Goal: Information Seeking & Learning: Learn about a topic

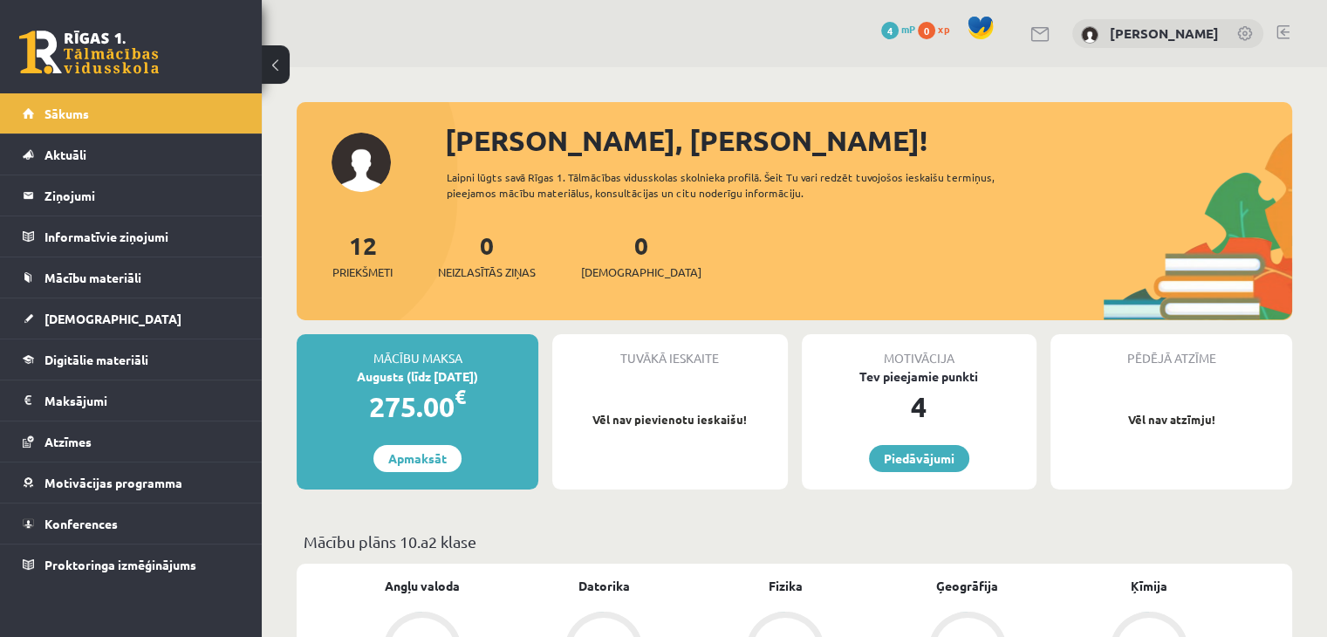
click at [604, 404] on div "Tuvākā ieskaite Vēl nav pievienotu ieskaišu!" at bounding box center [669, 411] width 235 height 155
click at [891, 462] on link "Piedāvājumi" at bounding box center [919, 458] width 100 height 27
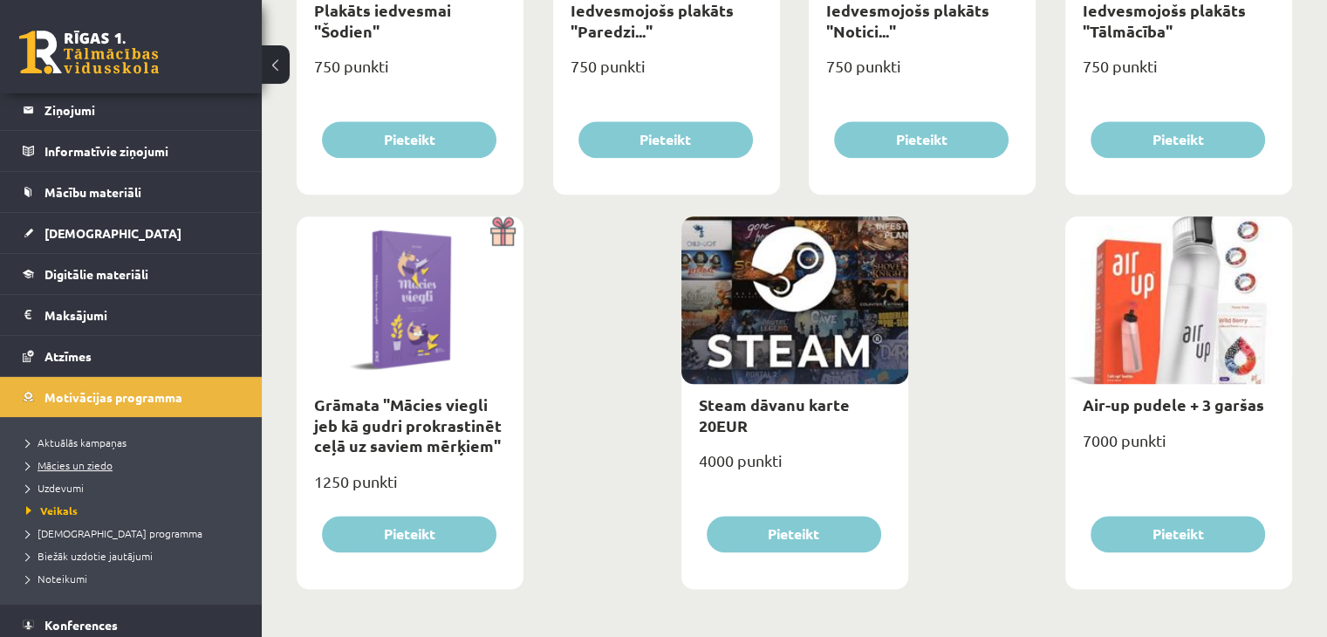
scroll to position [86, 0]
click at [83, 273] on span "Digitālie materiāli" at bounding box center [97, 273] width 104 height 16
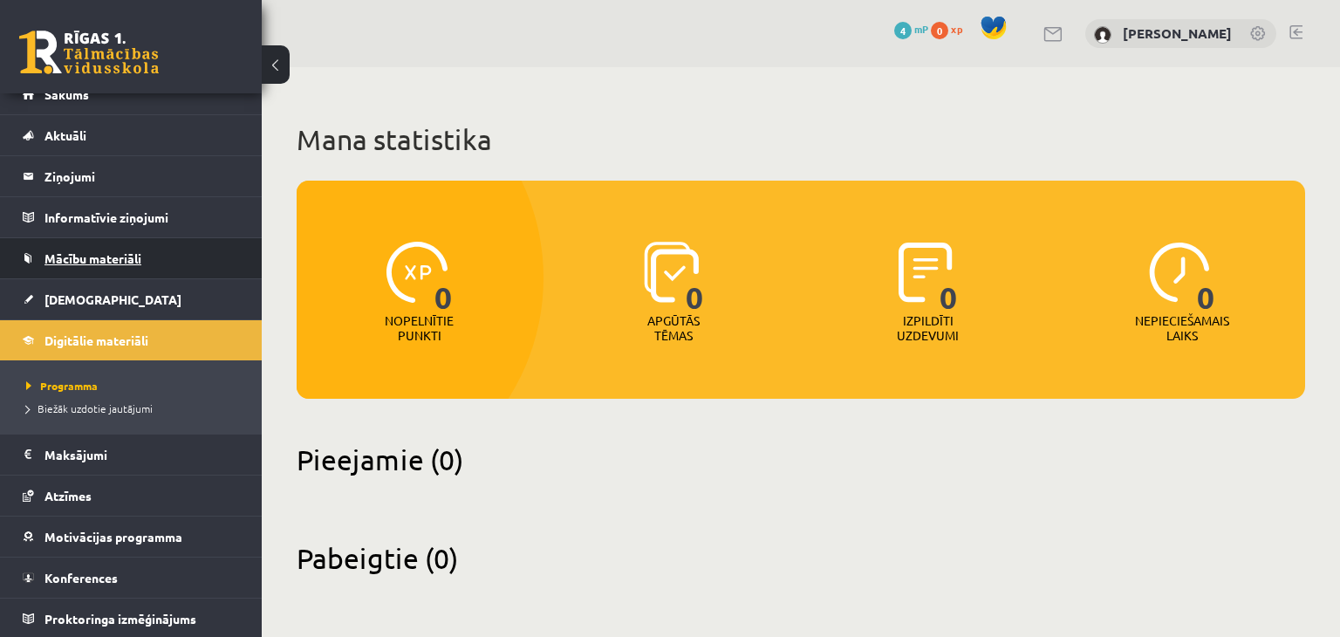
click at [68, 245] on link "Mācību materiāli" at bounding box center [131, 258] width 217 height 40
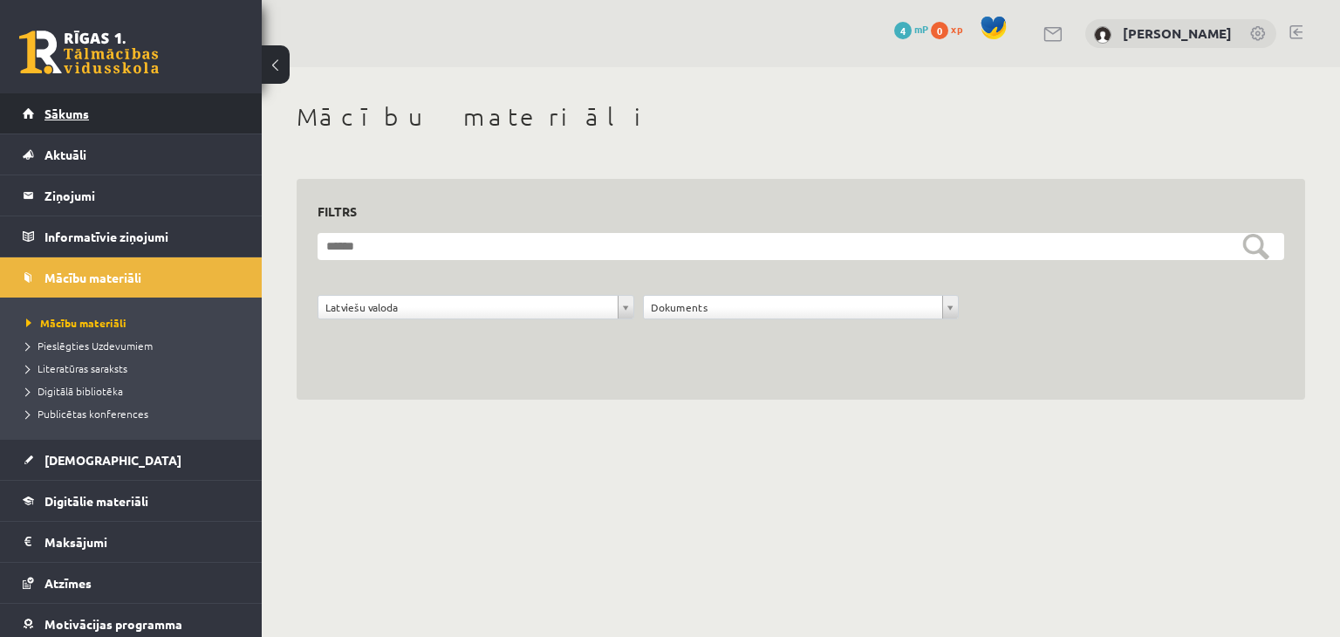
click at [52, 112] on span "Sākums" at bounding box center [67, 114] width 45 height 16
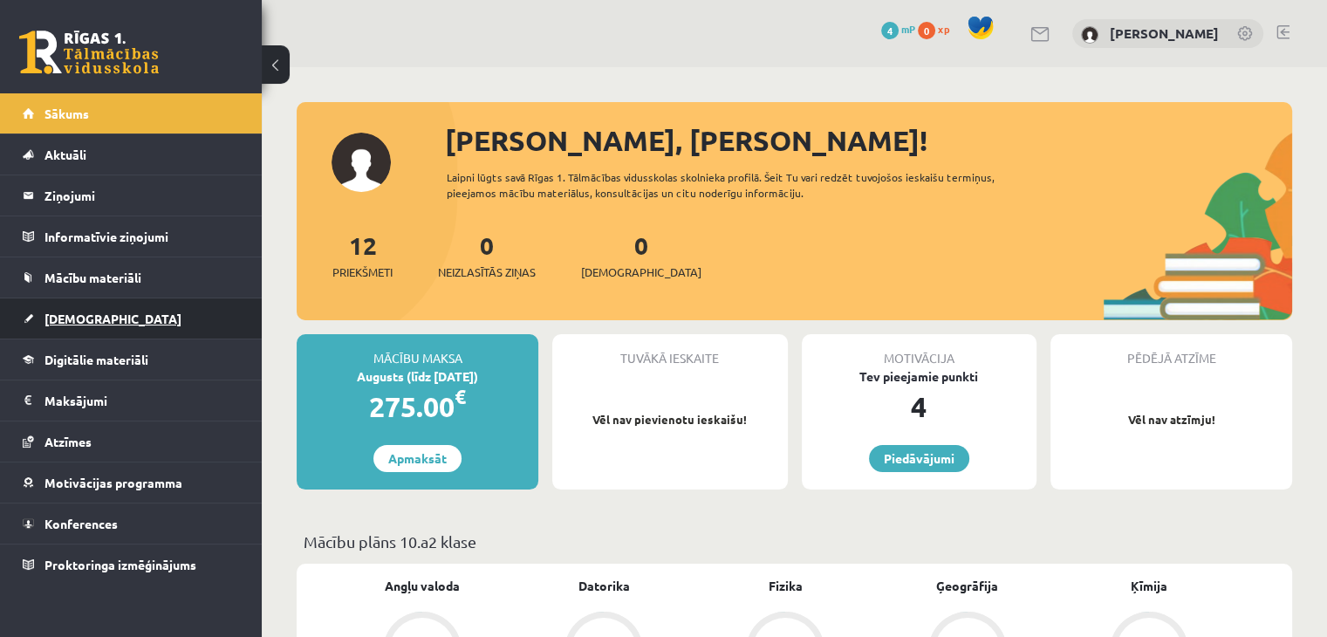
click at [68, 319] on span "[DEMOGRAPHIC_DATA]" at bounding box center [113, 319] width 137 height 16
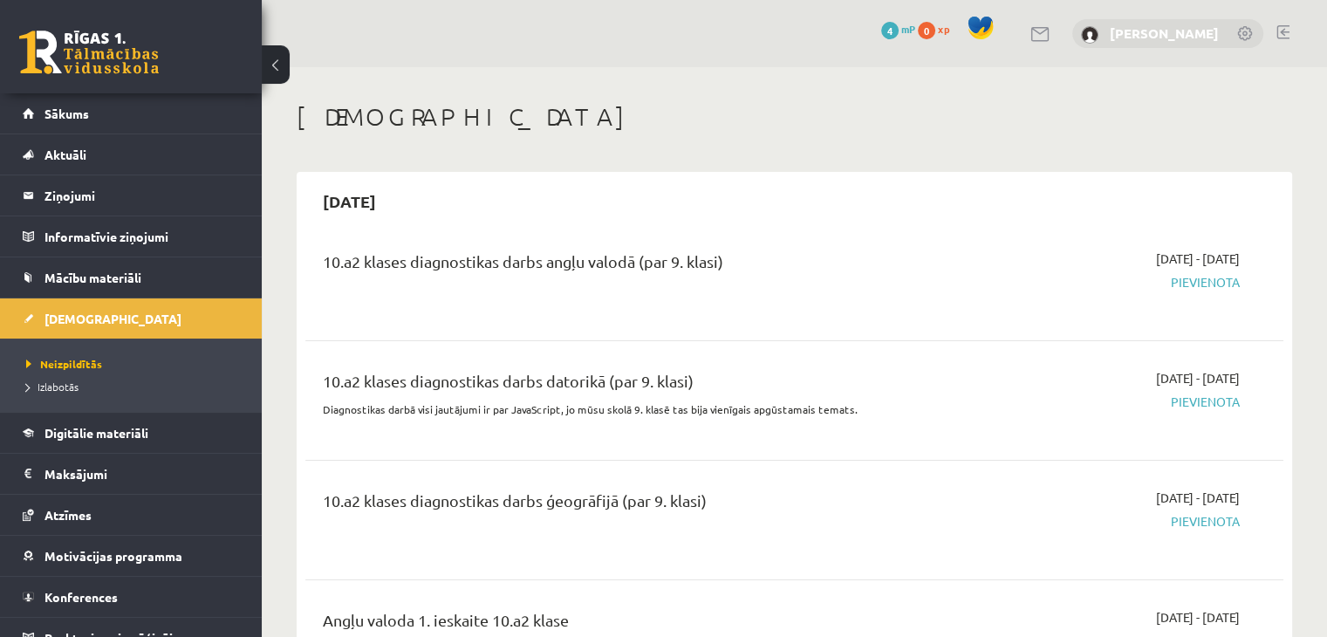
click at [1137, 38] on link "[PERSON_NAME]" at bounding box center [1164, 32] width 109 height 17
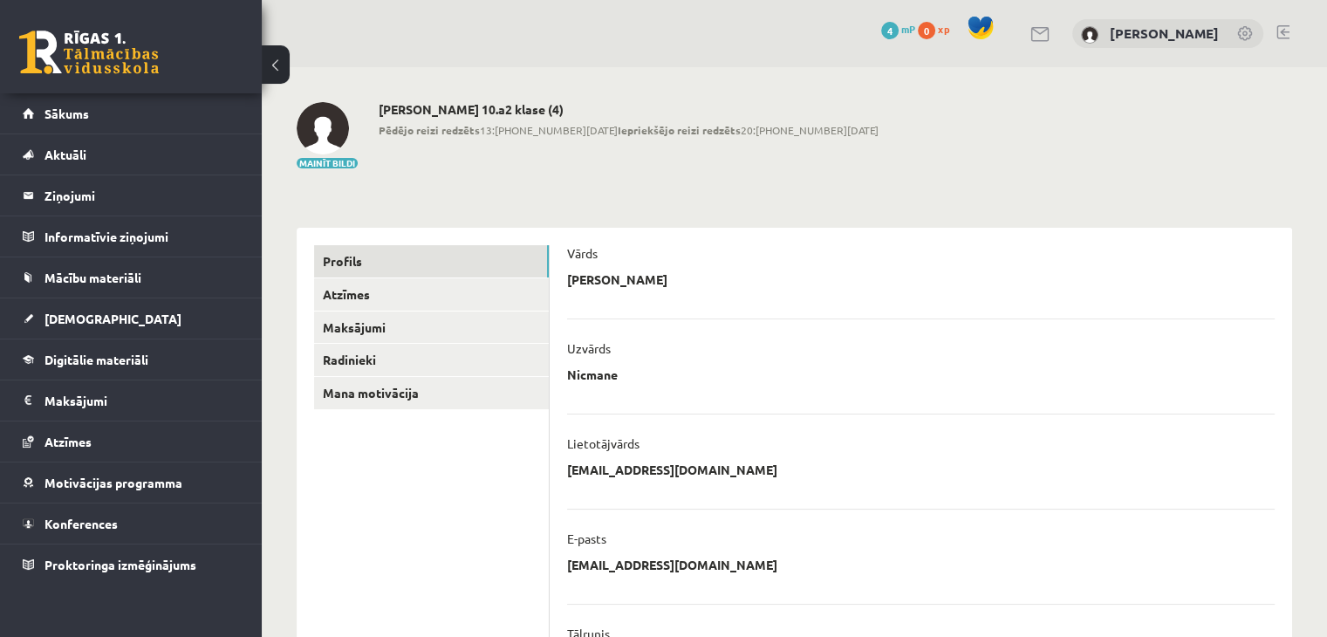
click at [307, 146] on img at bounding box center [323, 128] width 52 height 52
click at [312, 161] on button "Mainīt bildi" at bounding box center [327, 163] width 61 height 10
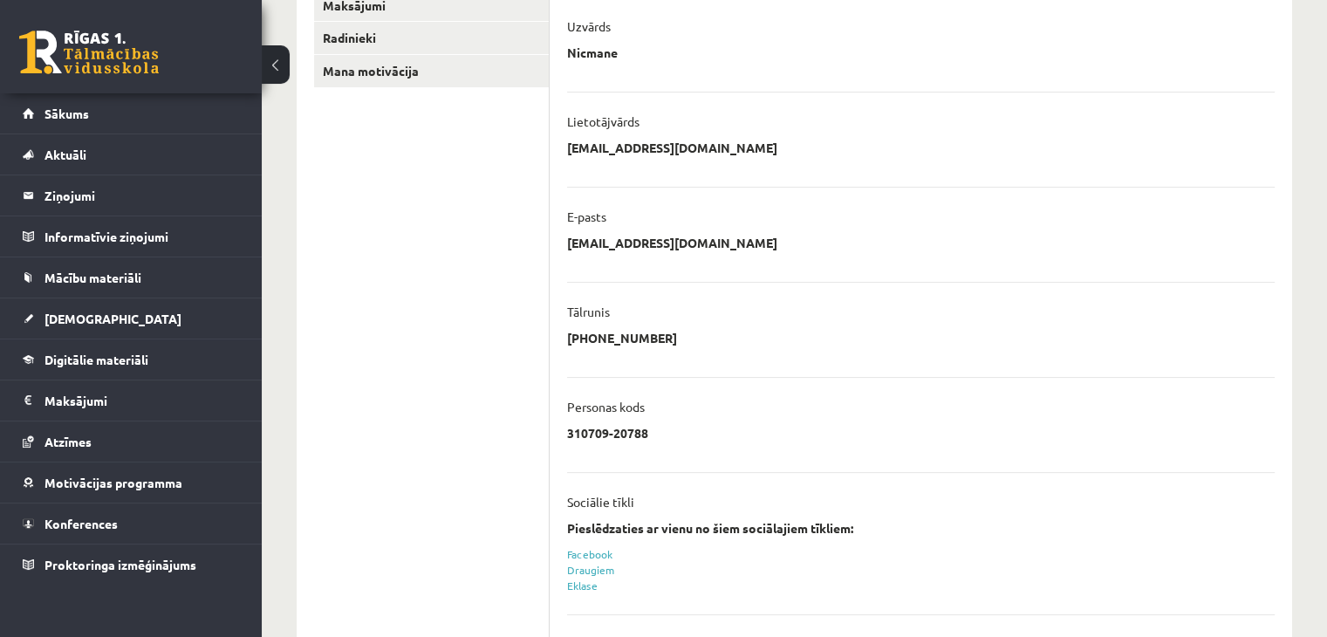
scroll to position [305, 0]
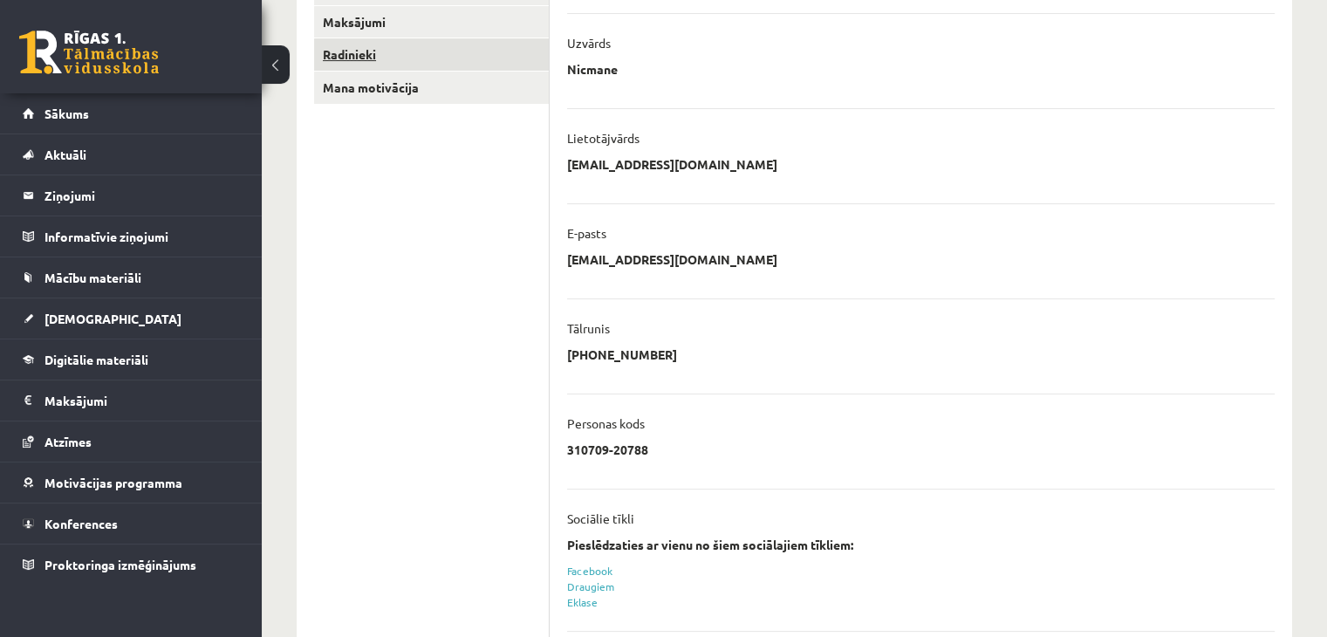
click at [366, 59] on link "Radinieki" at bounding box center [431, 54] width 235 height 32
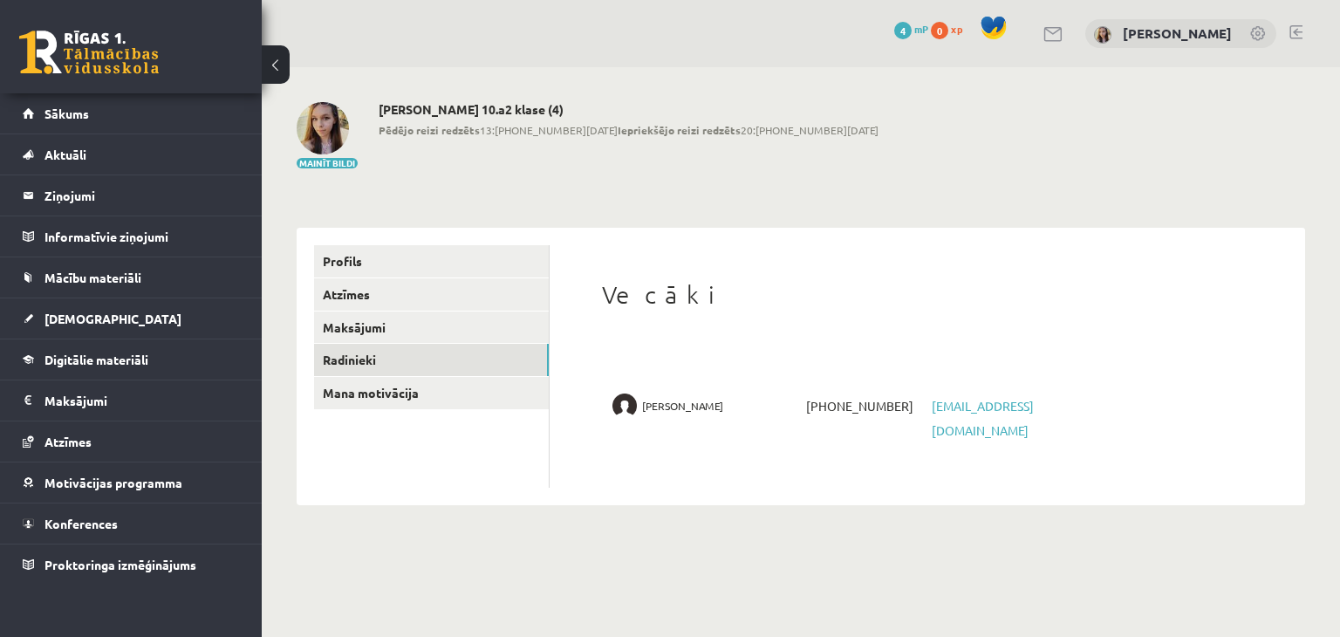
click at [654, 405] on span "[PERSON_NAME]" at bounding box center [682, 406] width 81 height 24
click at [108, 285] on link "Mācību materiāli" at bounding box center [131, 277] width 217 height 40
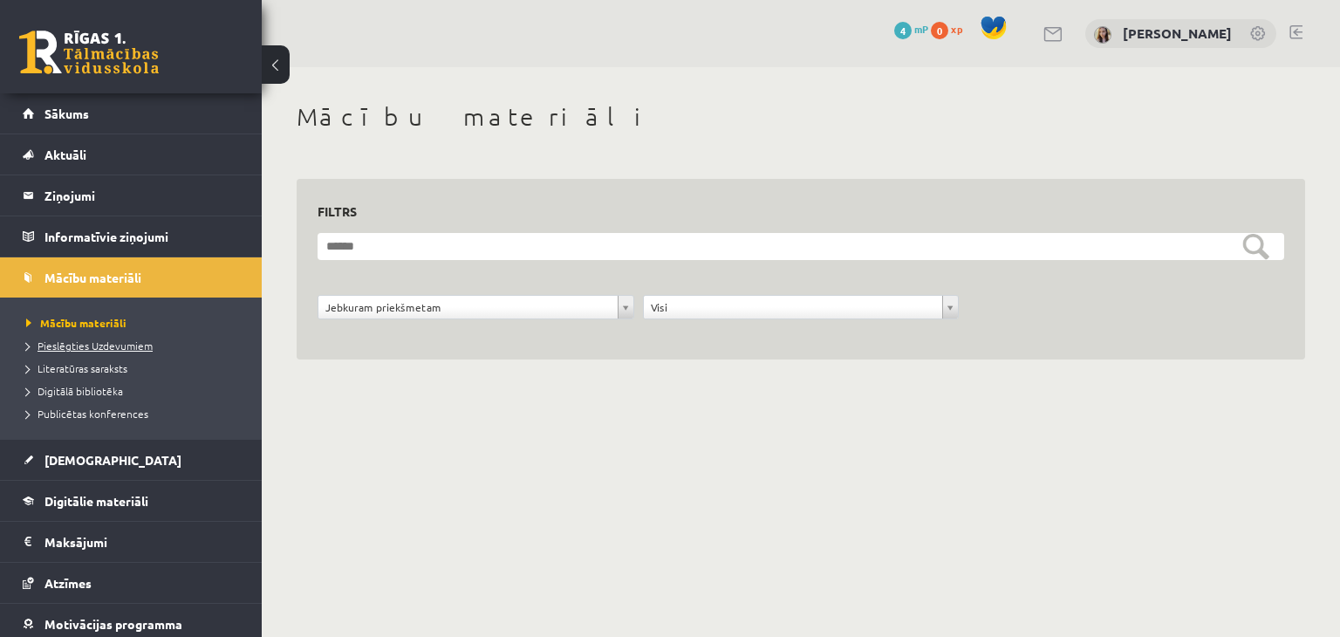
click at [71, 345] on span "Pieslēgties Uzdevumiem" at bounding box center [89, 346] width 127 height 14
click at [101, 388] on span "Digitālā bibliotēka" at bounding box center [74, 391] width 97 height 14
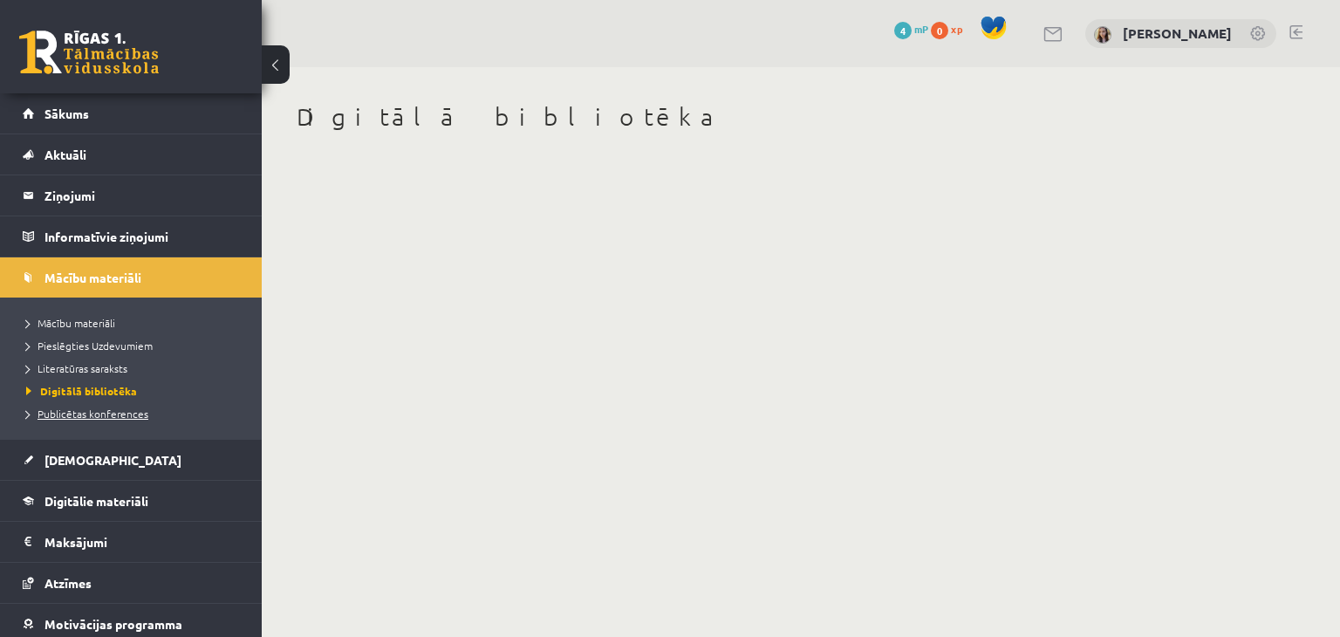
click at [116, 417] on span "Publicētas konferences" at bounding box center [87, 414] width 122 height 14
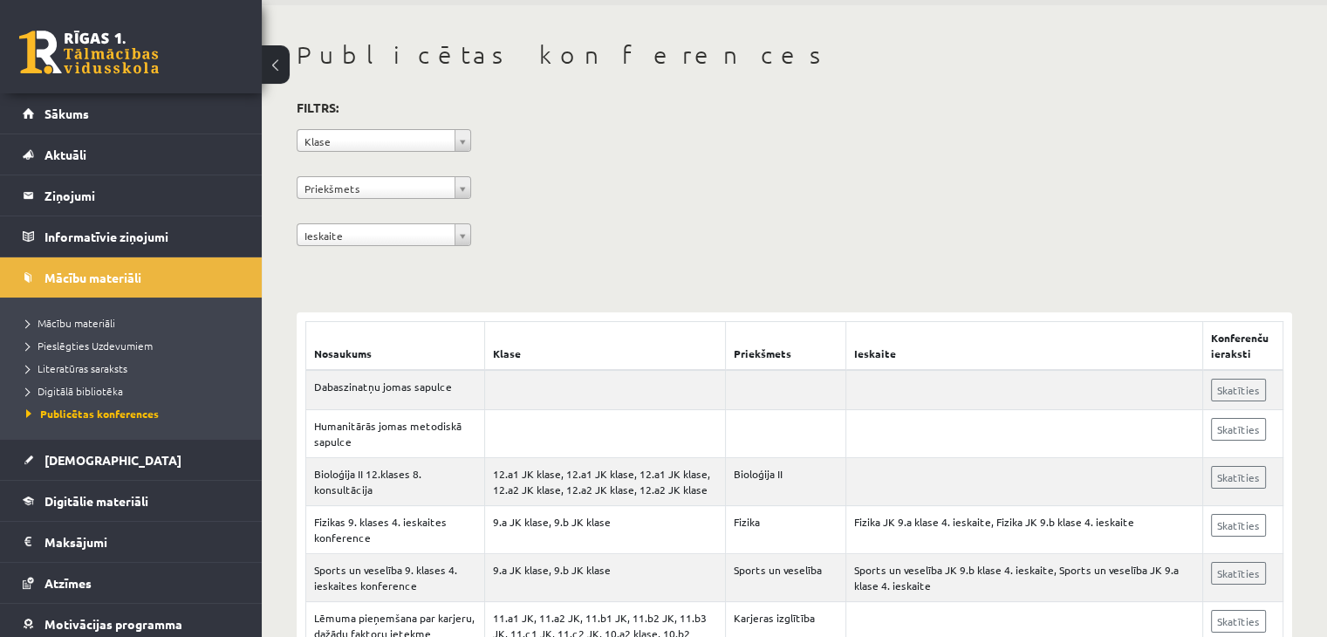
scroll to position [58, 0]
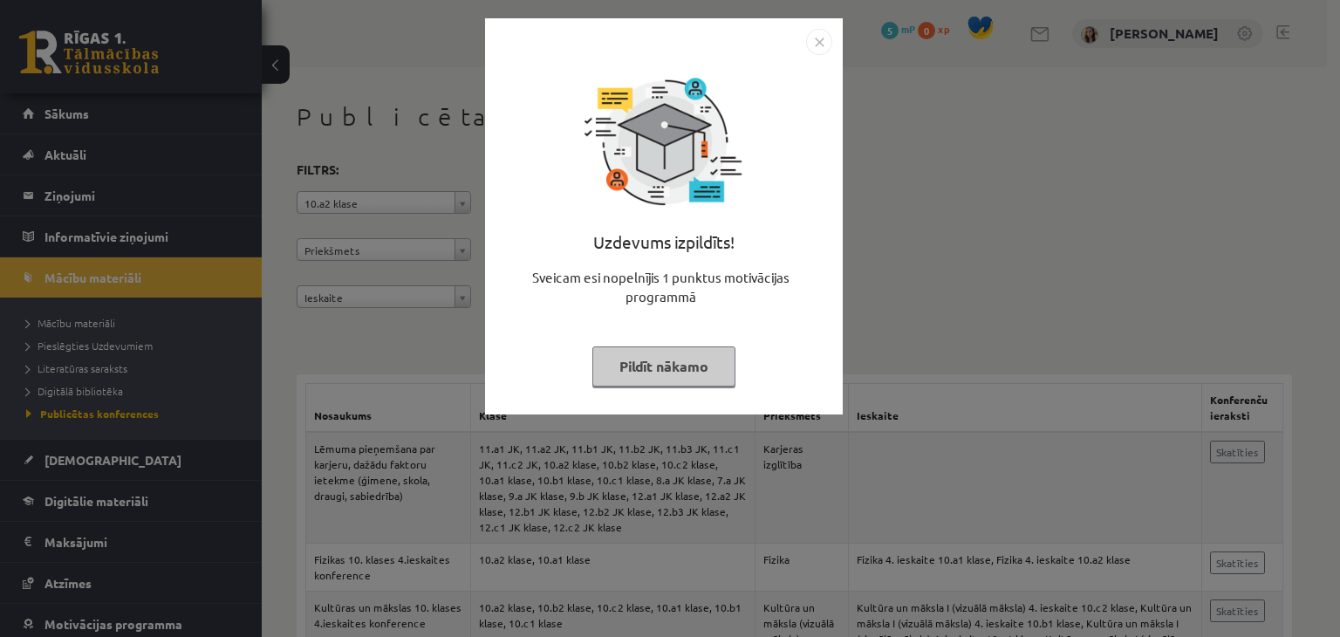
click at [654, 366] on button "Pildīt nākamo" at bounding box center [663, 366] width 143 height 40
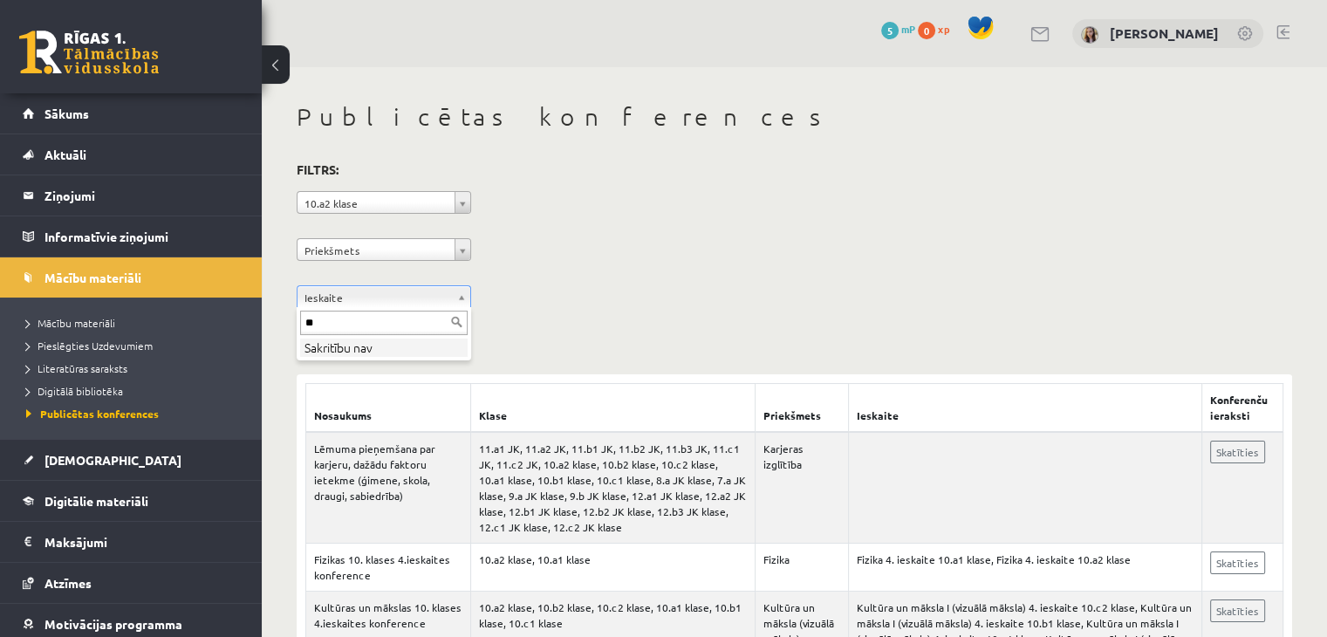
type input "*"
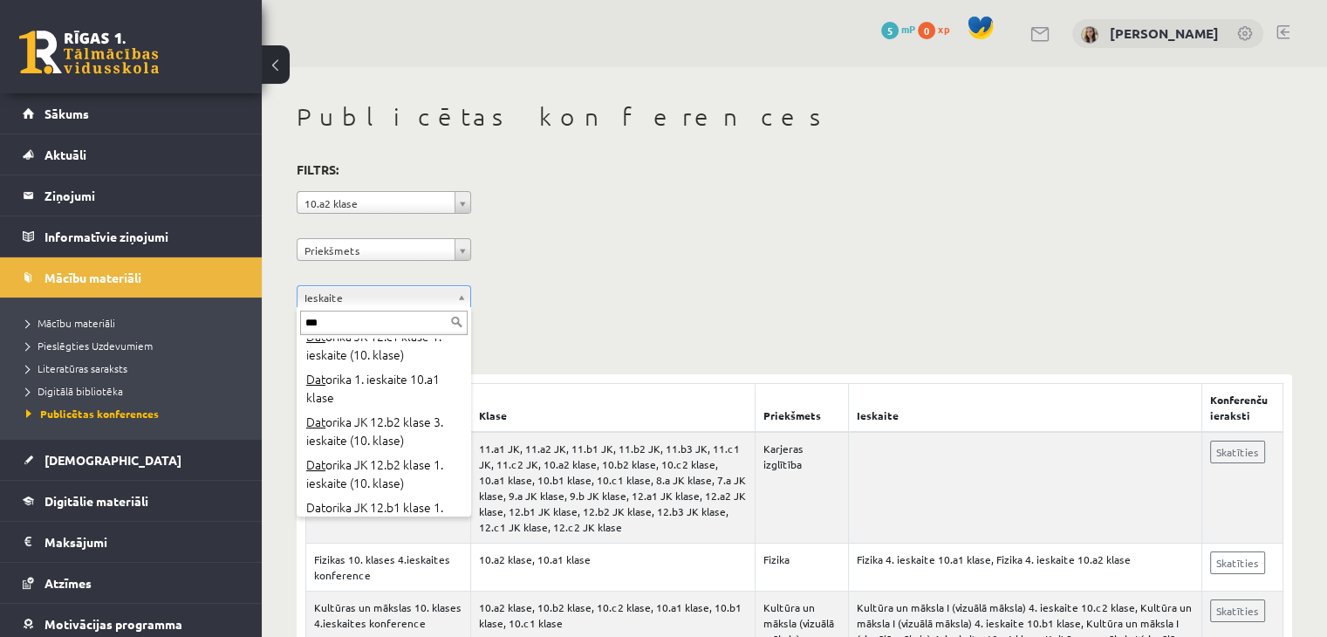
scroll to position [414, 0]
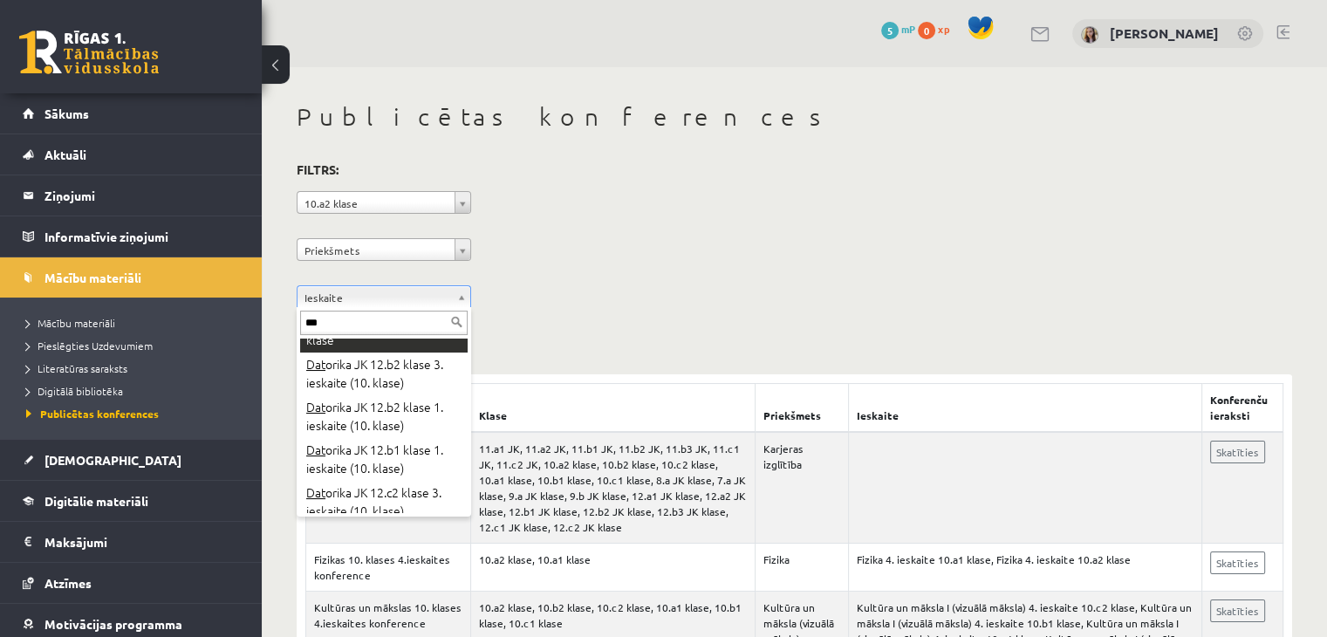
type input "***"
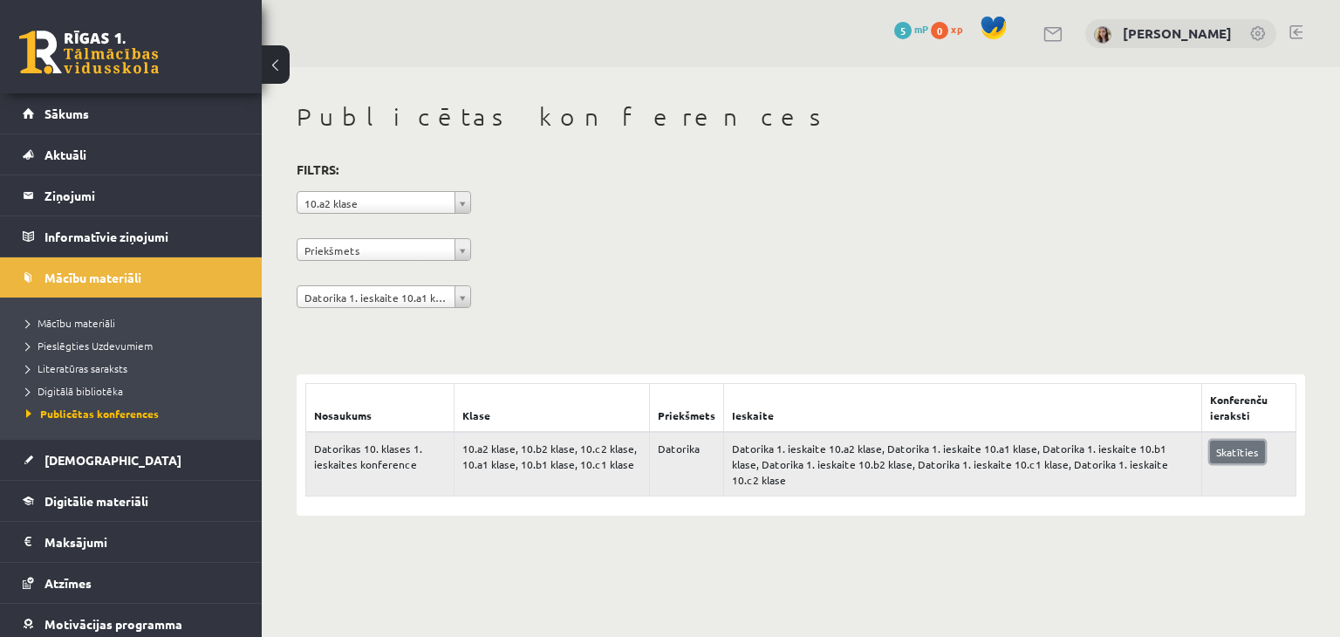
click at [1241, 455] on link "Skatīties" at bounding box center [1237, 452] width 55 height 23
click at [1220, 448] on link "Skatīties" at bounding box center [1237, 452] width 55 height 23
click at [70, 112] on span "Sākums" at bounding box center [67, 114] width 45 height 16
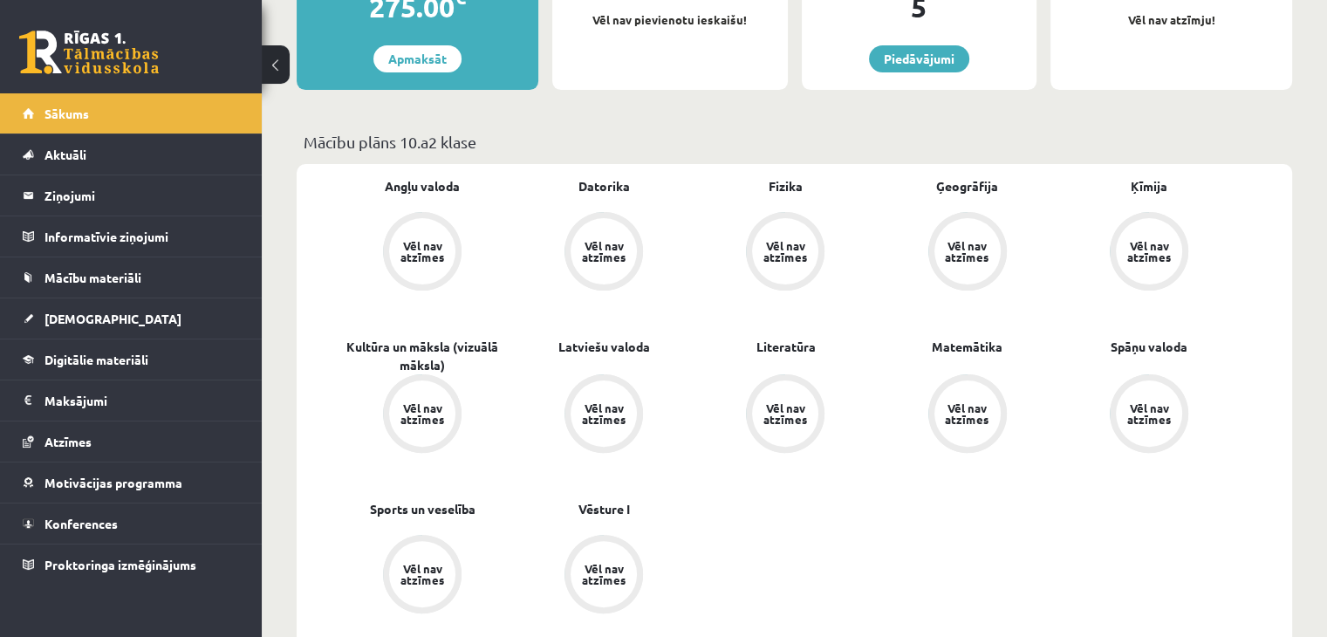
scroll to position [407, 0]
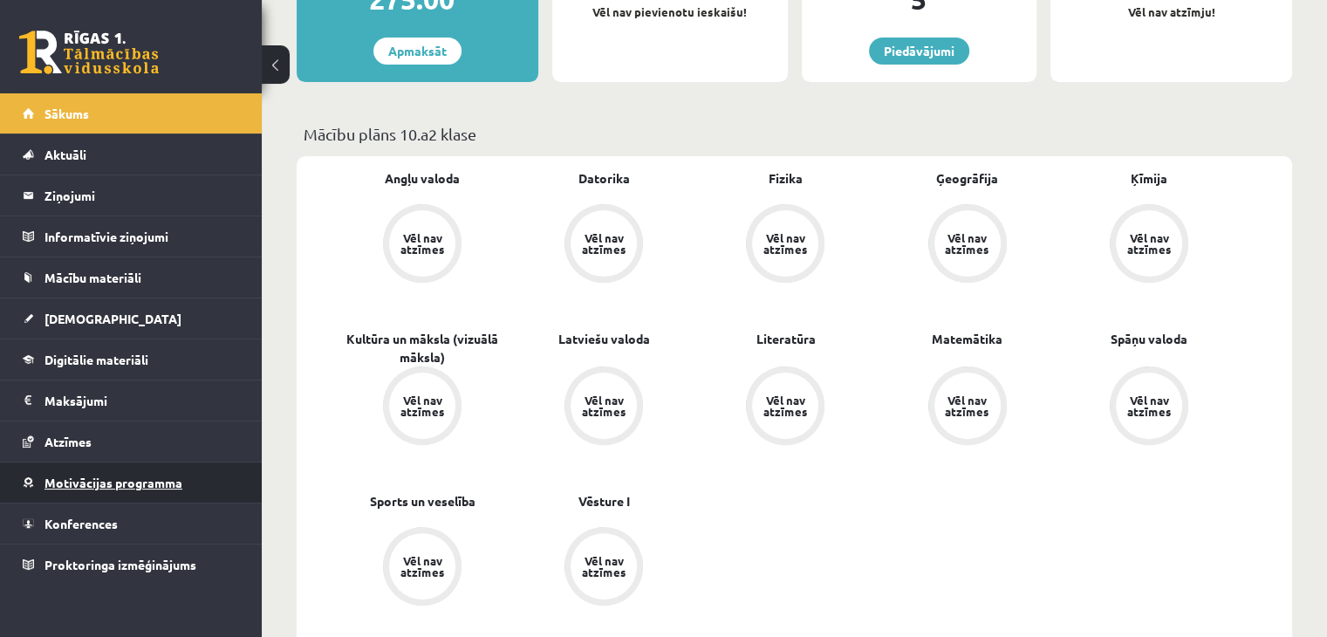
click at [122, 478] on span "Motivācijas programma" at bounding box center [114, 483] width 138 height 16
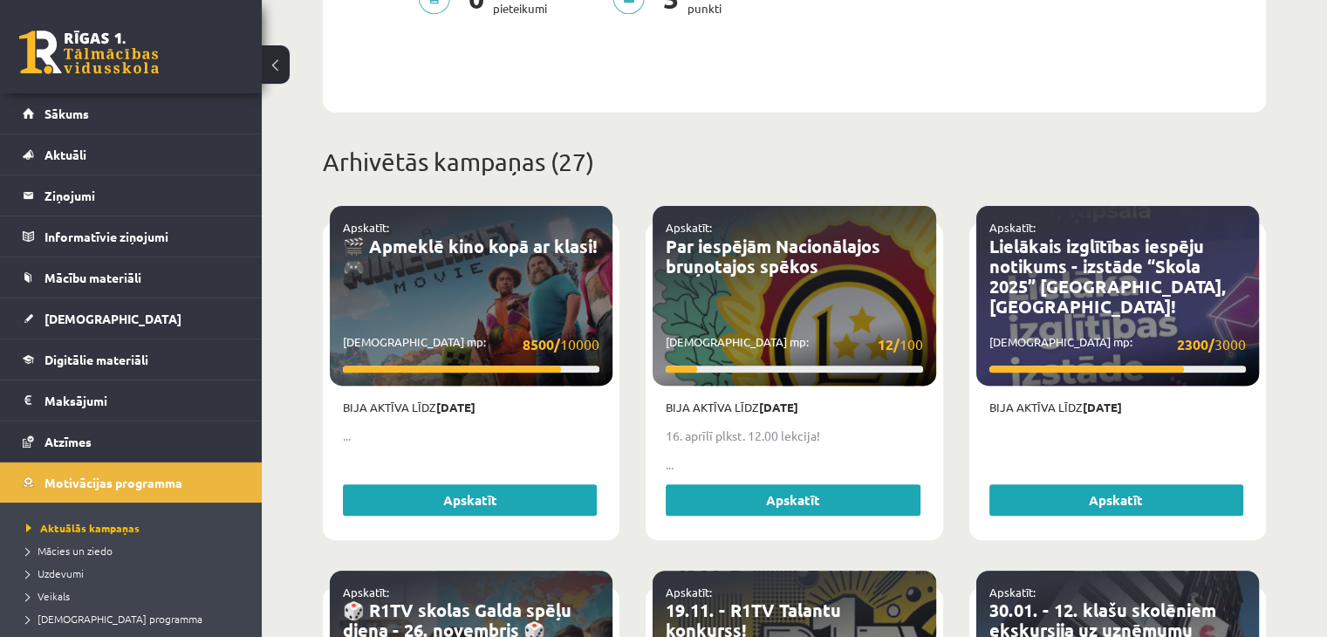
scroll to position [583, 0]
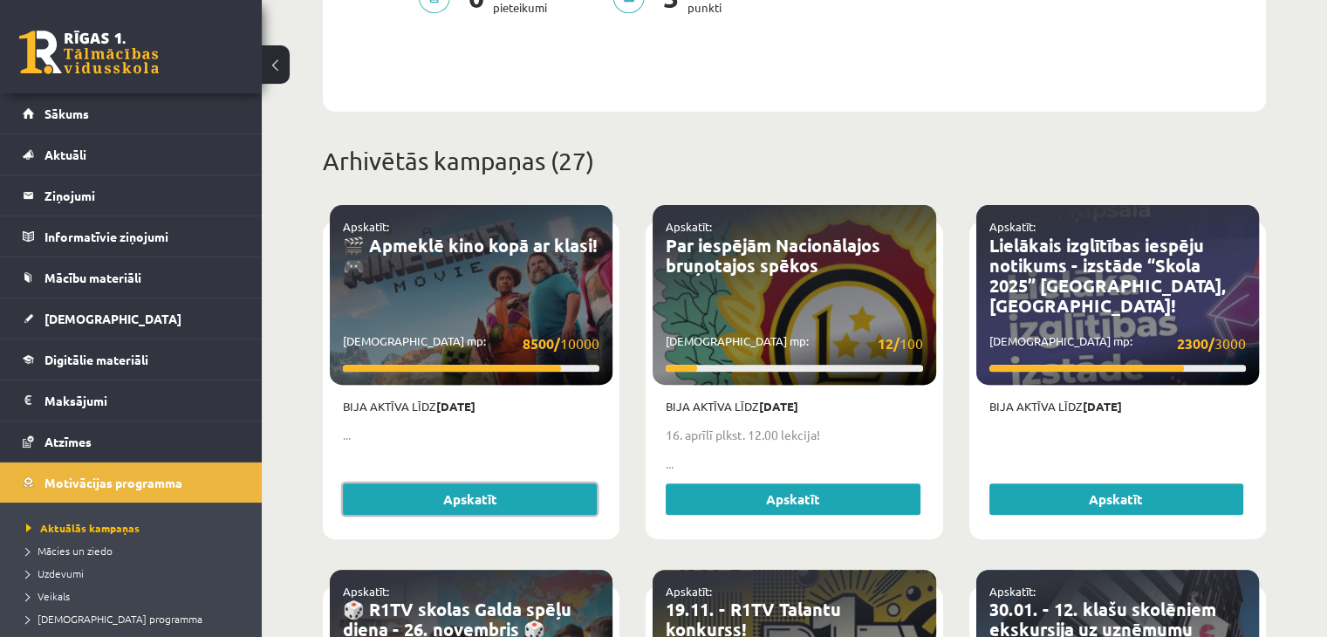
click at [407, 483] on link "Apskatīt" at bounding box center [470, 498] width 254 height 31
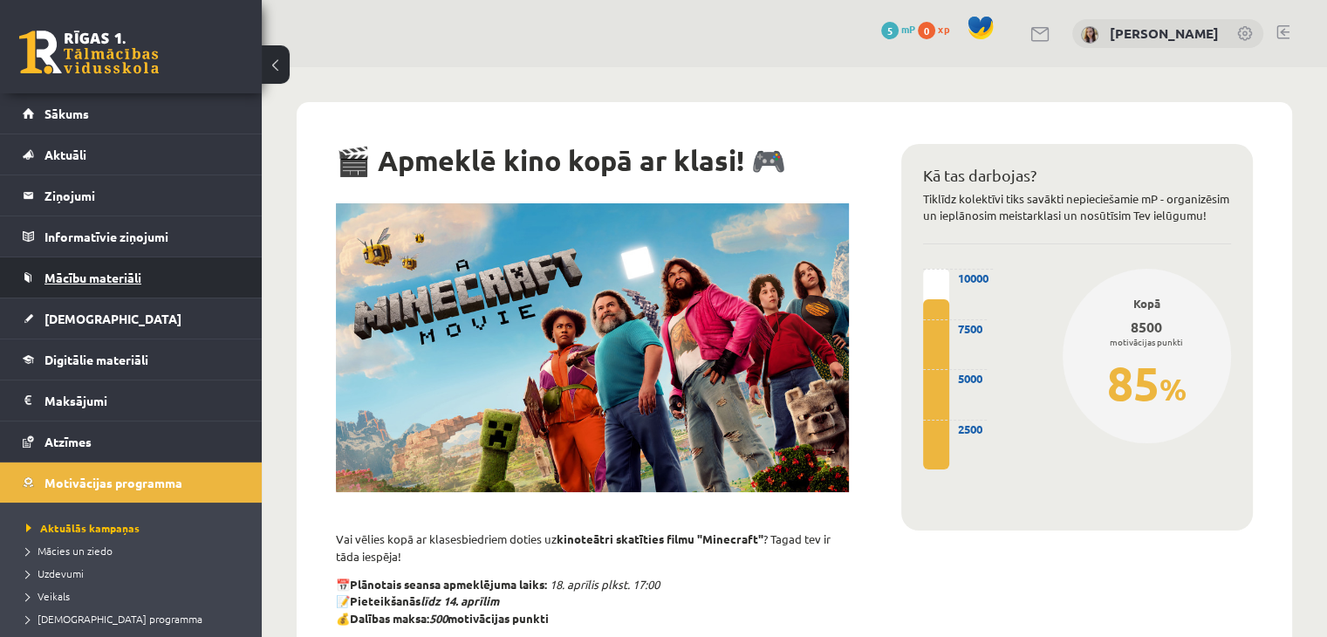
click at [87, 280] on span "Mācību materiāli" at bounding box center [93, 278] width 97 height 16
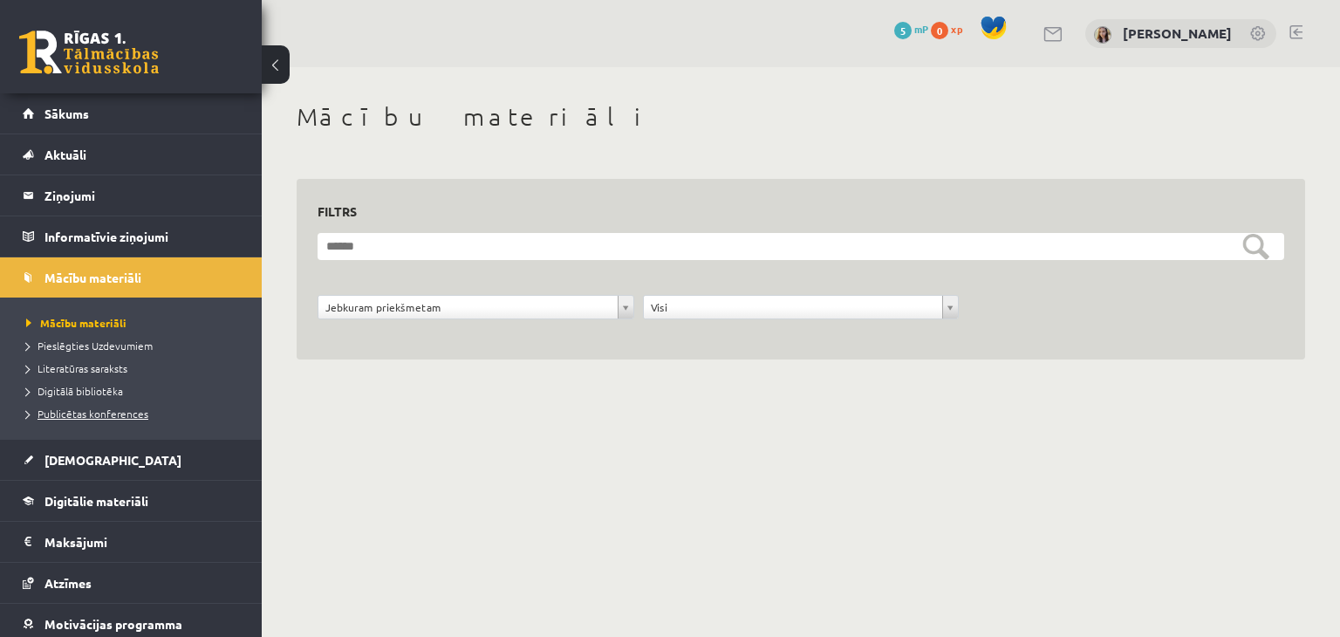
click at [86, 410] on span "Publicētas konferences" at bounding box center [87, 414] width 122 height 14
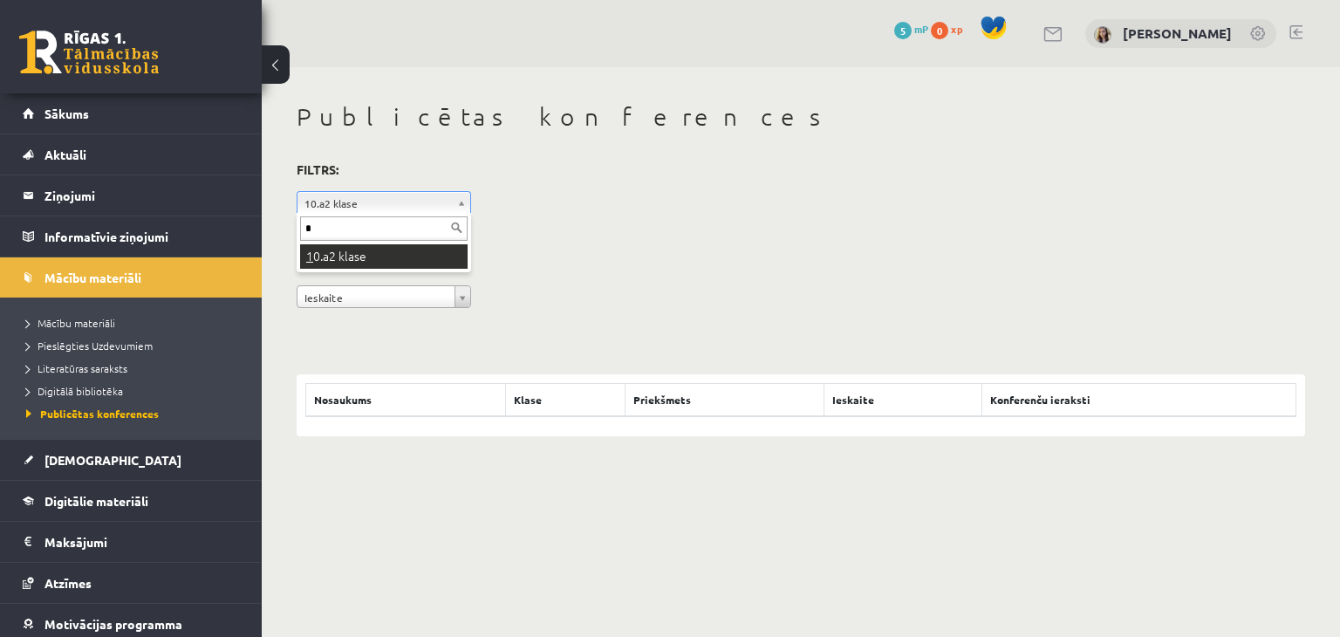
type input "**"
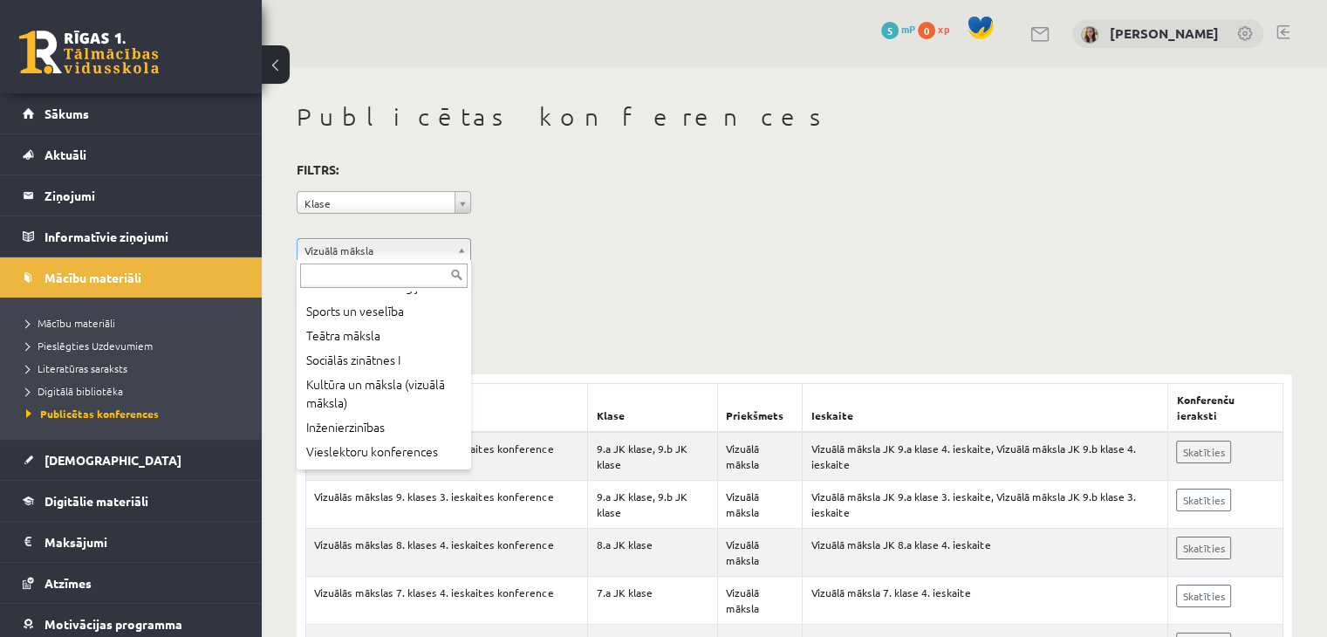
scroll to position [474, 0]
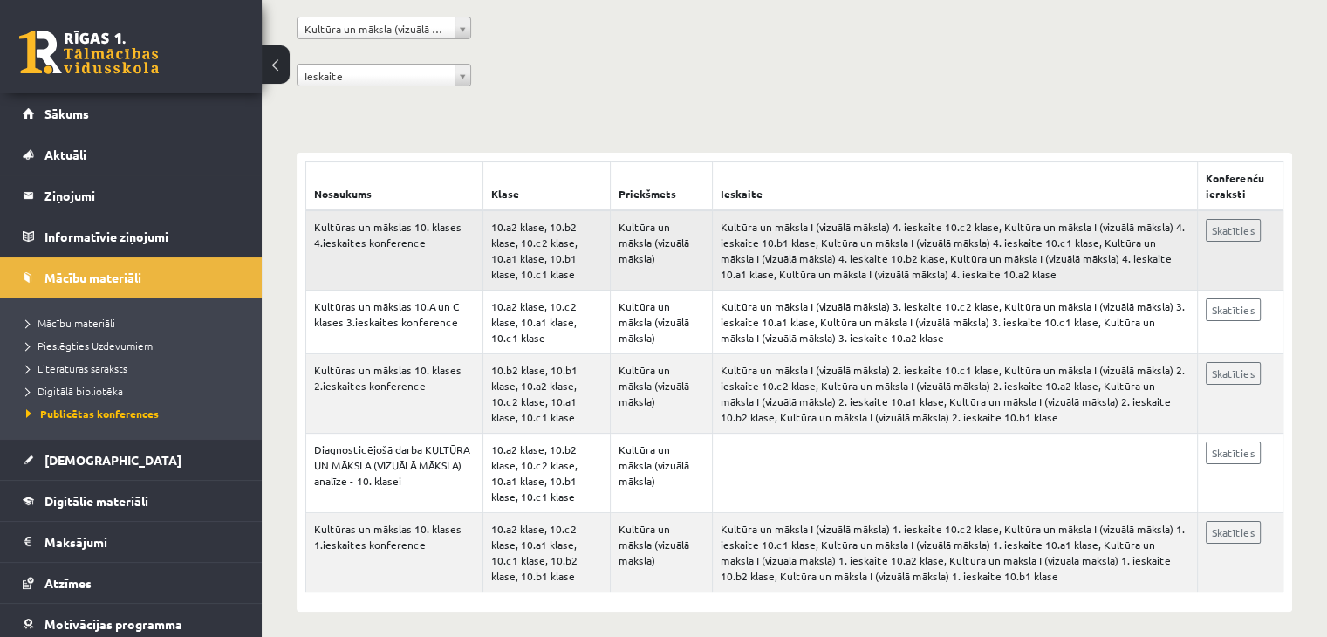
scroll to position [230, 0]
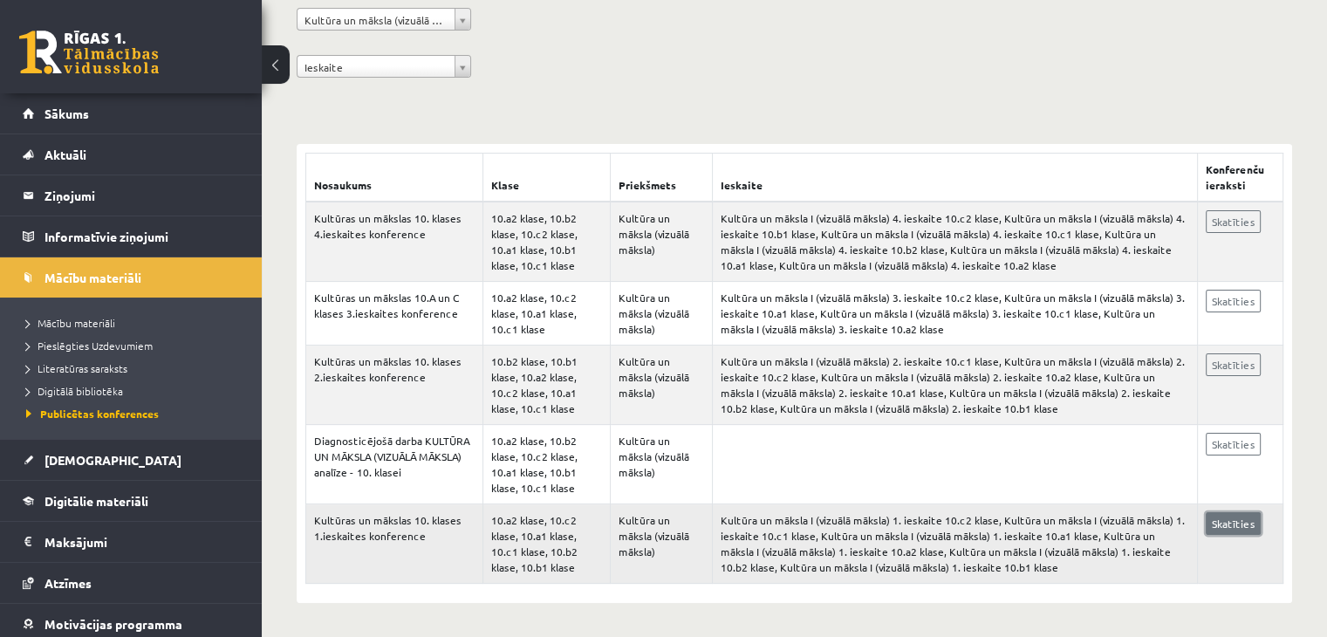
click at [1217, 521] on link "Skatīties" at bounding box center [1233, 523] width 55 height 23
click at [79, 322] on span "Mācību materiāli" at bounding box center [70, 323] width 89 height 14
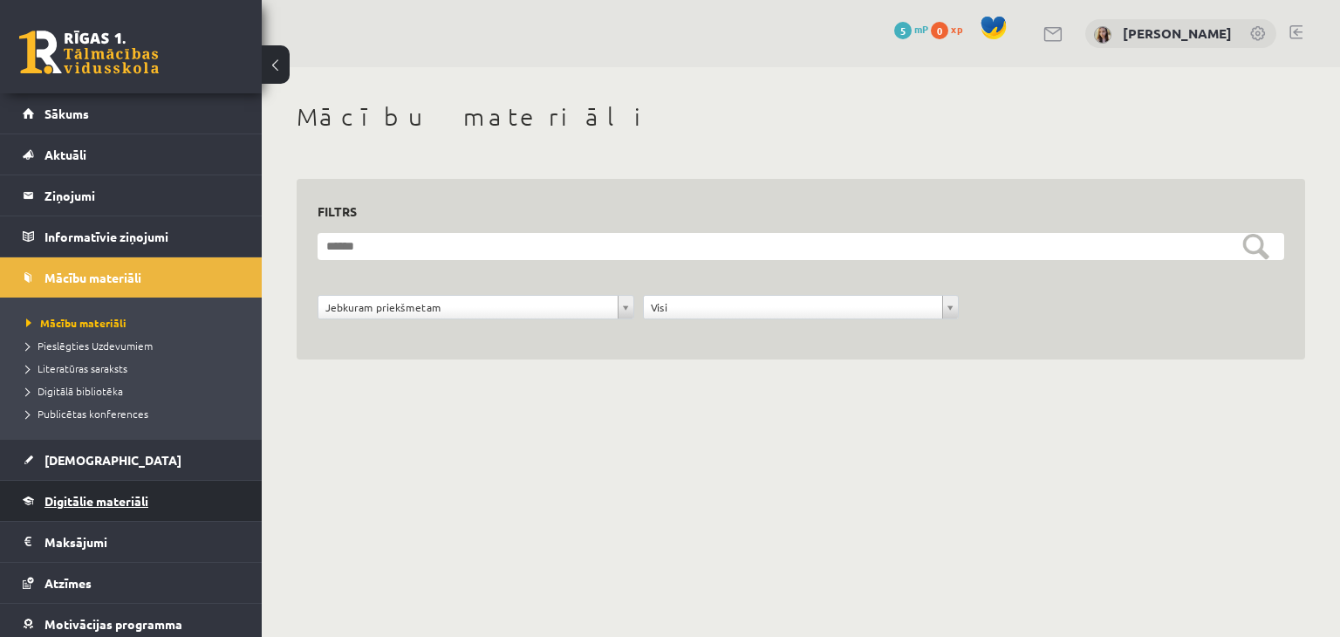
click at [73, 486] on link "Digitālie materiāli" at bounding box center [131, 501] width 217 height 40
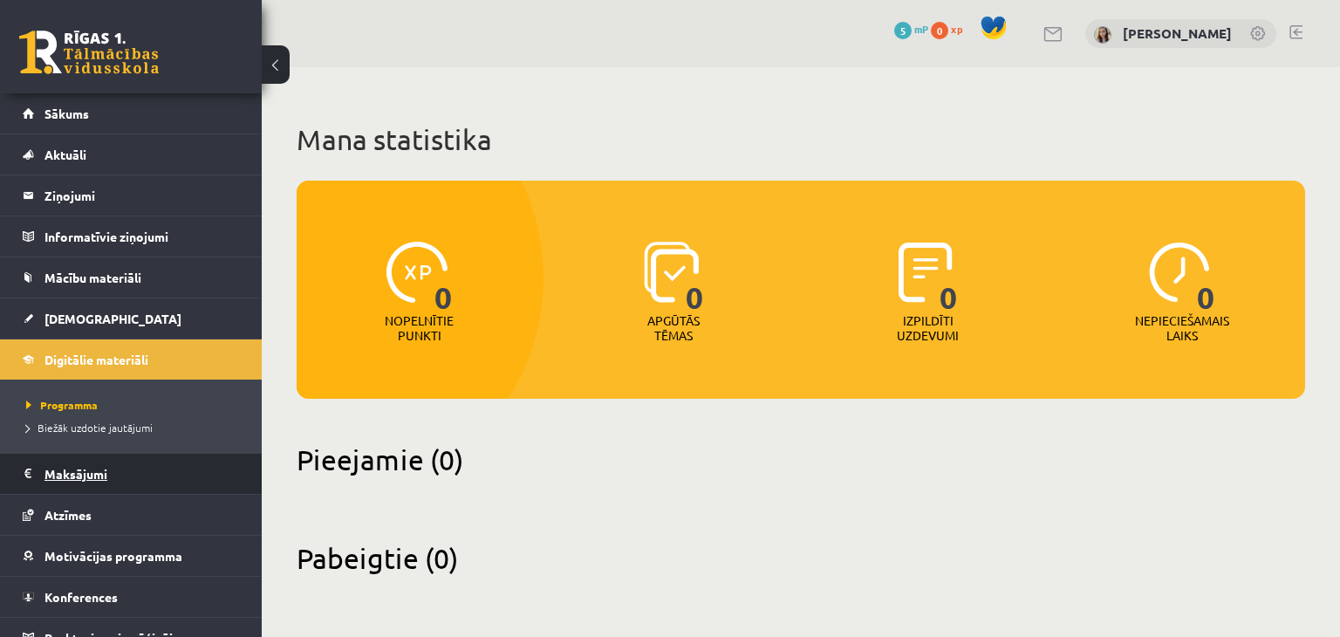
scroll to position [19, 0]
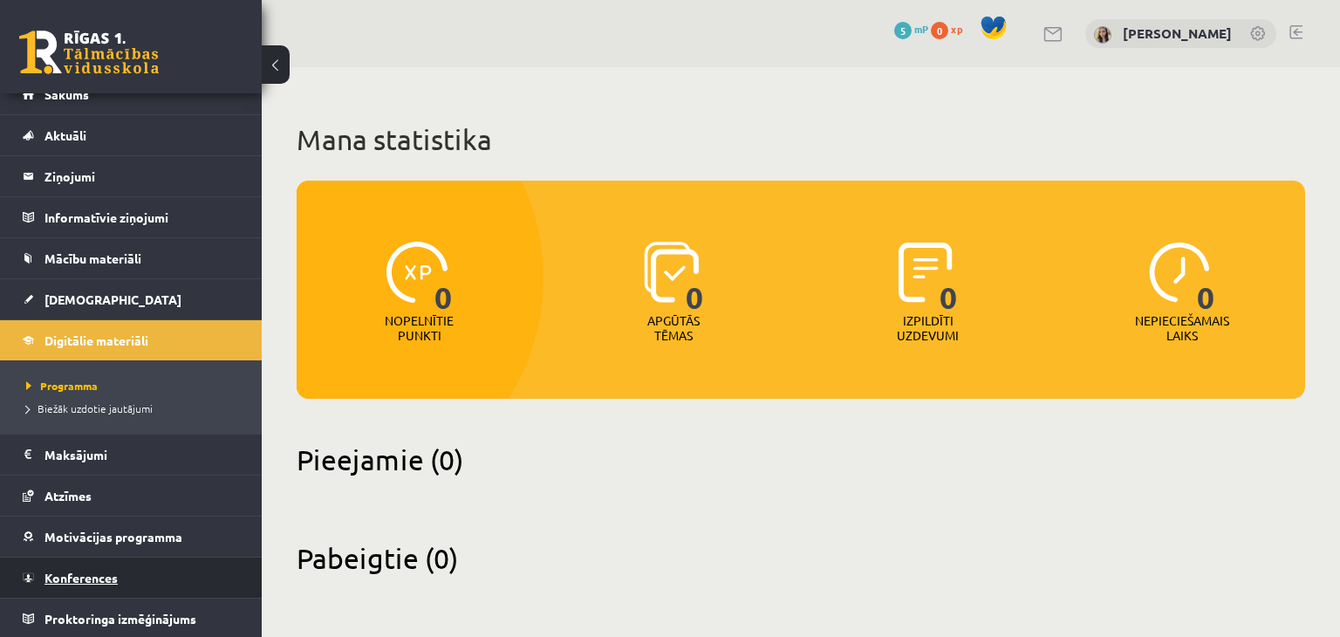
click at [82, 579] on span "Konferences" at bounding box center [81, 578] width 73 height 16
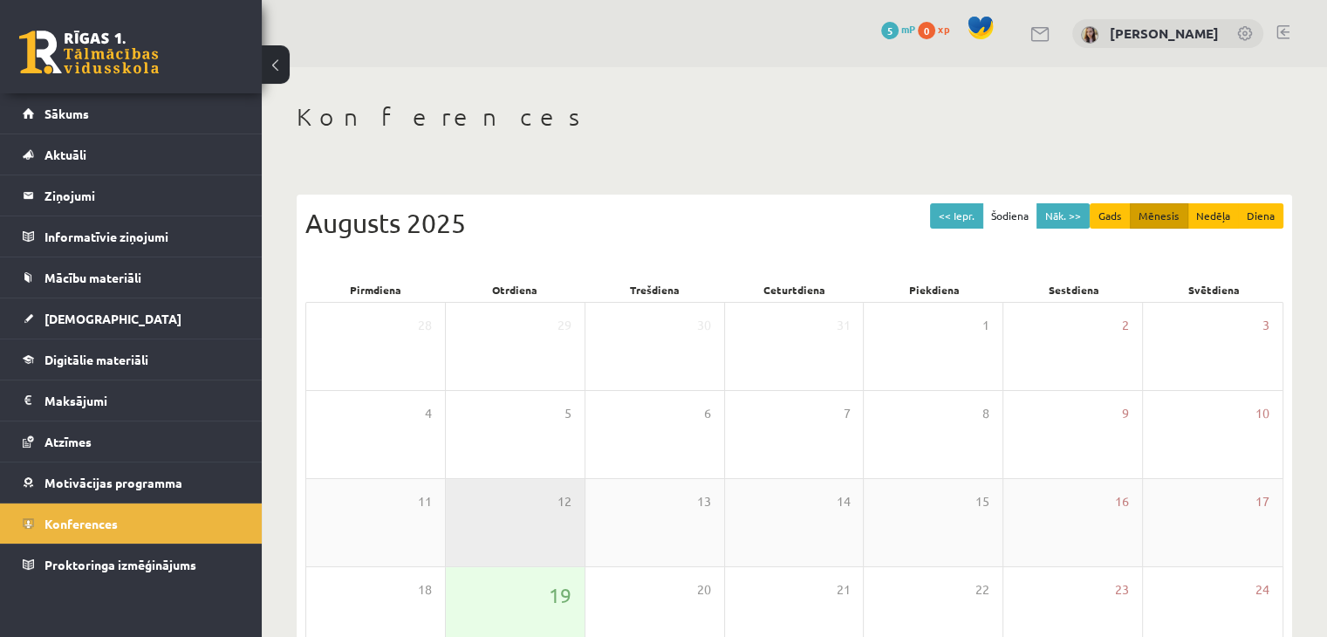
scroll to position [195, 0]
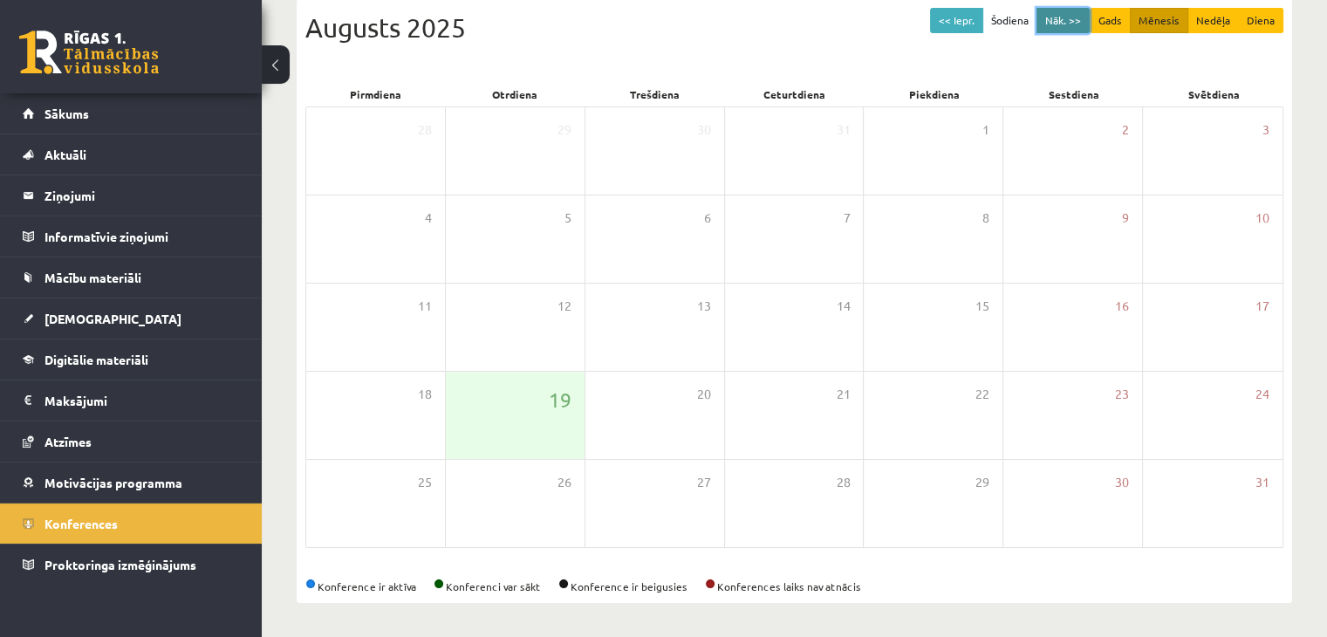
click at [1060, 17] on button "Nāk. >>" at bounding box center [1063, 20] width 53 height 25
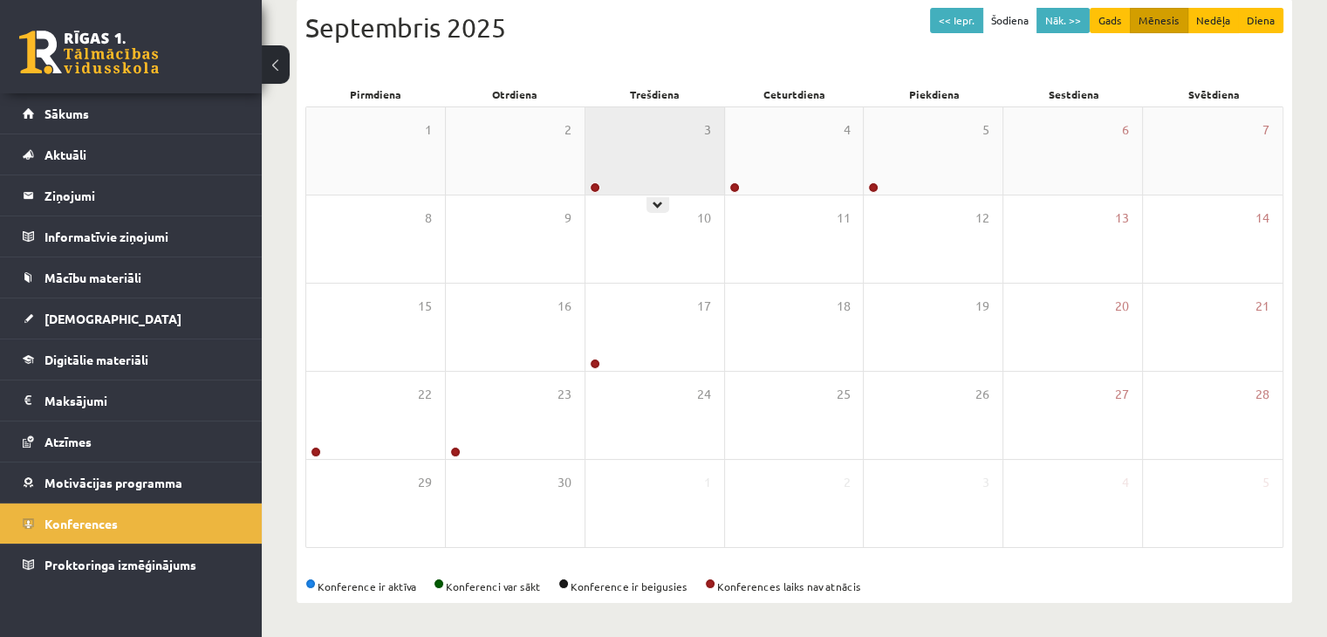
click at [641, 171] on div "3" at bounding box center [654, 150] width 139 height 87
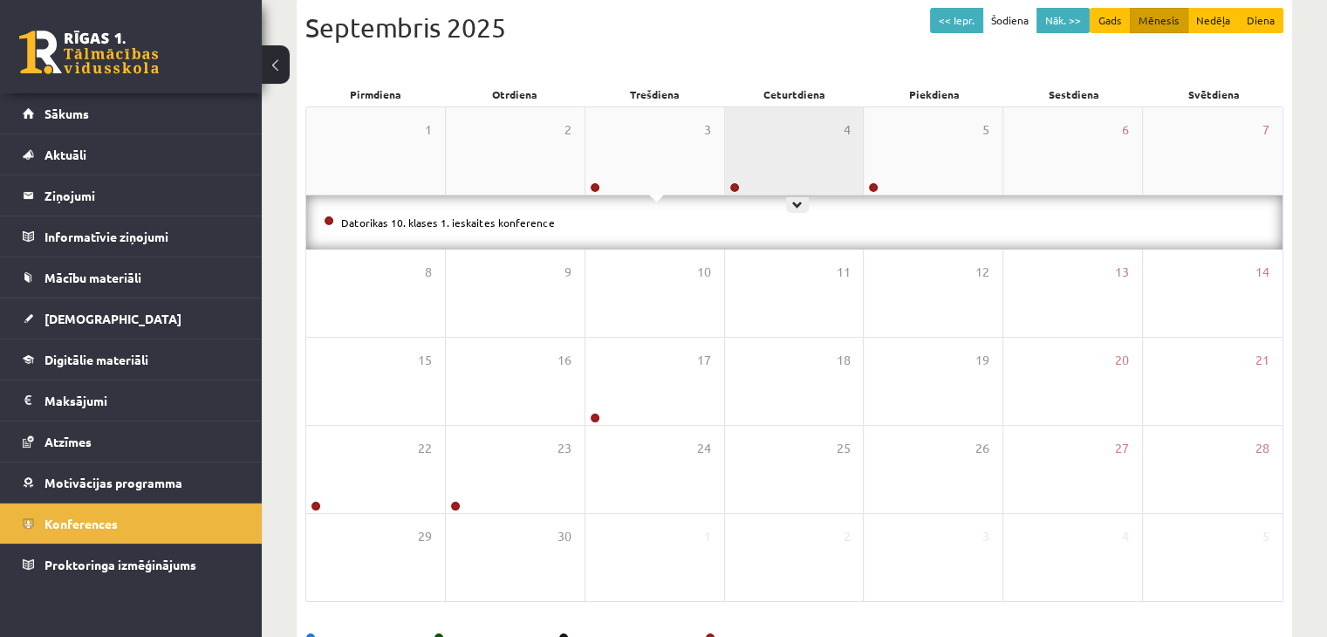
click at [803, 175] on div "4" at bounding box center [794, 150] width 139 height 87
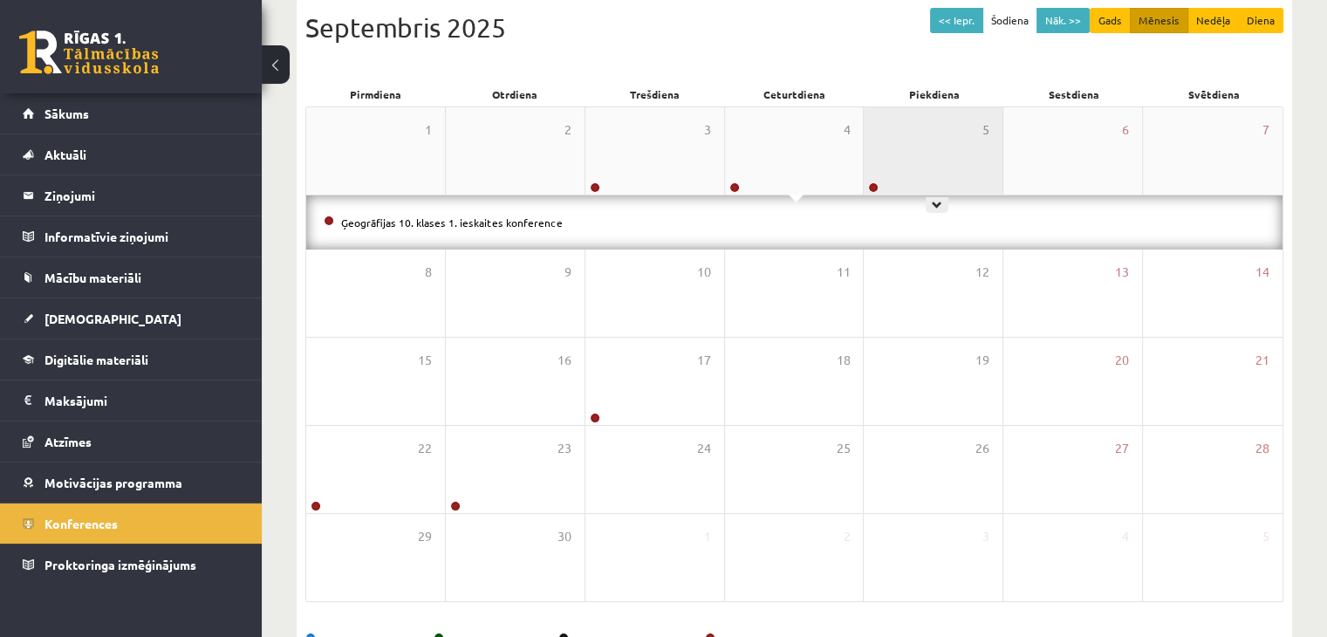
click at [949, 167] on div "5" at bounding box center [933, 150] width 139 height 87
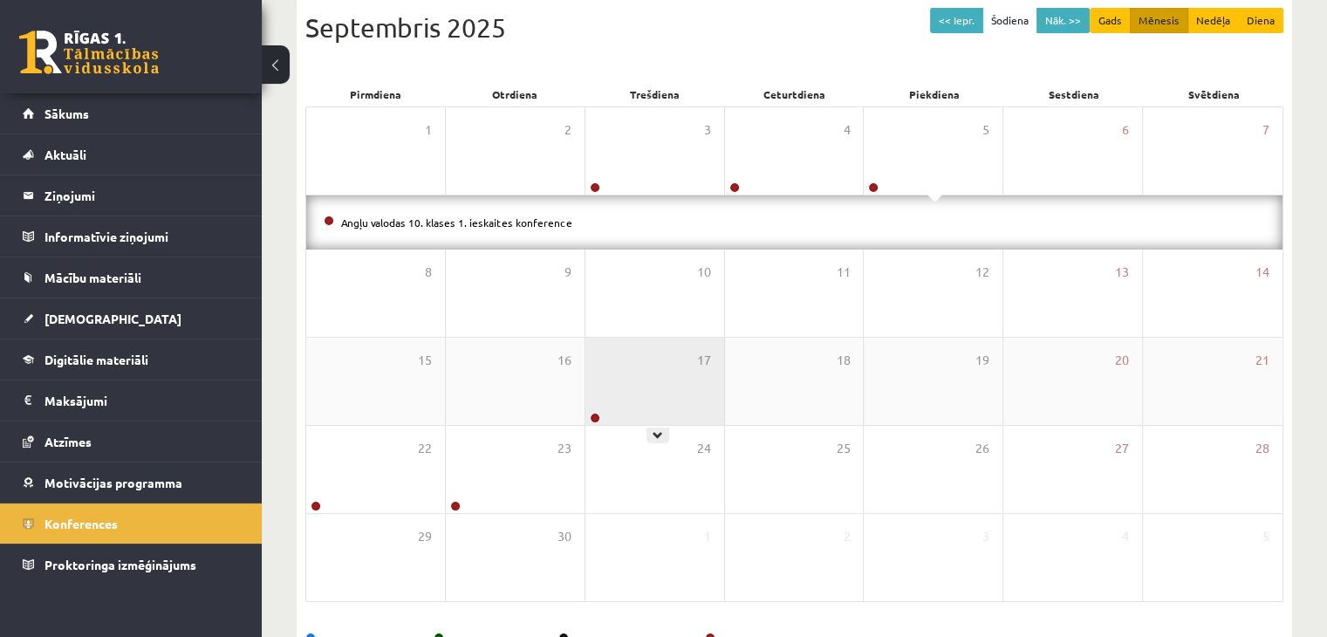
click at [633, 399] on div "17" at bounding box center [654, 381] width 139 height 87
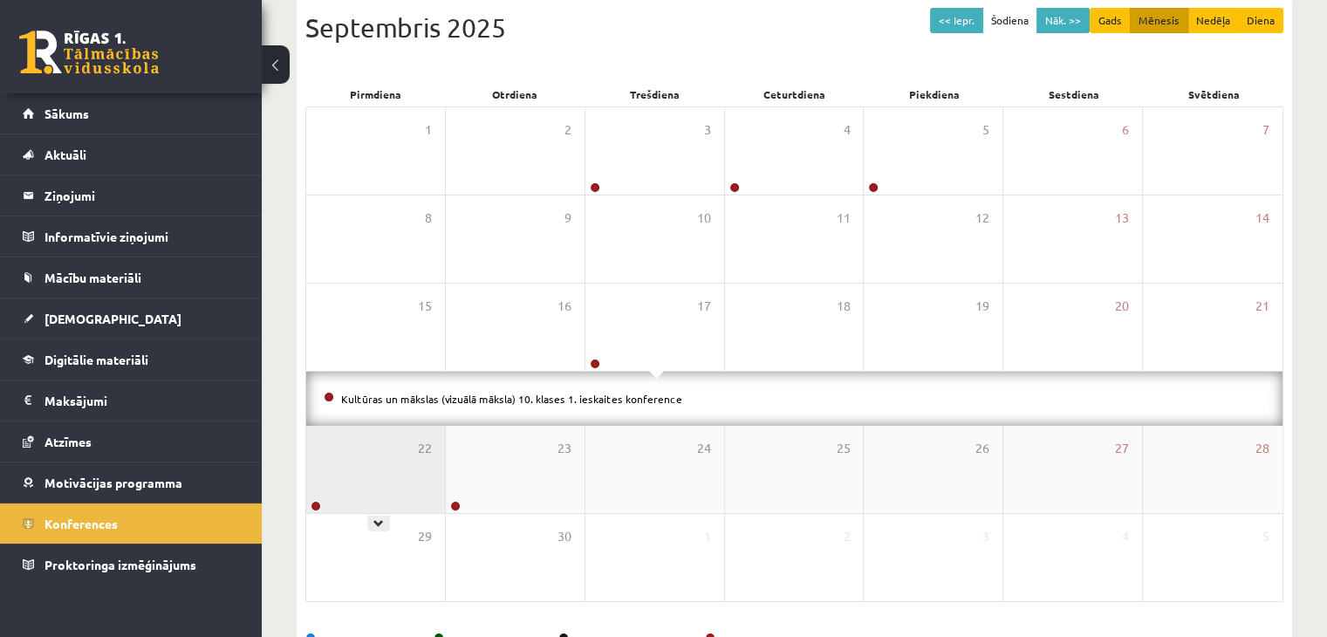
click at [380, 452] on div "22" at bounding box center [375, 469] width 139 height 87
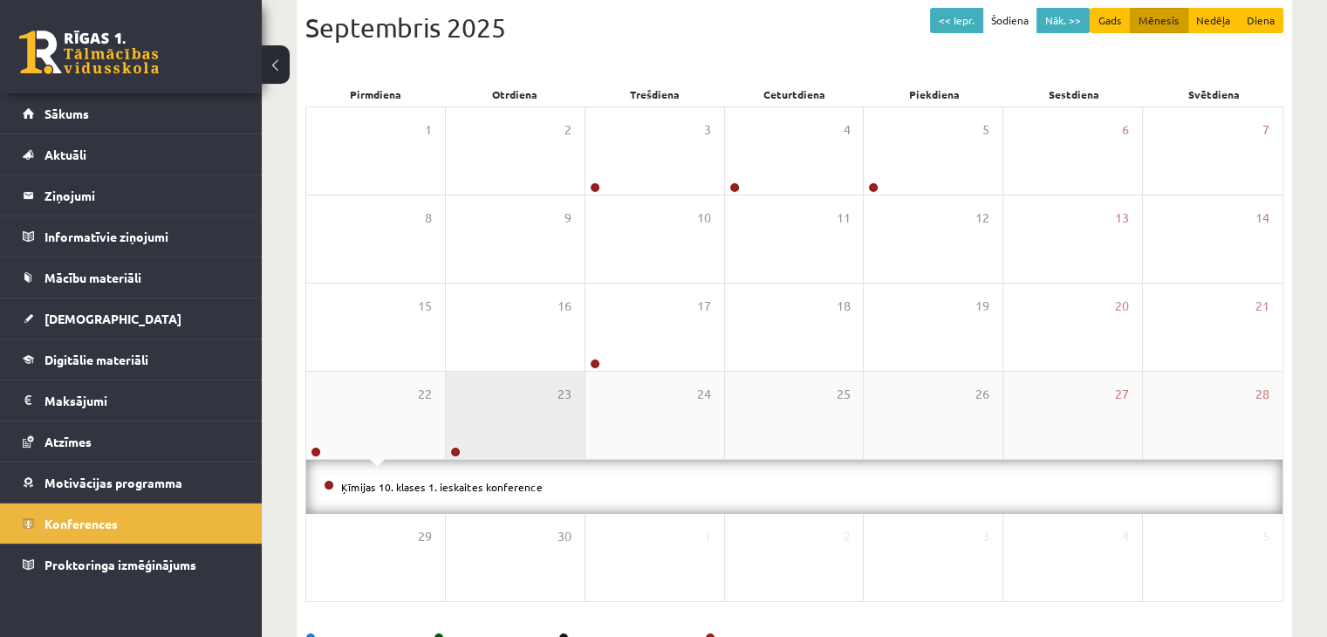
click at [524, 426] on div "23" at bounding box center [515, 415] width 139 height 87
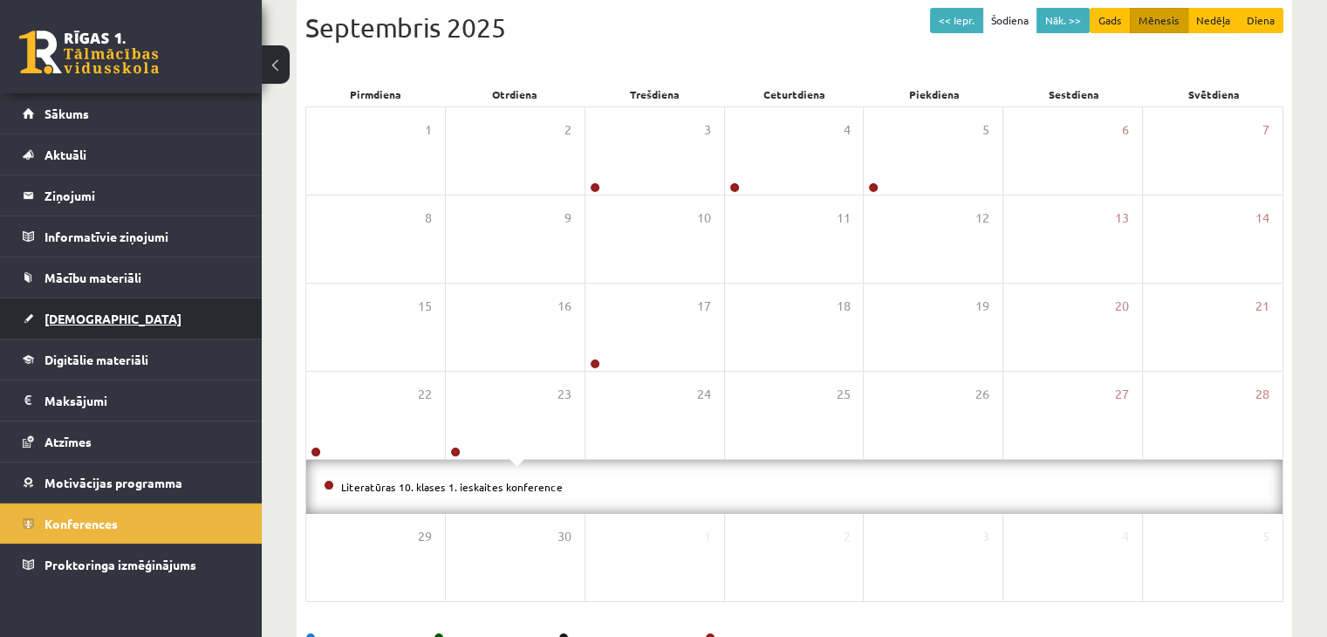
click at [72, 312] on span "[DEMOGRAPHIC_DATA]" at bounding box center [113, 319] width 137 height 16
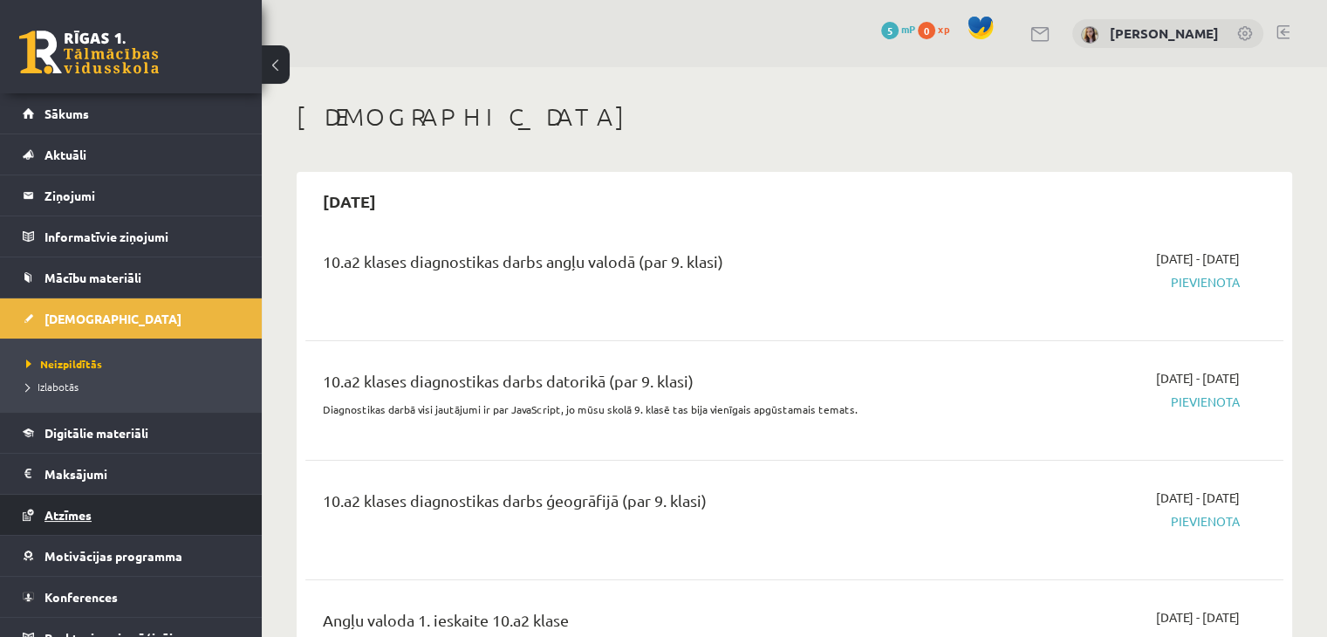
click at [60, 505] on link "Atzīmes" at bounding box center [131, 515] width 217 height 40
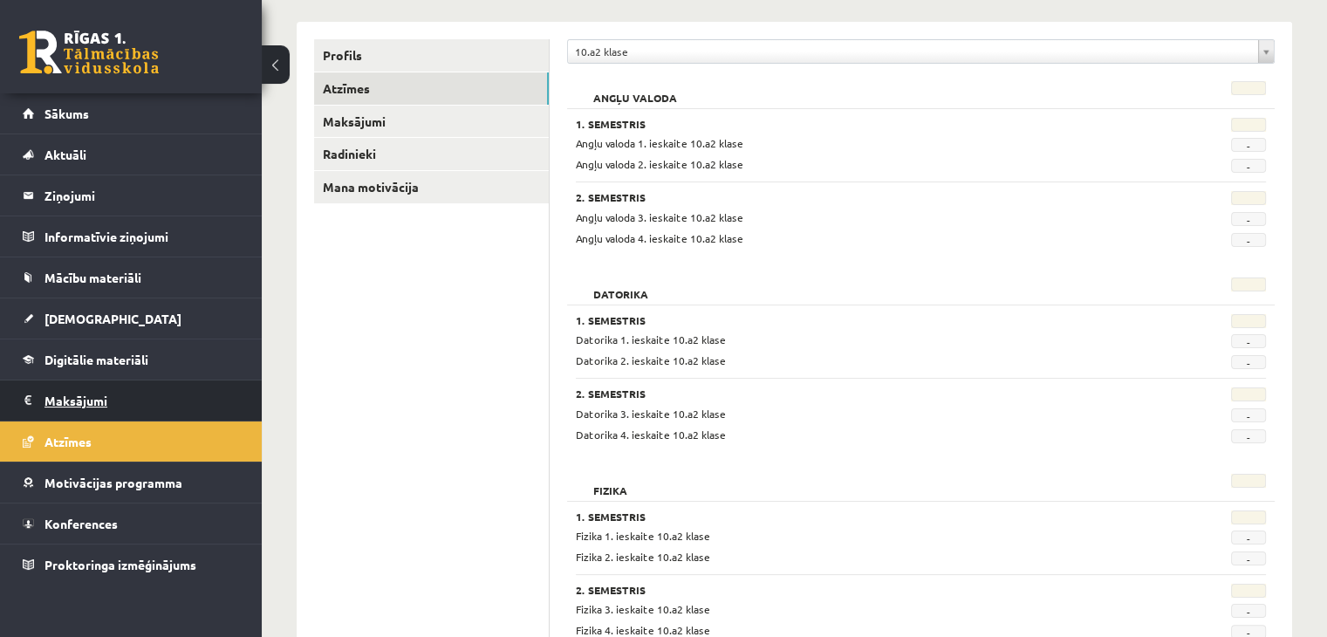
scroll to position [213, 0]
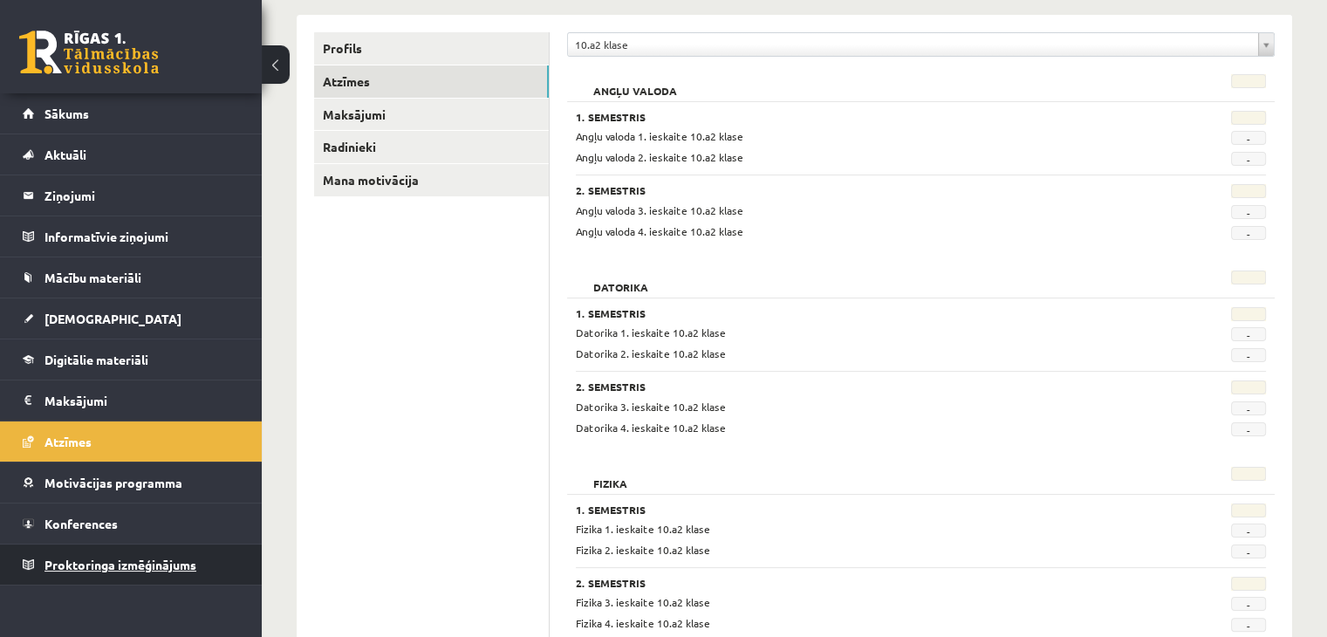
click at [130, 561] on span "Proktoringa izmēģinājums" at bounding box center [121, 565] width 152 height 16
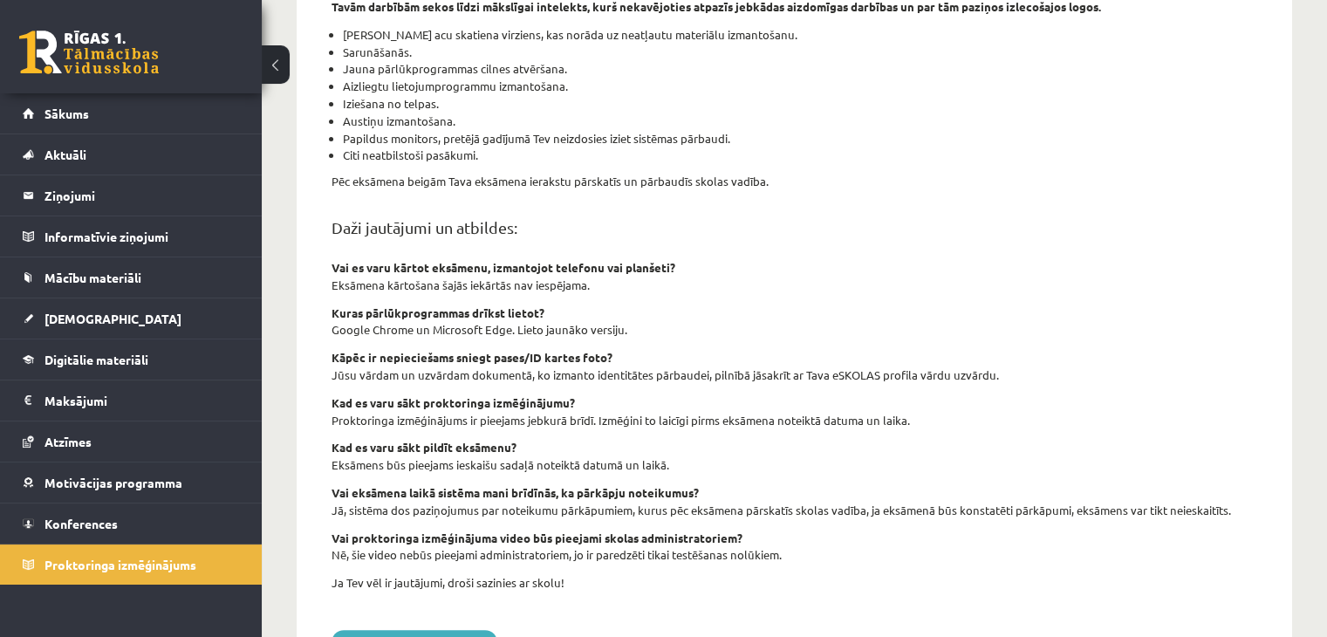
scroll to position [603, 0]
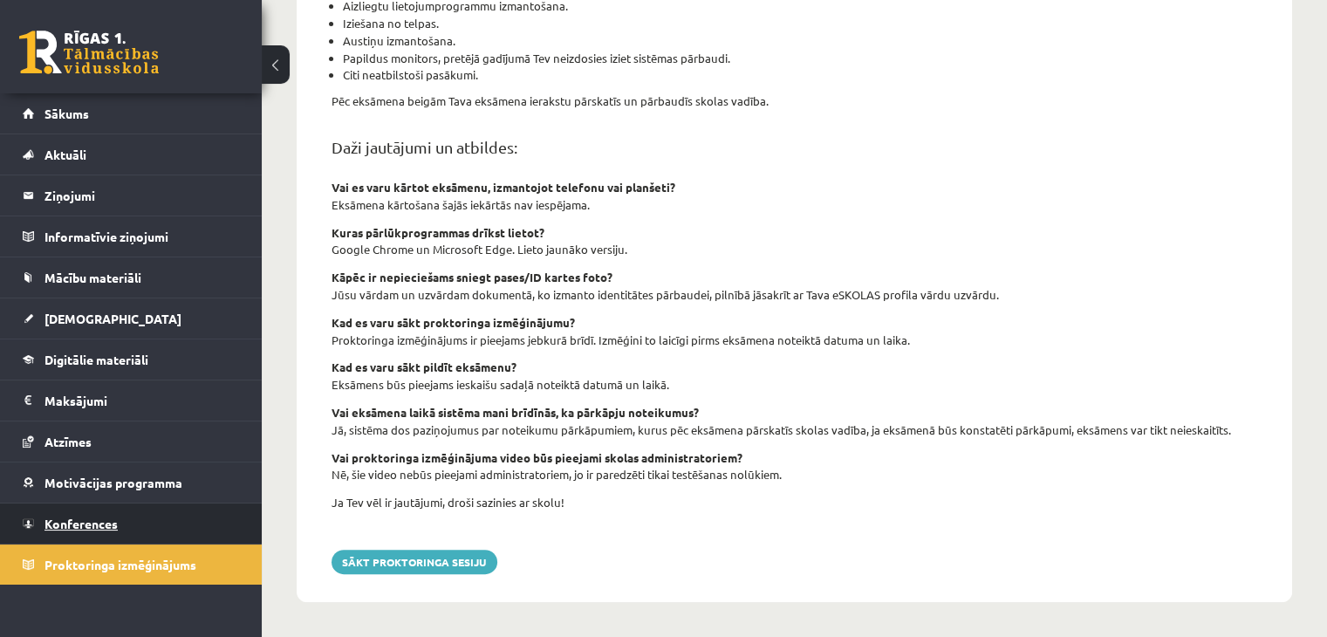
click at [94, 517] on span "Konferences" at bounding box center [81, 524] width 73 height 16
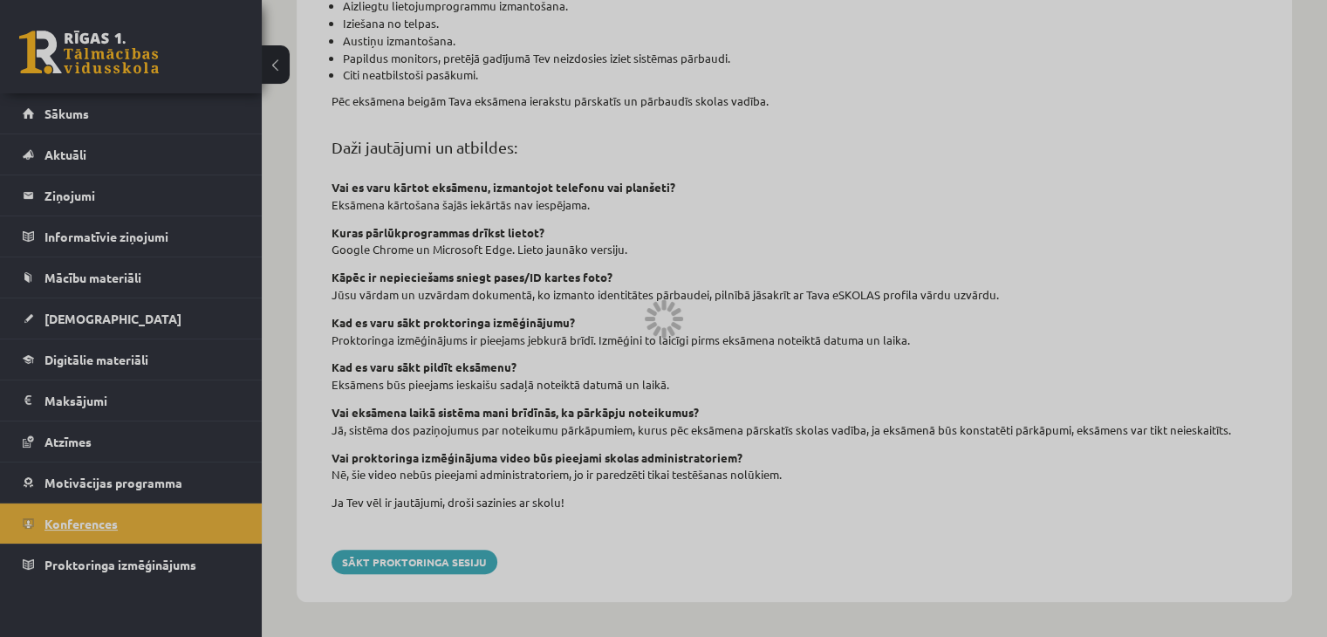
scroll to position [195, 0]
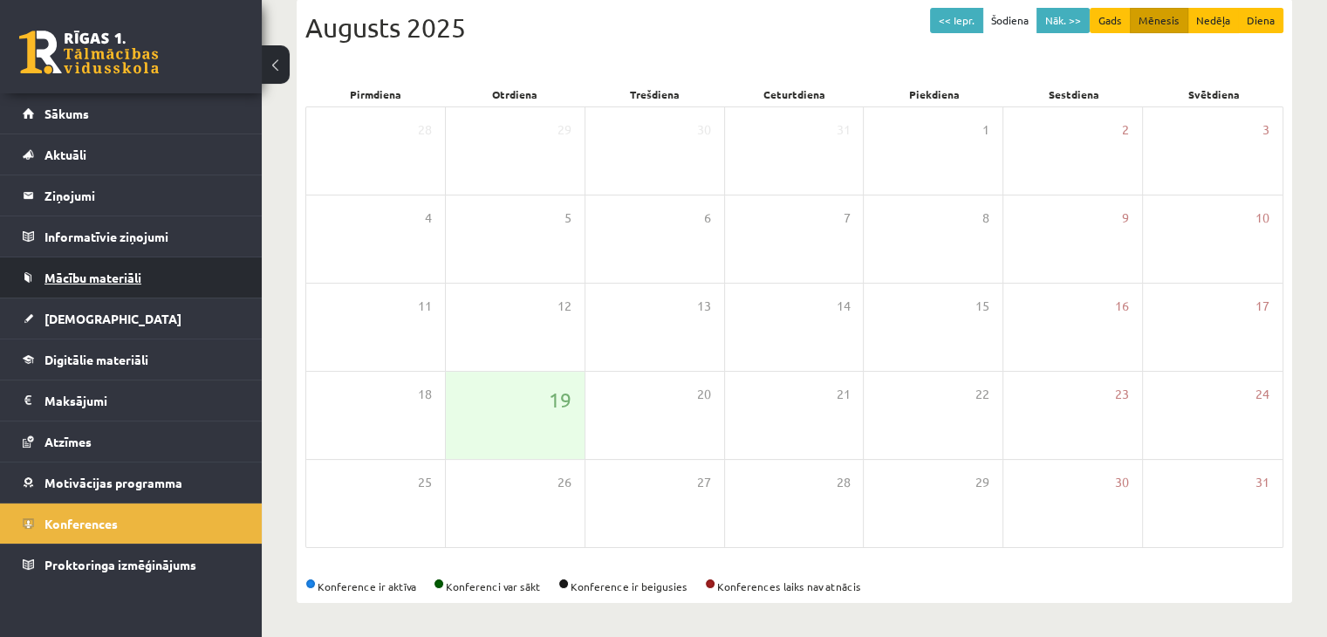
click at [80, 275] on span "Mācību materiāli" at bounding box center [93, 278] width 97 height 16
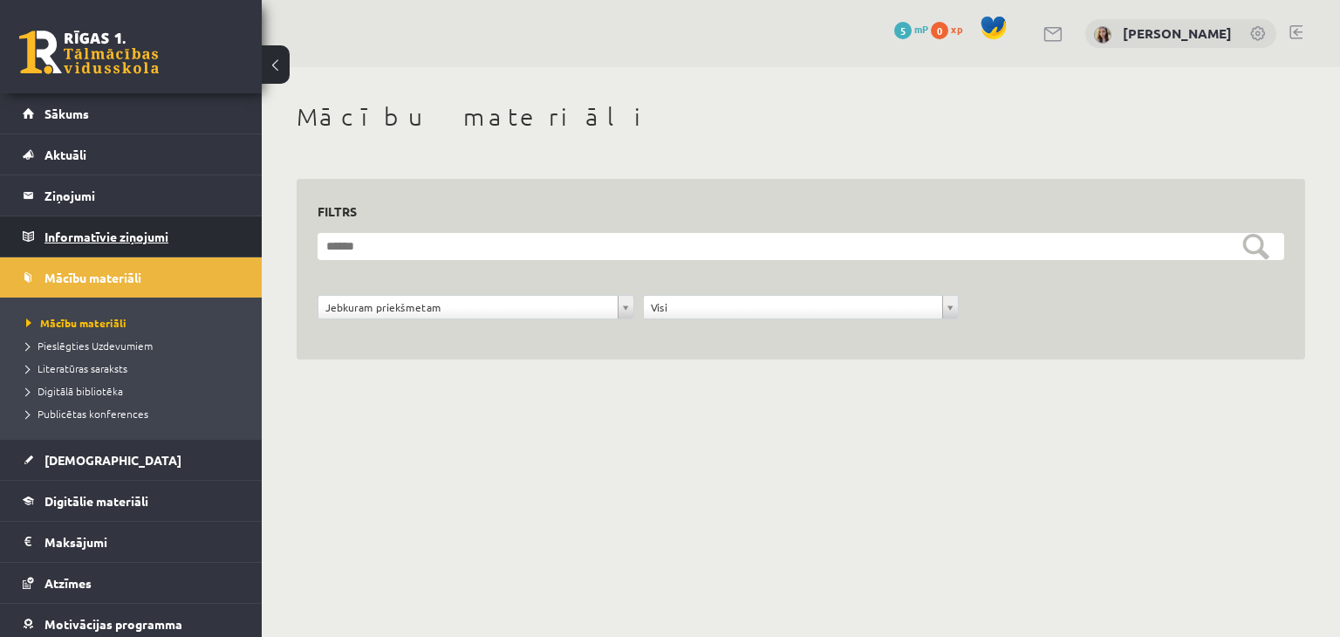
click at [91, 238] on legend "Informatīvie ziņojumi 0" at bounding box center [142, 236] width 195 height 40
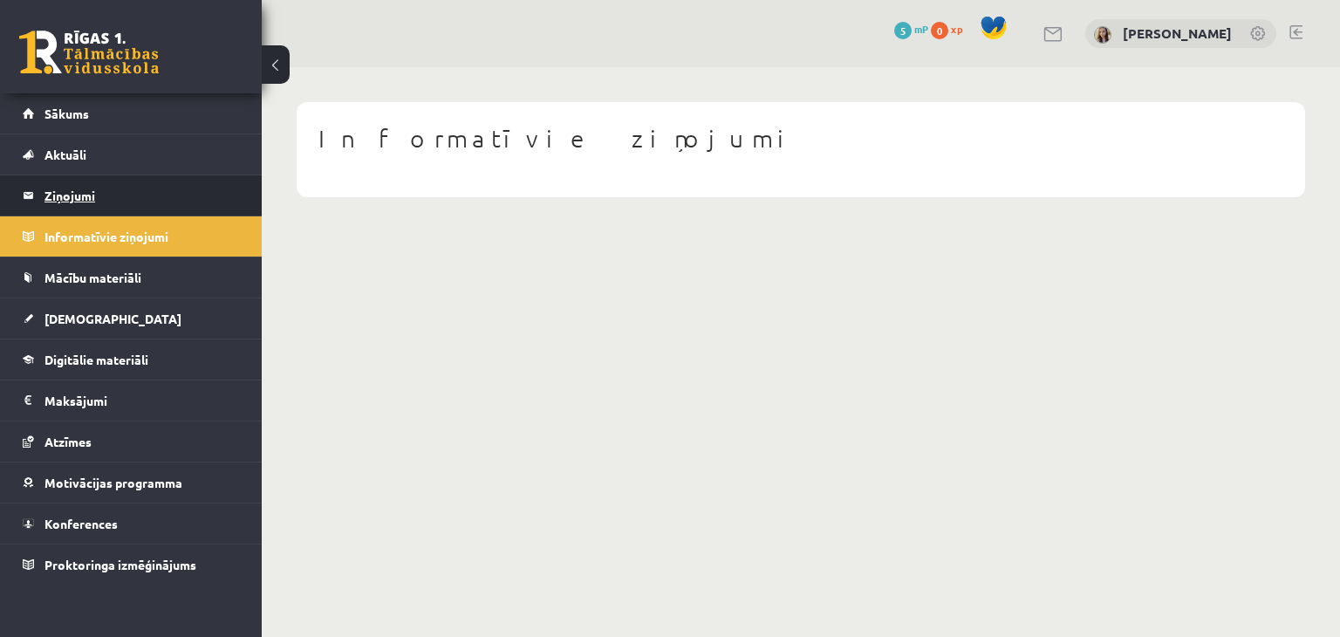
click at [78, 190] on legend "Ziņojumi 0" at bounding box center [142, 195] width 195 height 40
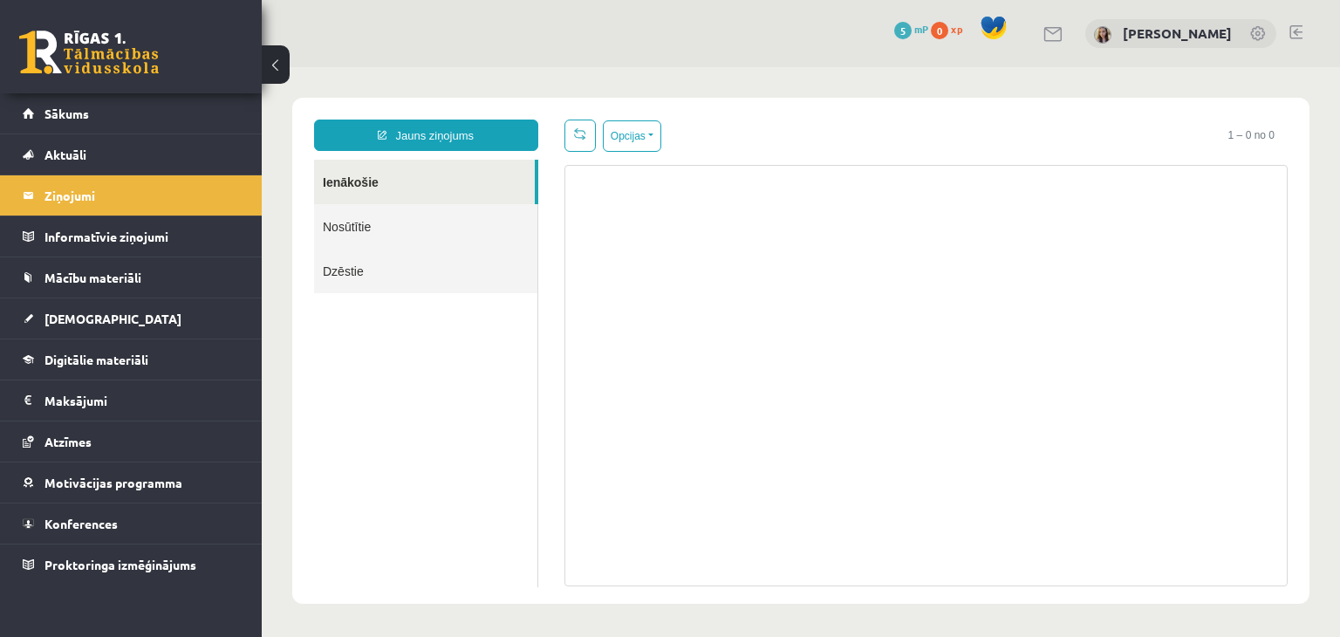
click at [360, 231] on link "Nosūtītie" at bounding box center [425, 226] width 223 height 45
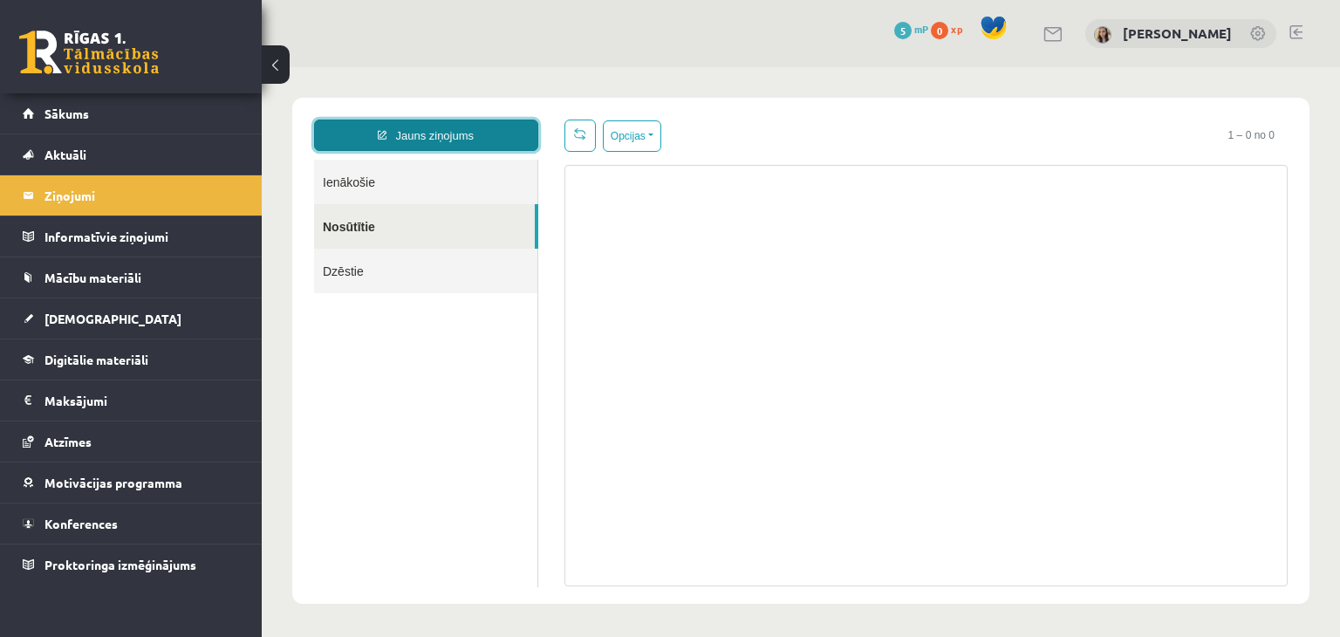
click at [452, 130] on link "Jauns ziņojums" at bounding box center [426, 135] width 224 height 31
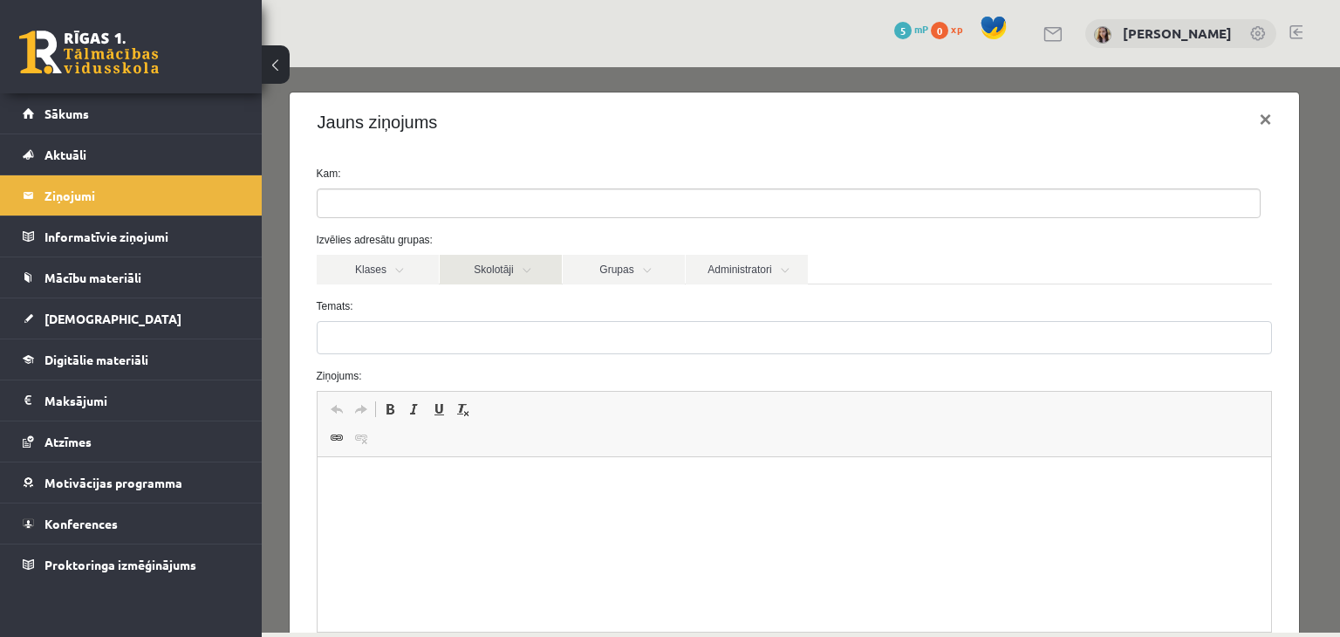
click at [480, 273] on link "Skolotāji" at bounding box center [501, 270] width 122 height 30
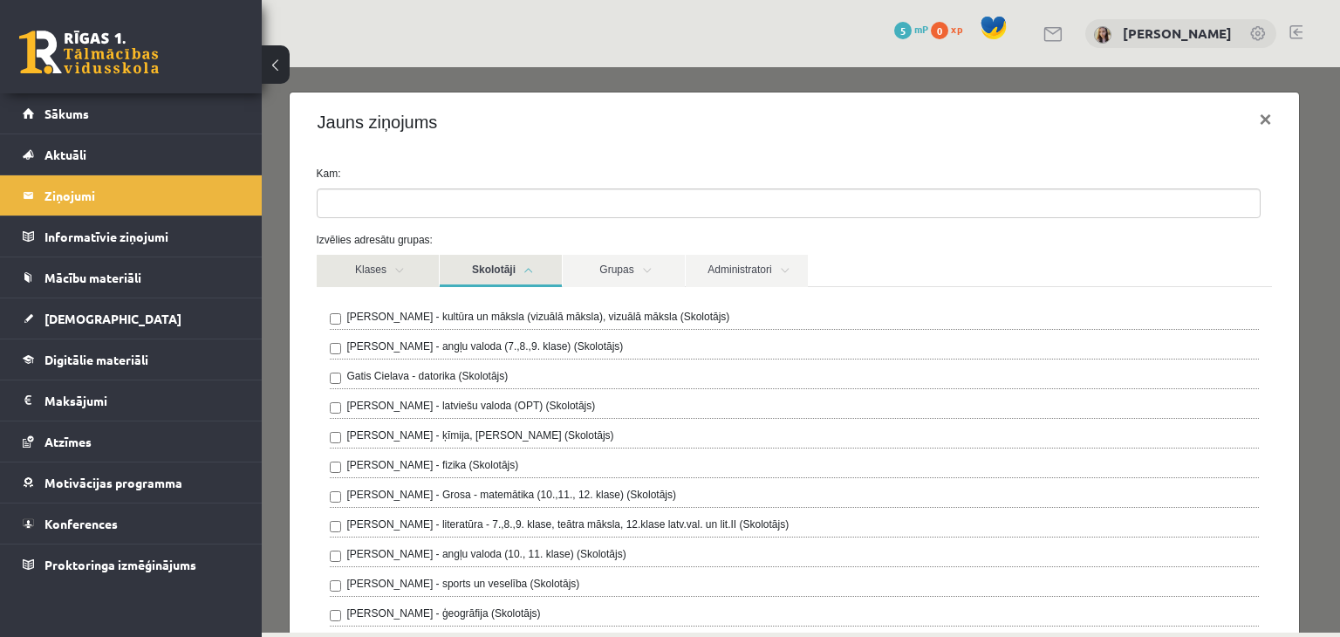
click at [401, 275] on link "Klases" at bounding box center [378, 271] width 122 height 32
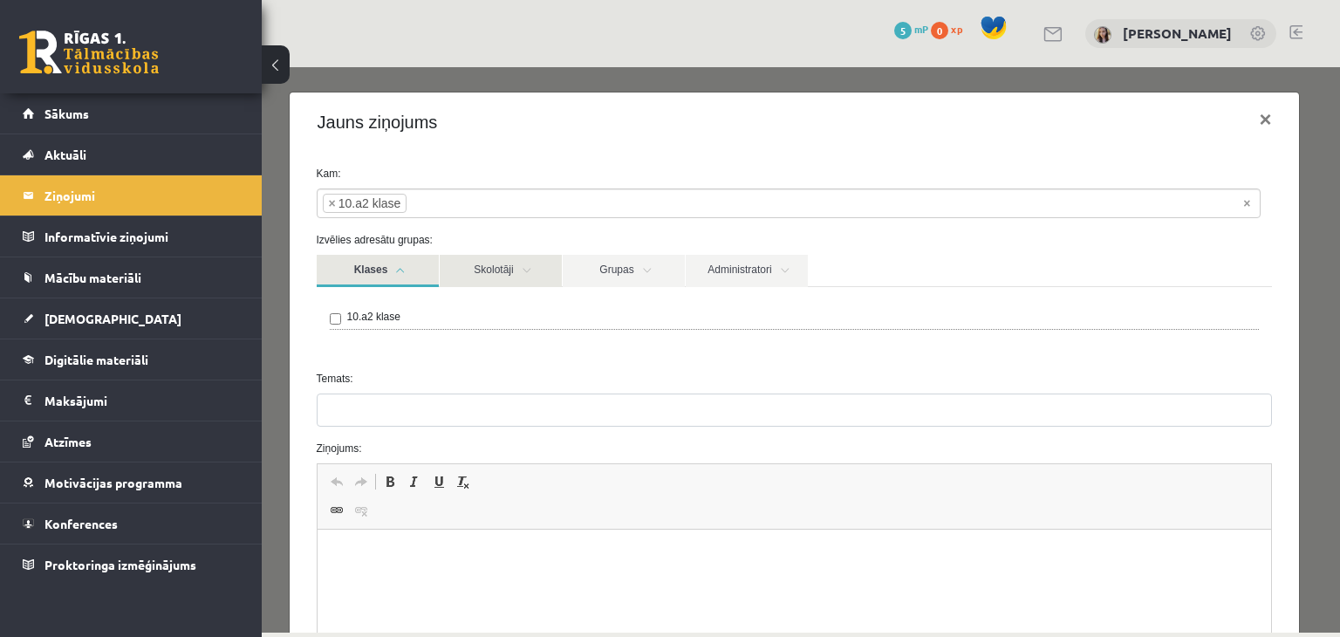
click at [480, 268] on link "Skolotāji" at bounding box center [501, 271] width 122 height 32
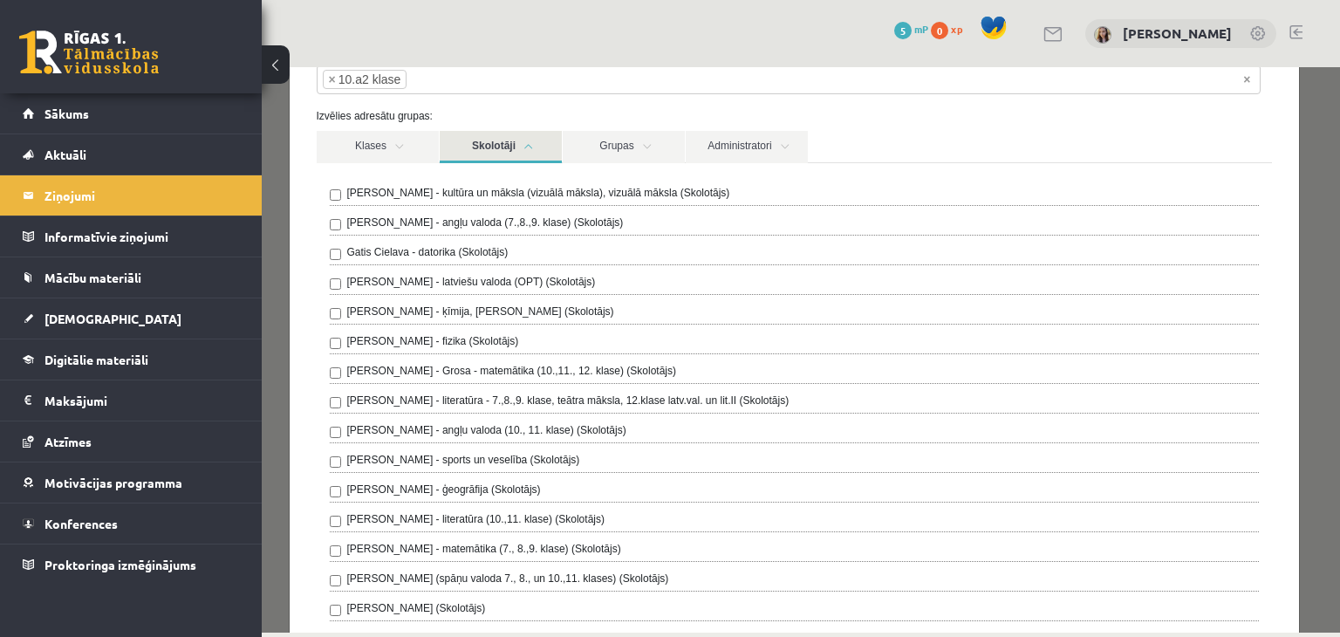
scroll to position [121, 0]
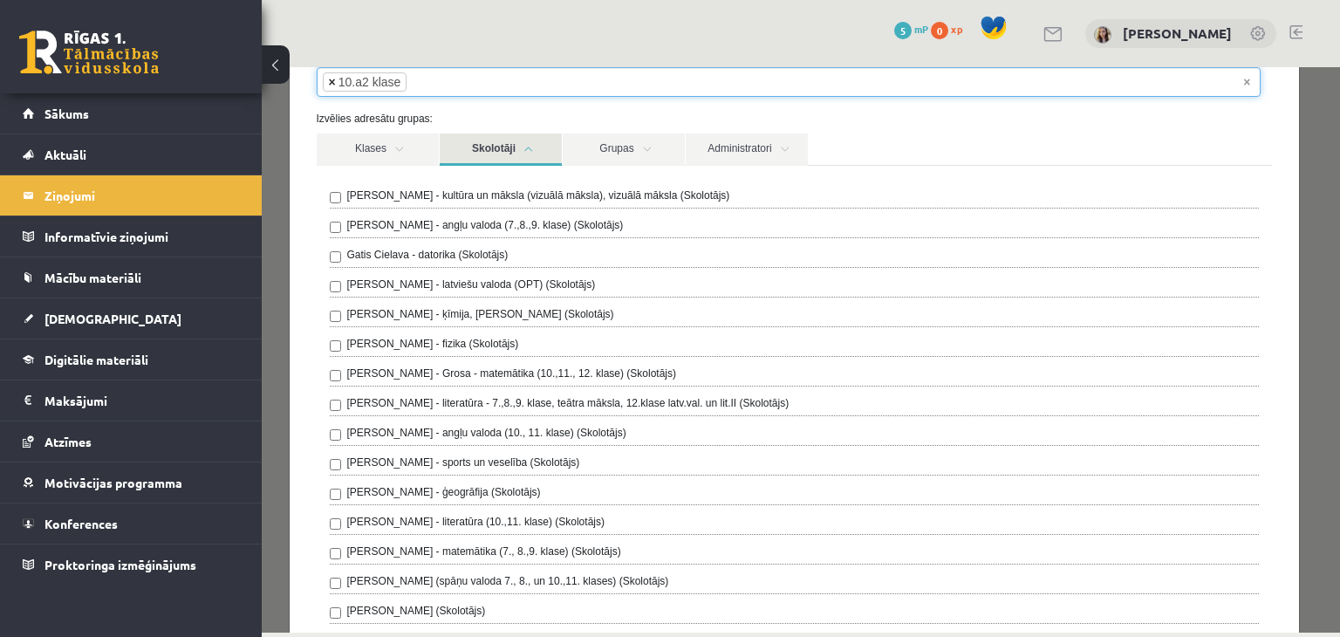
click at [332, 85] on span "×" at bounding box center [332, 81] width 7 height 17
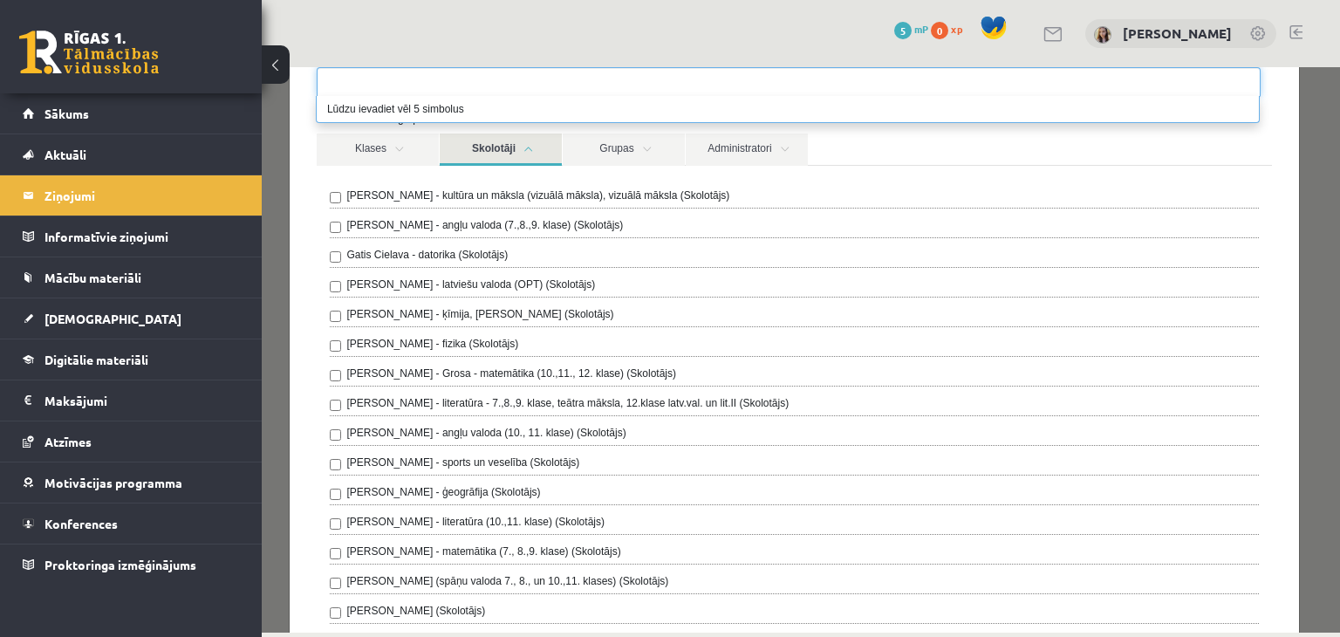
click at [309, 139] on div "Klases Skolotāji Grupas Administratori 10.a2 klase Ilze Kolka - kultūra un māks…" at bounding box center [795, 392] width 983 height 517
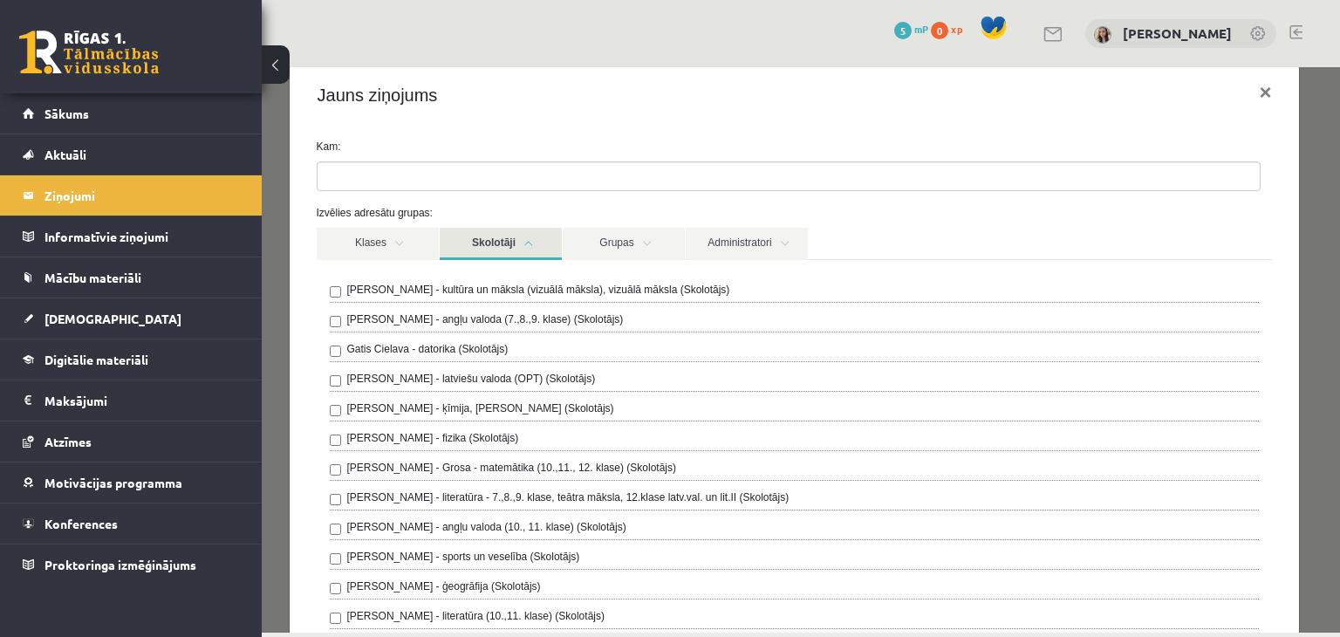
scroll to position [24, 0]
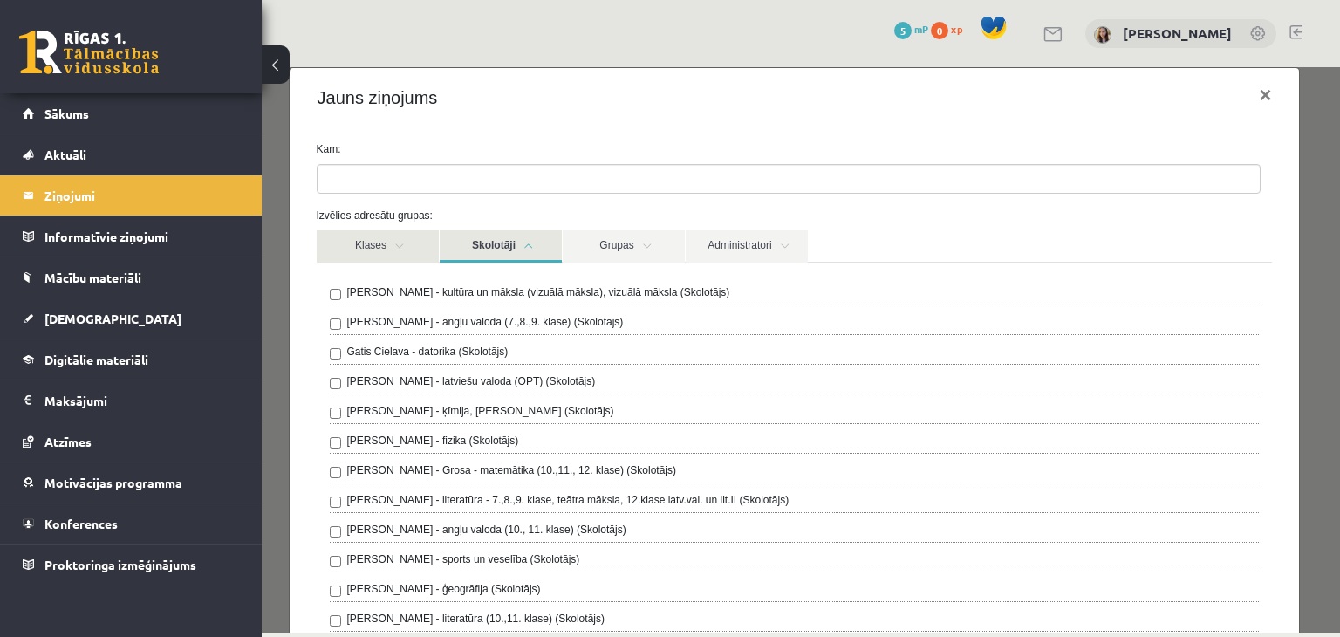
click at [374, 243] on link "Klases" at bounding box center [378, 246] width 122 height 32
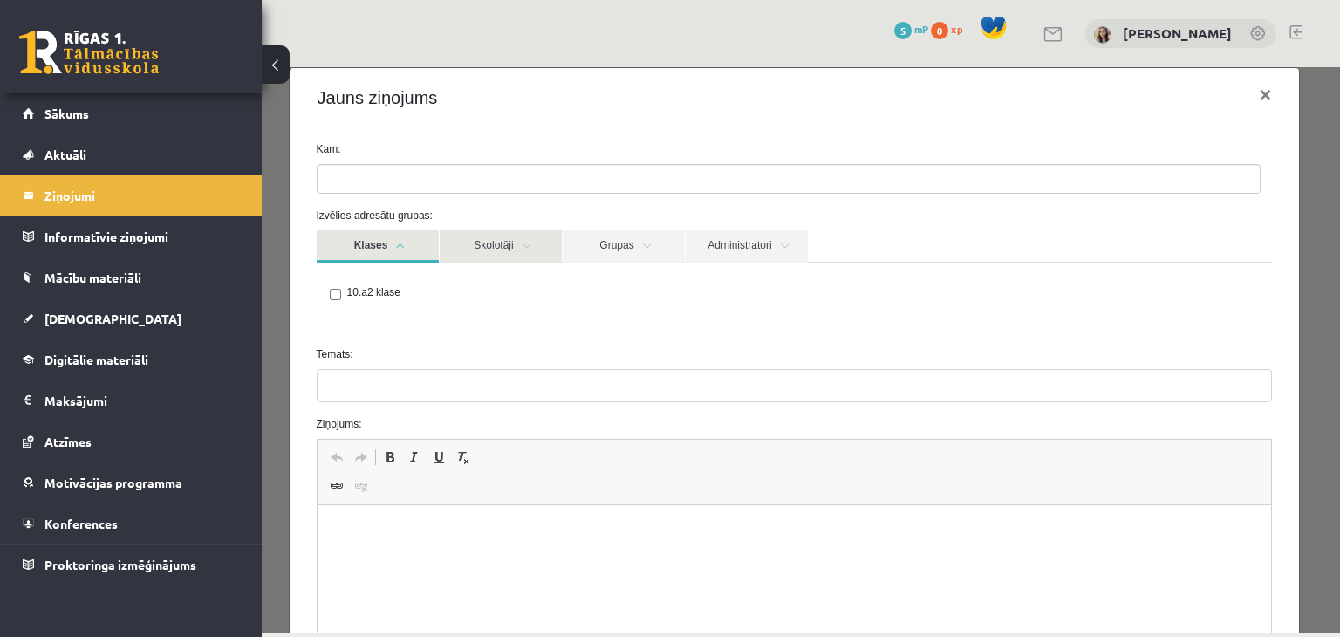
click at [491, 257] on link "Skolotāji" at bounding box center [501, 246] width 122 height 32
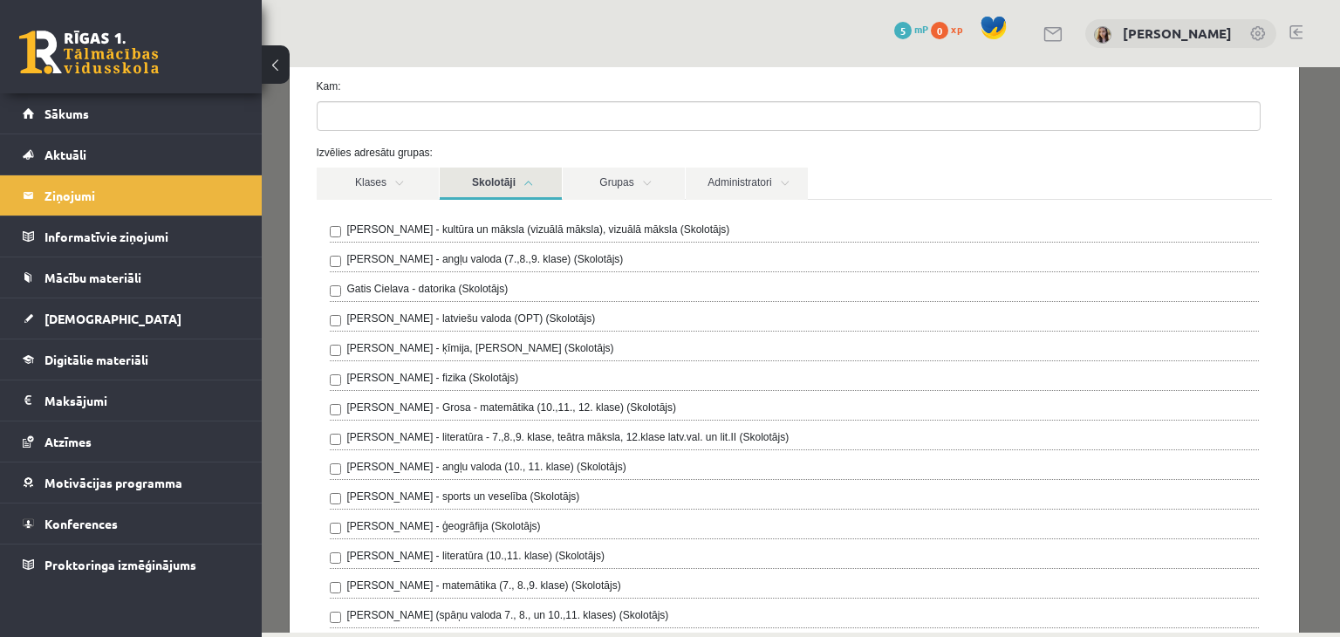
scroll to position [87, 0]
click at [660, 175] on link "Grupas" at bounding box center [624, 184] width 122 height 32
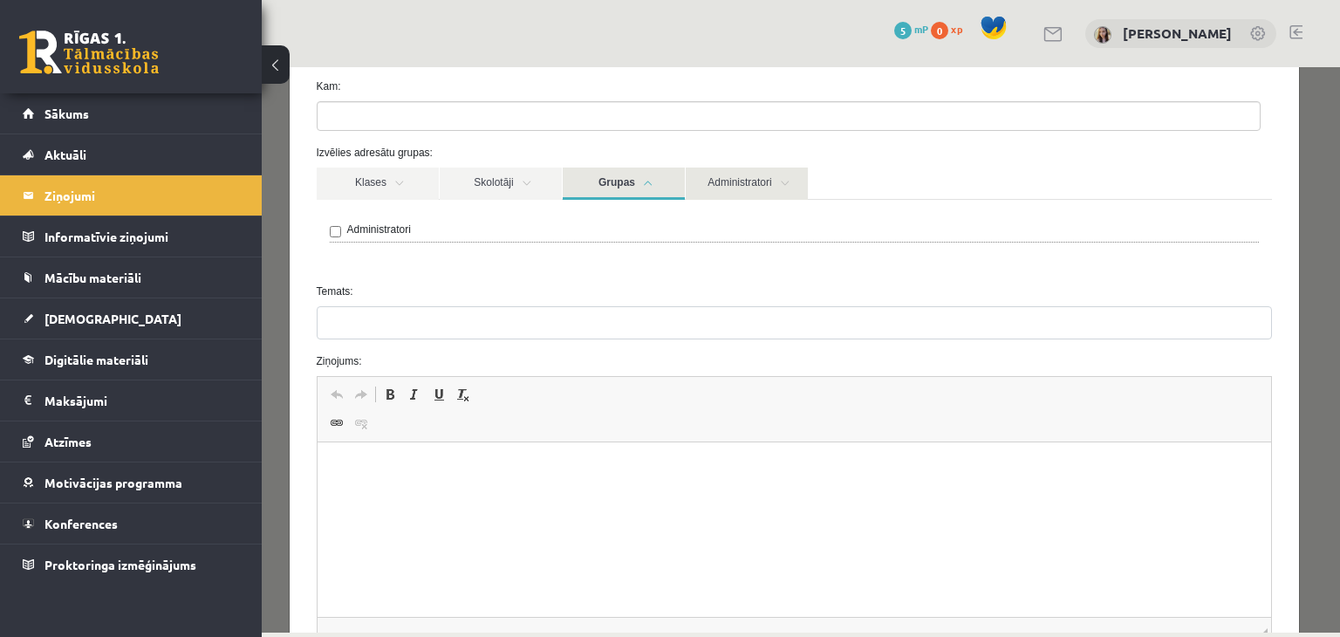
click at [736, 175] on link "Administratori" at bounding box center [747, 184] width 122 height 32
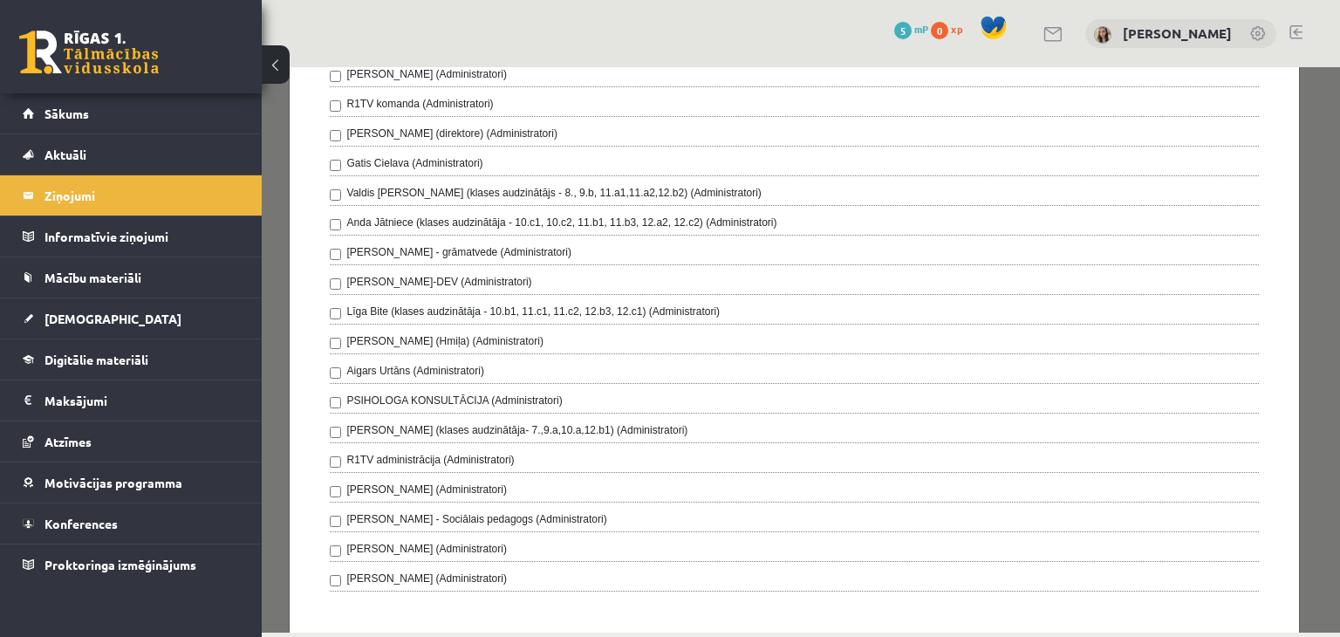
scroll to position [0, 0]
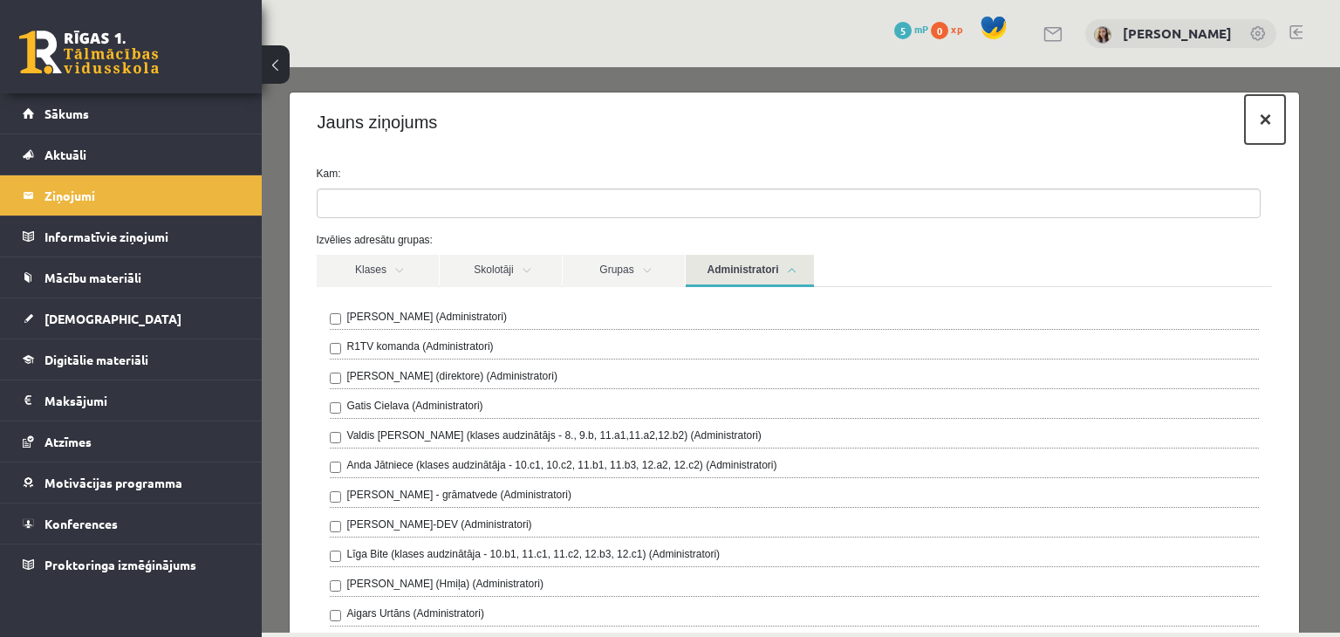
click at [1254, 124] on button "×" at bounding box center [1265, 119] width 40 height 49
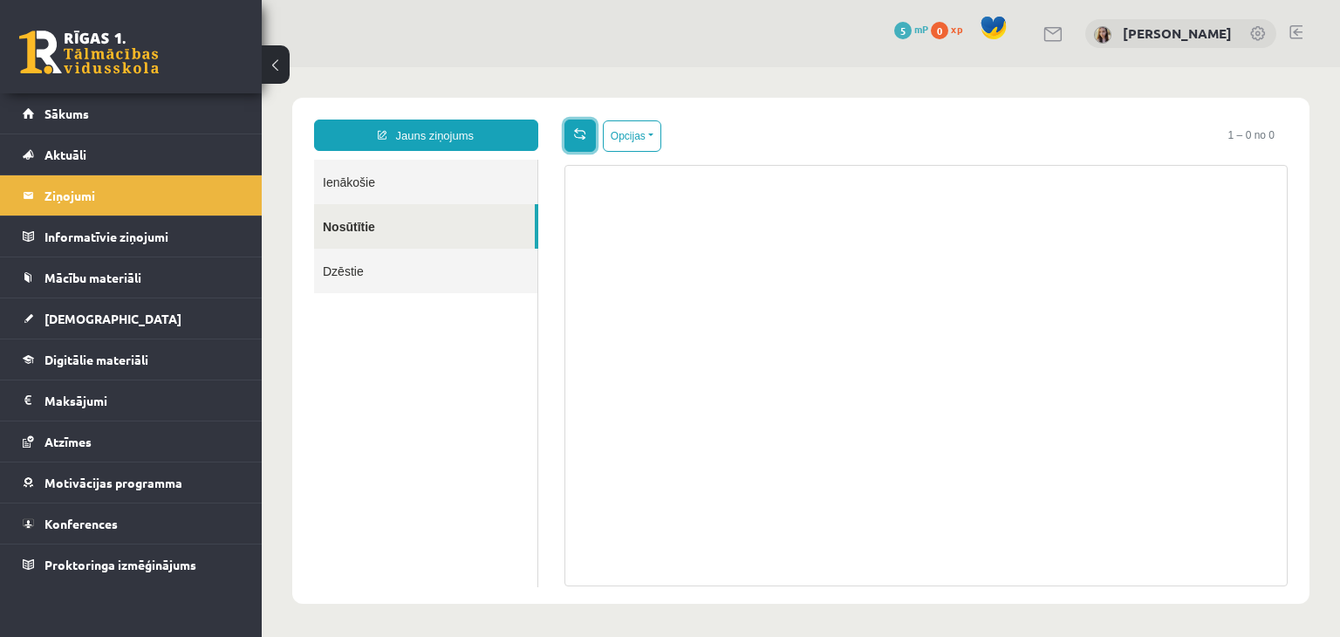
click at [590, 132] on link at bounding box center [580, 136] width 31 height 32
click at [68, 151] on span "Aktuāli" at bounding box center [66, 155] width 42 height 16
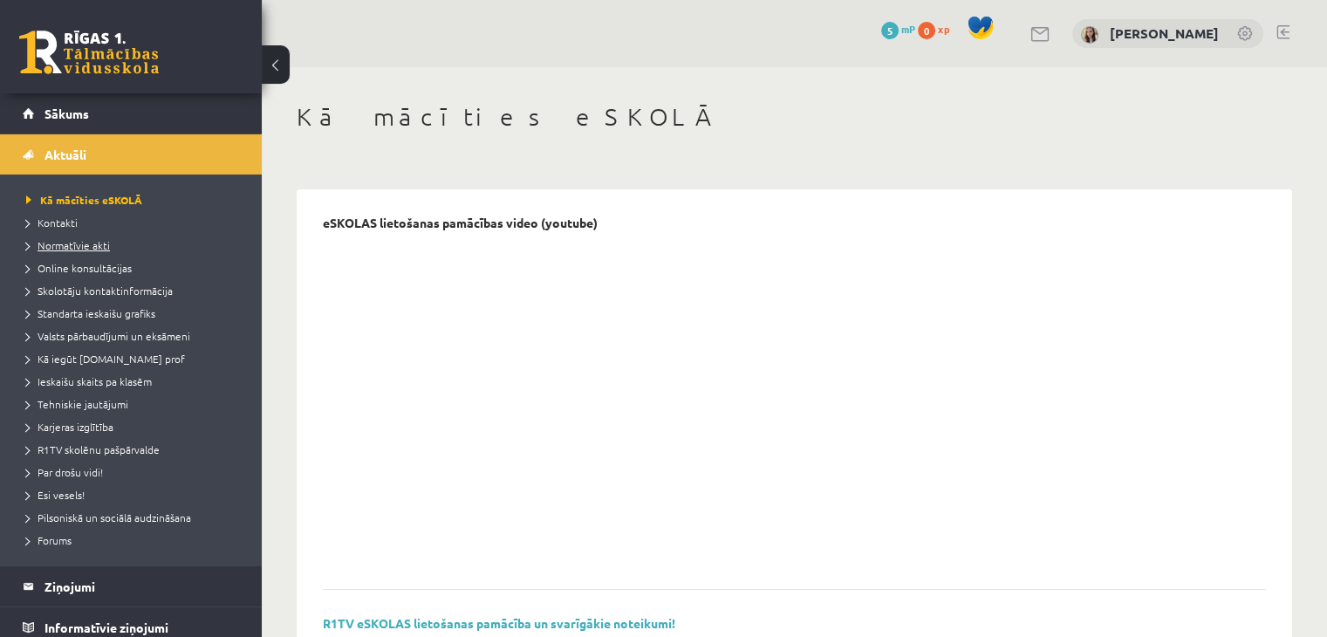
click at [67, 243] on span "Normatīvie akti" at bounding box center [68, 245] width 84 height 14
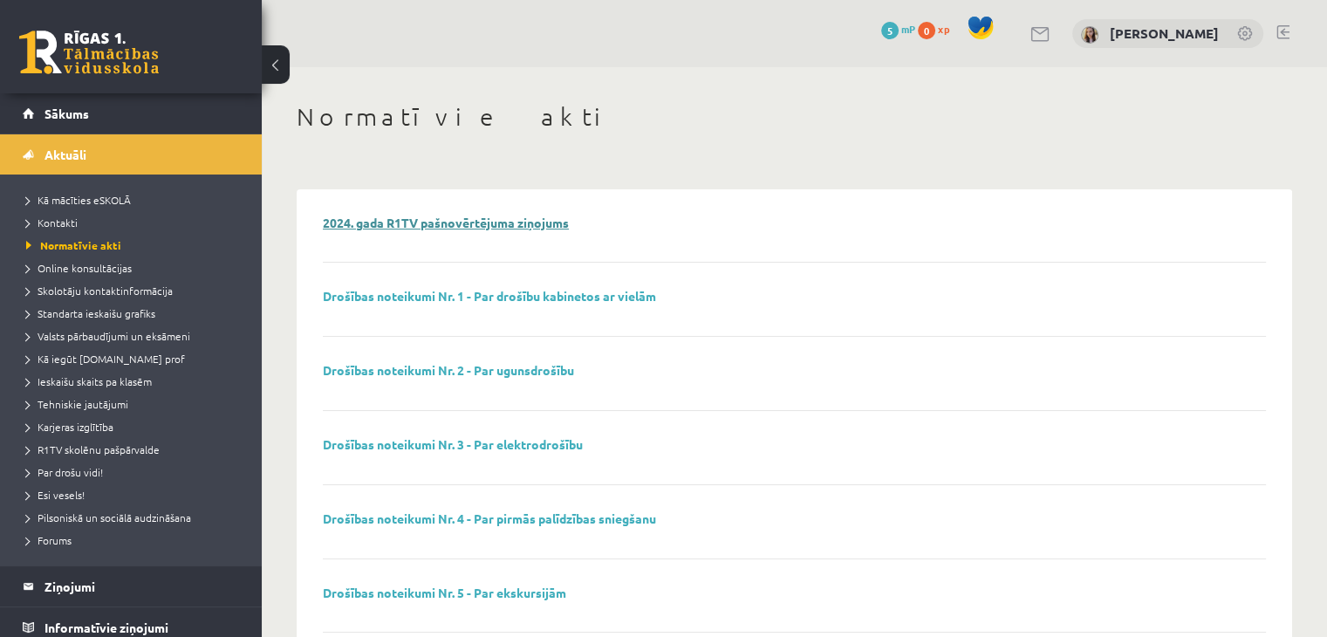
click at [520, 223] on link "2024. gada R1TV pašnovērtējuma ziņojums" at bounding box center [446, 223] width 246 height 16
click at [84, 264] on span "Online konsultācijas" at bounding box center [79, 268] width 106 height 14
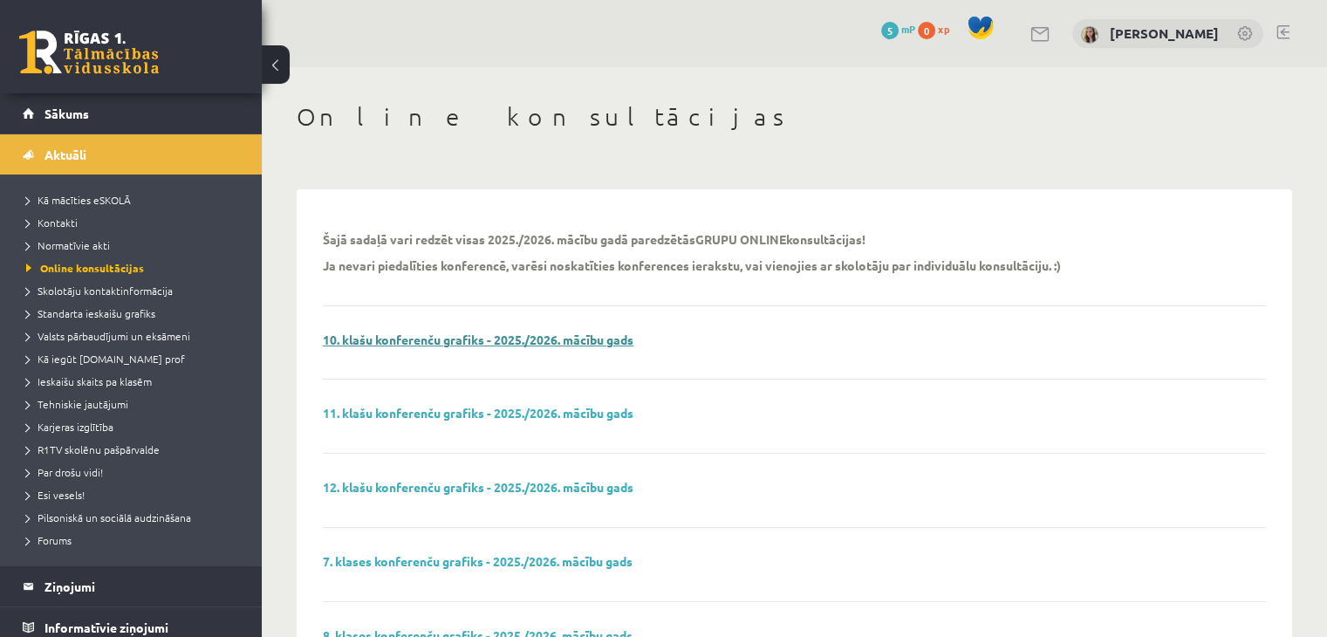
click at [399, 339] on link "10. klašu konferenču grafiks - 2025./2026. mācību gads" at bounding box center [478, 340] width 311 height 16
click at [113, 291] on span "Skolotāju kontaktinformācija" at bounding box center [99, 291] width 147 height 14
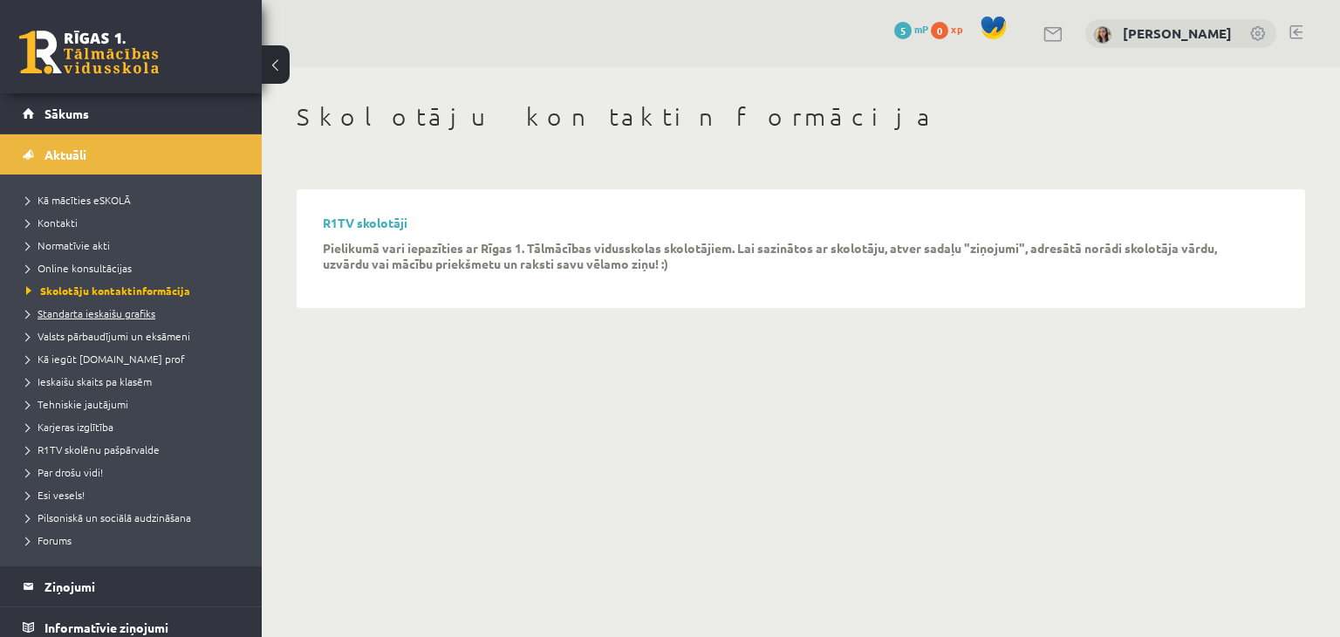
click at [95, 312] on span "Standarta ieskaišu grafiks" at bounding box center [90, 313] width 129 height 14
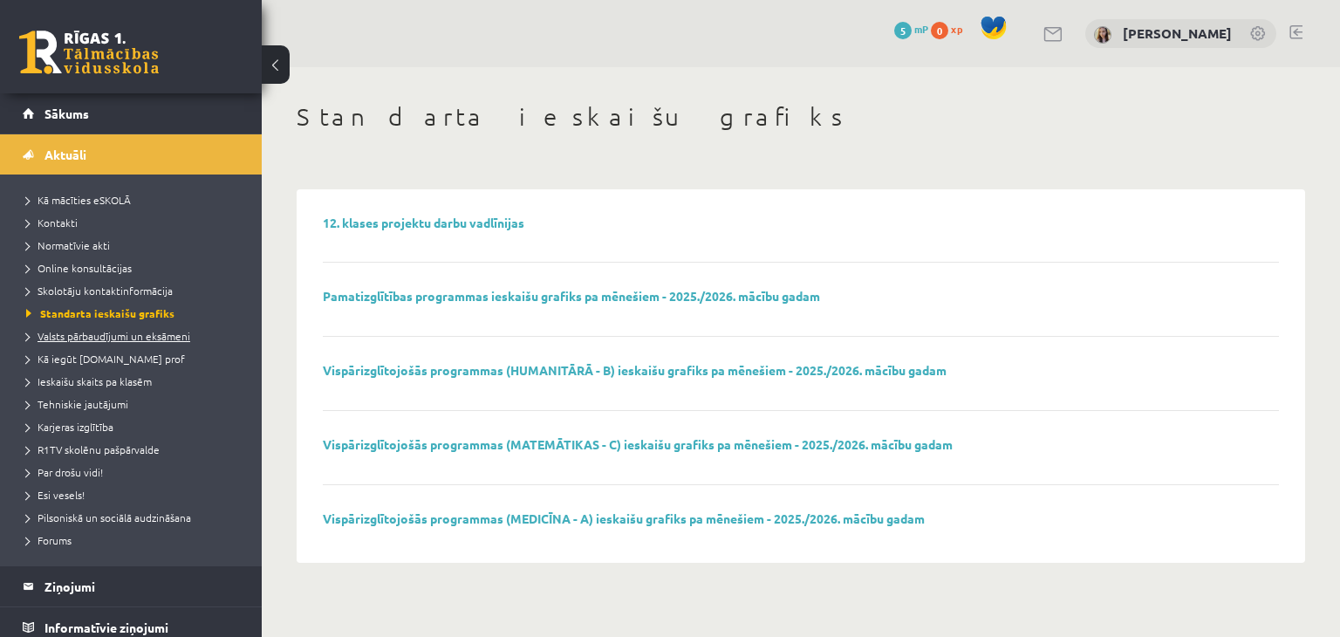
click at [108, 341] on link "Valsts pārbaudījumi un eksāmeni" at bounding box center [135, 336] width 218 height 16
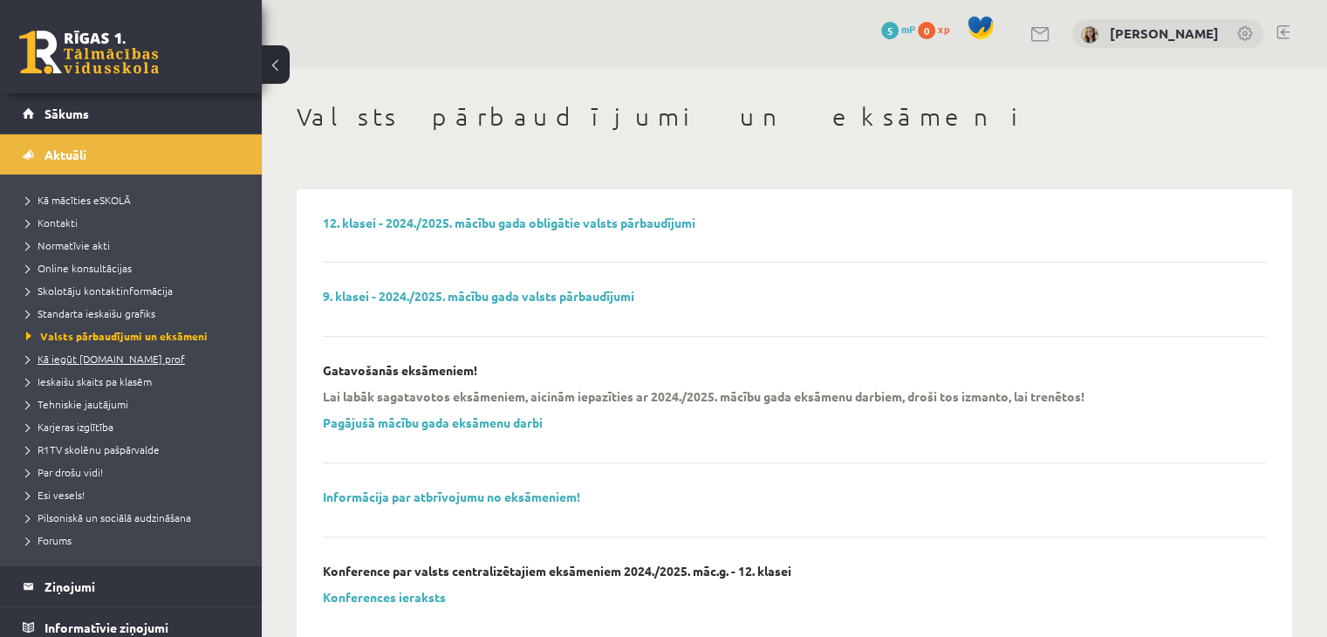
click at [113, 353] on span "Kā iegūt [DOMAIN_NAME] prof" at bounding box center [105, 359] width 159 height 14
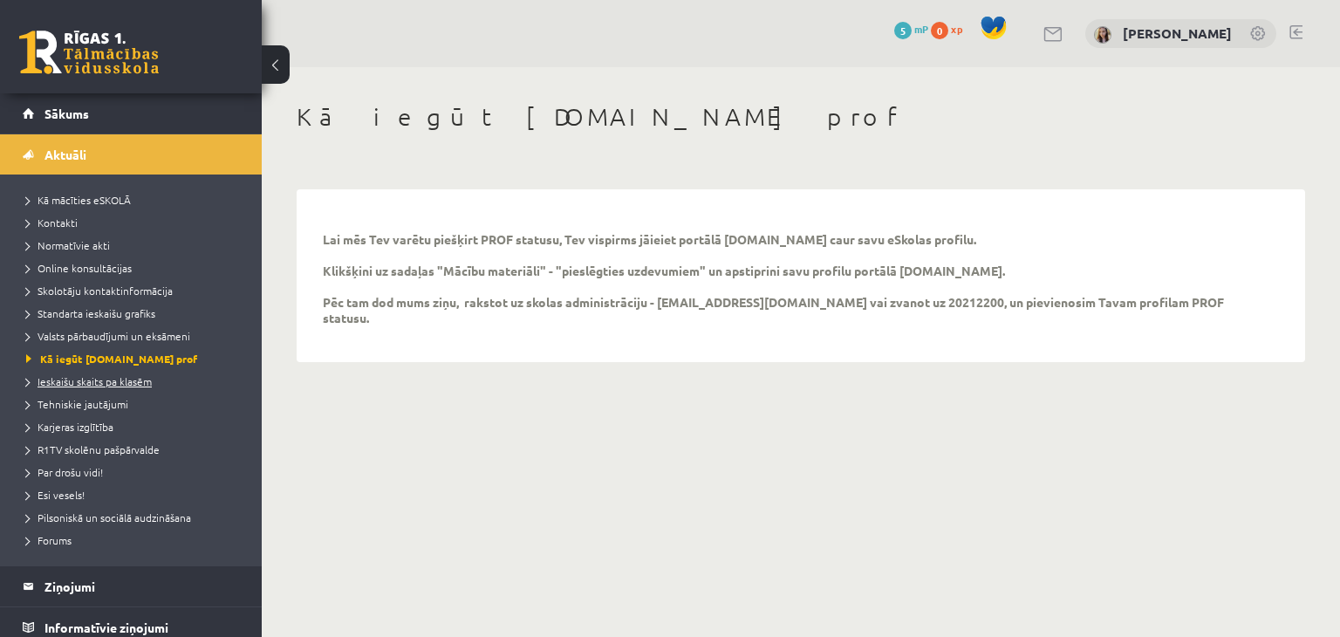
click at [96, 383] on span "Ieskaišu skaits pa klasēm" at bounding box center [89, 381] width 126 height 14
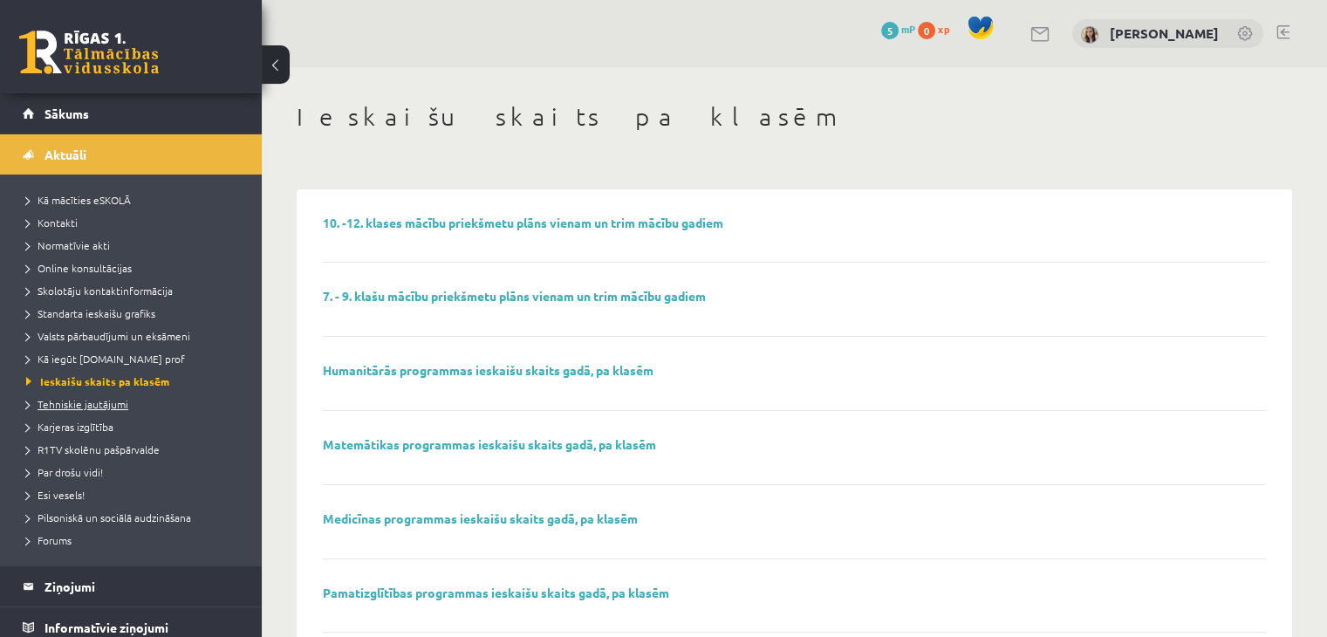
click at [84, 409] on link "Tehniskie jautājumi" at bounding box center [135, 404] width 218 height 16
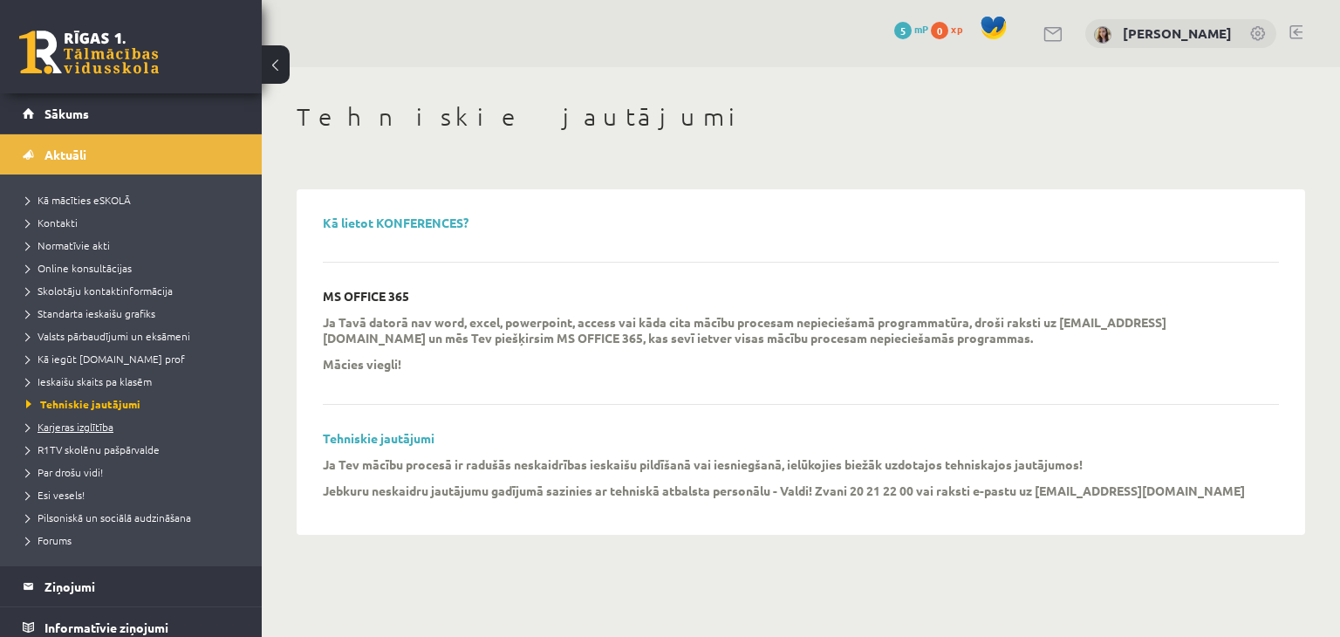
click at [77, 427] on span "Karjeras izglītība" at bounding box center [69, 427] width 87 height 14
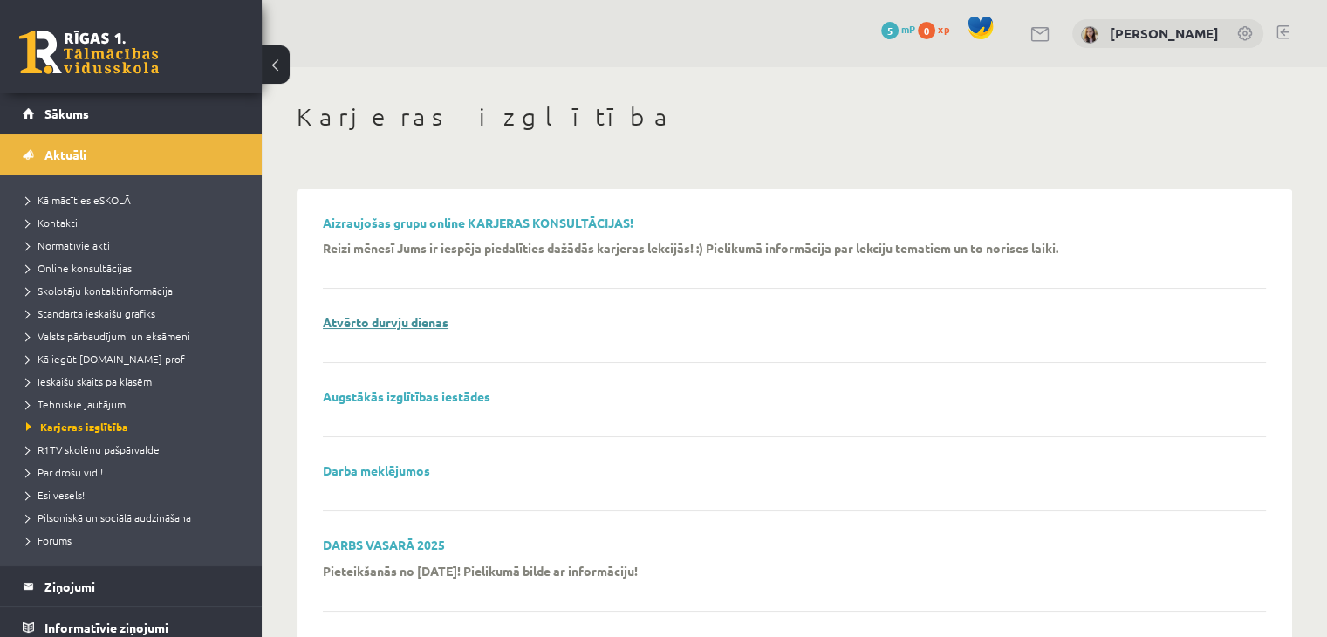
click at [380, 327] on link "Atvērto durvju dienas" at bounding box center [386, 322] width 126 height 16
click at [105, 454] on span "R1TV skolēnu pašpārvalde" at bounding box center [93, 449] width 134 height 14
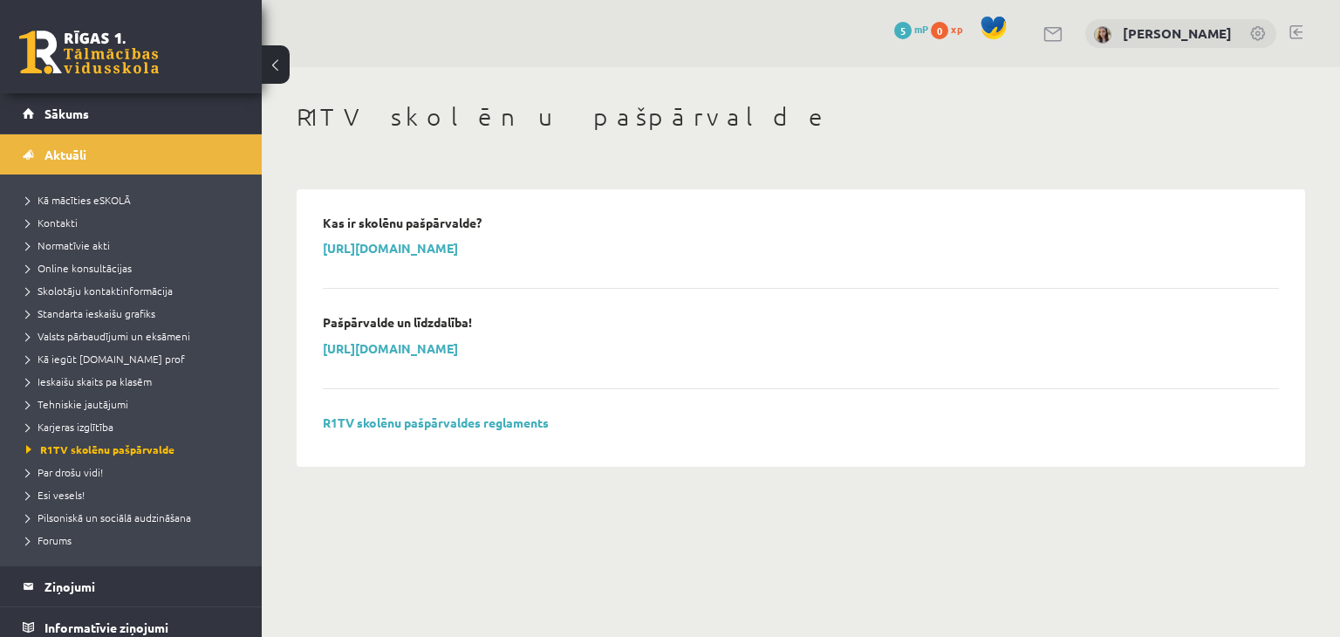
click at [385, 413] on div "Kas ir skolēnu pašpārvalde? https://www.youtube.com/watch?v=fyMKwp44iNI Pašpārv…" at bounding box center [801, 328] width 956 height 225
click at [399, 250] on link "https://www.youtube.com/watch?v=fyMKwp44iNI" at bounding box center [390, 248] width 135 height 16
click at [78, 464] on link "Par drošu vidi!" at bounding box center [135, 472] width 218 height 16
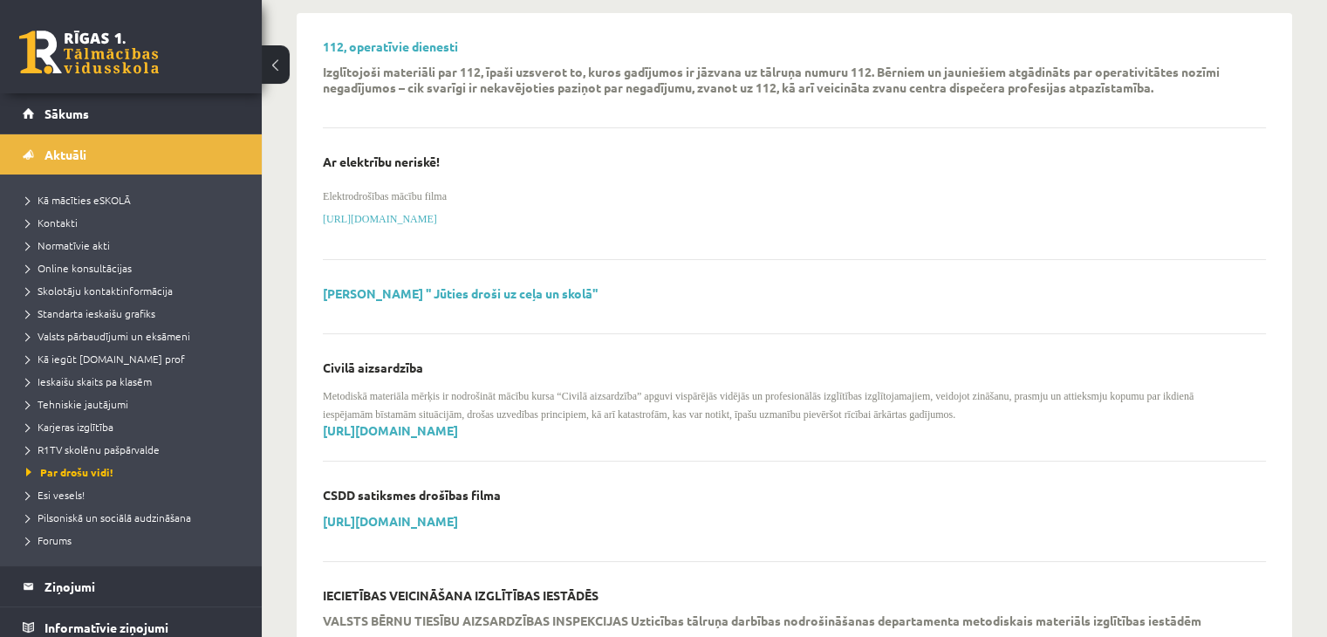
scroll to position [177, 0]
click at [64, 490] on span "Esi vesels!" at bounding box center [55, 495] width 58 height 14
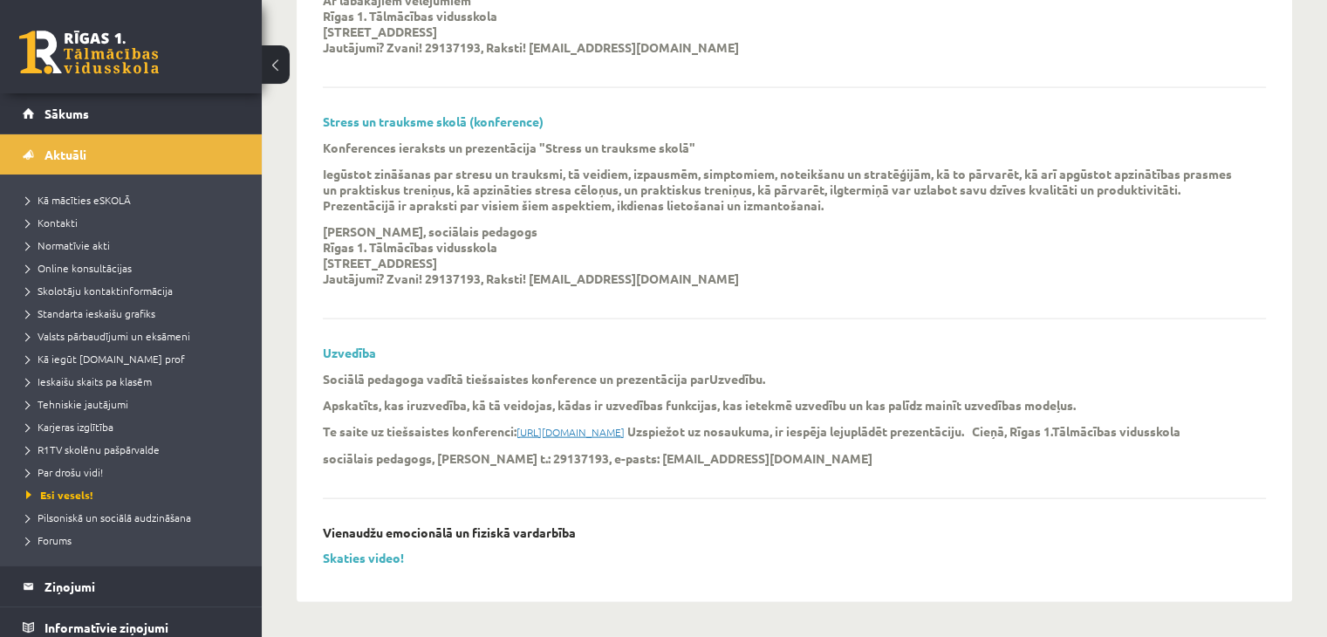
scroll to position [3812, 0]
click at [83, 521] on span "Pilsoniskā un sociālā audzināšana" at bounding box center [108, 517] width 165 height 14
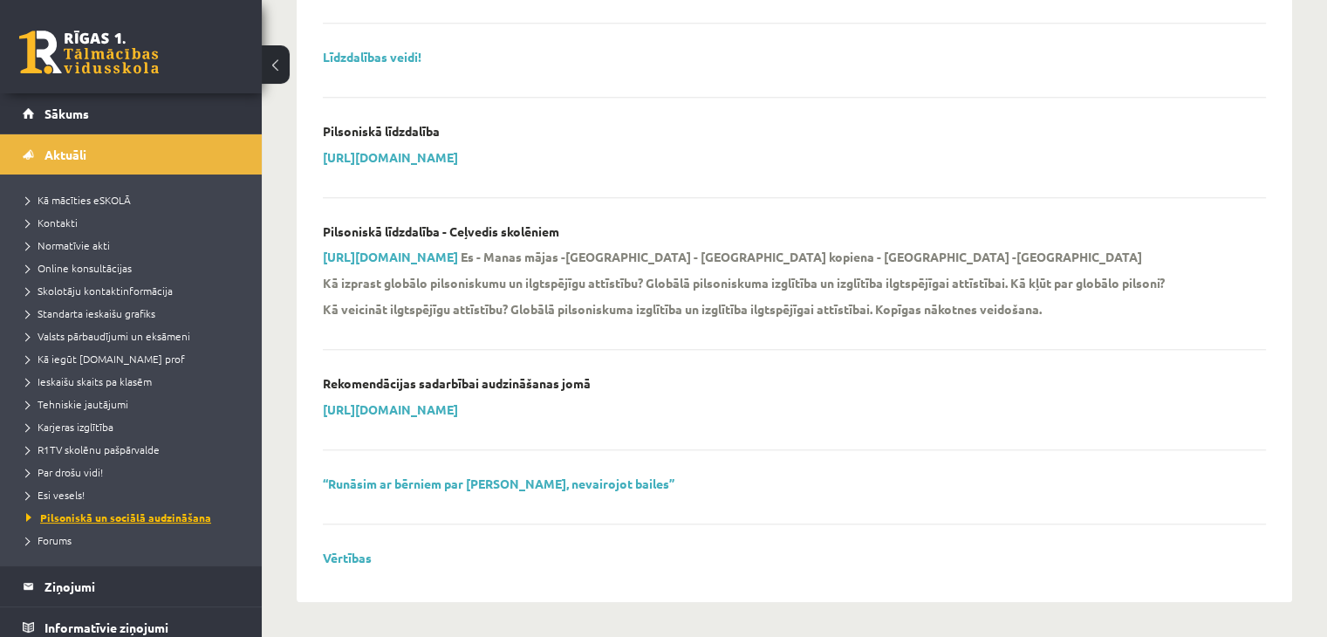
scroll to position [1727, 0]
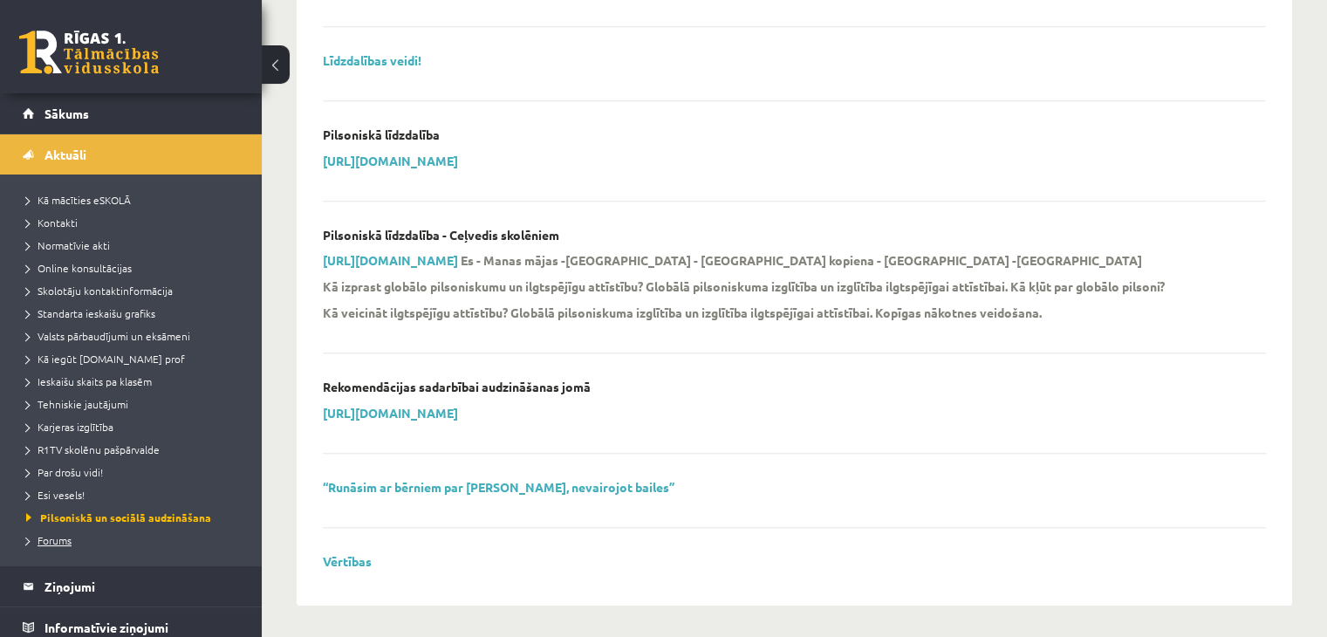
click at [53, 542] on span "Forums" at bounding box center [48, 540] width 45 height 14
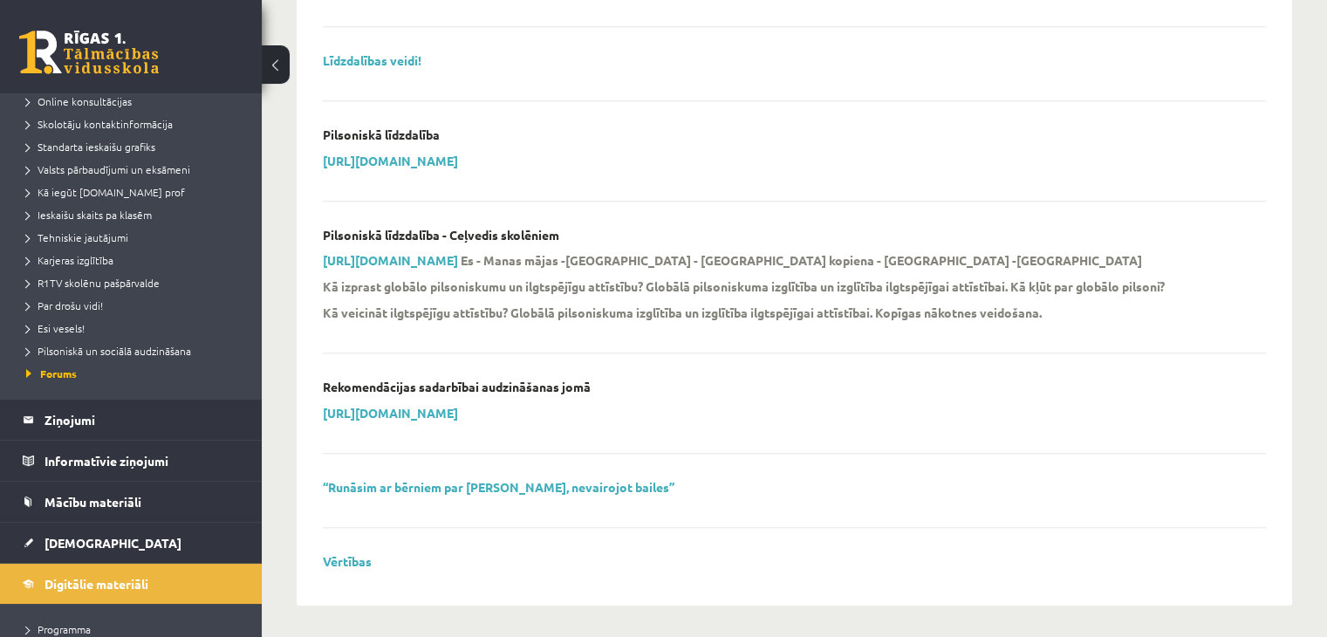
scroll to position [0, 0]
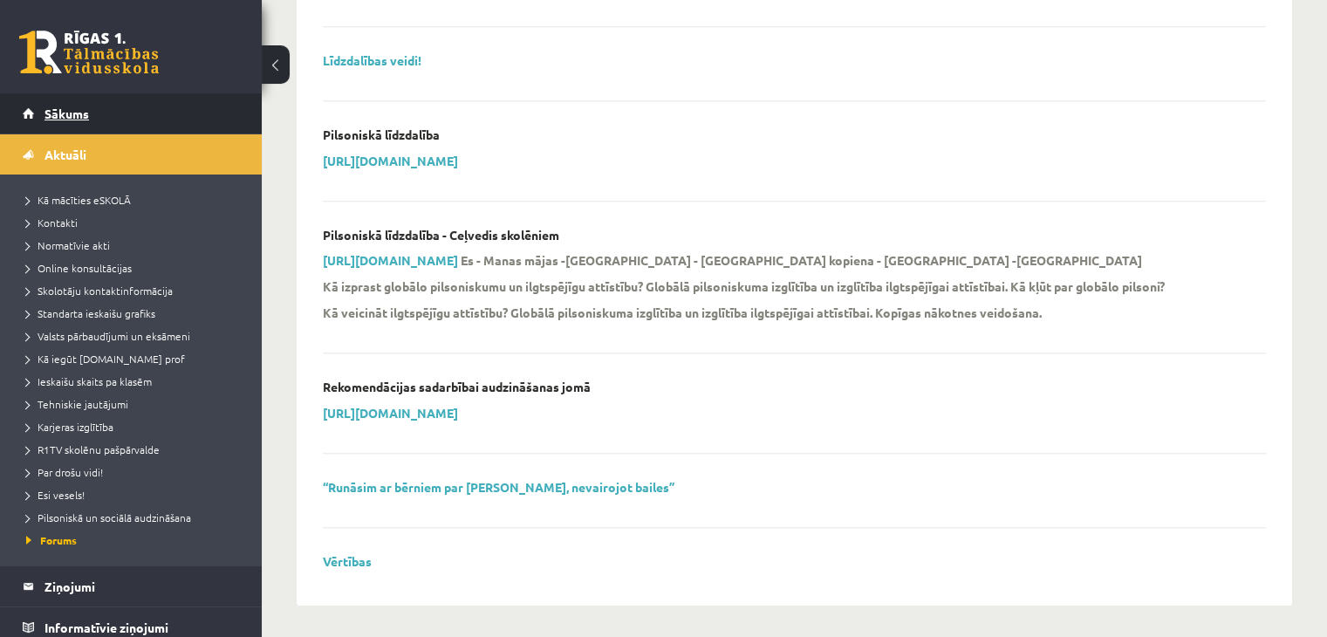
click at [62, 119] on span "Sākums" at bounding box center [67, 114] width 45 height 16
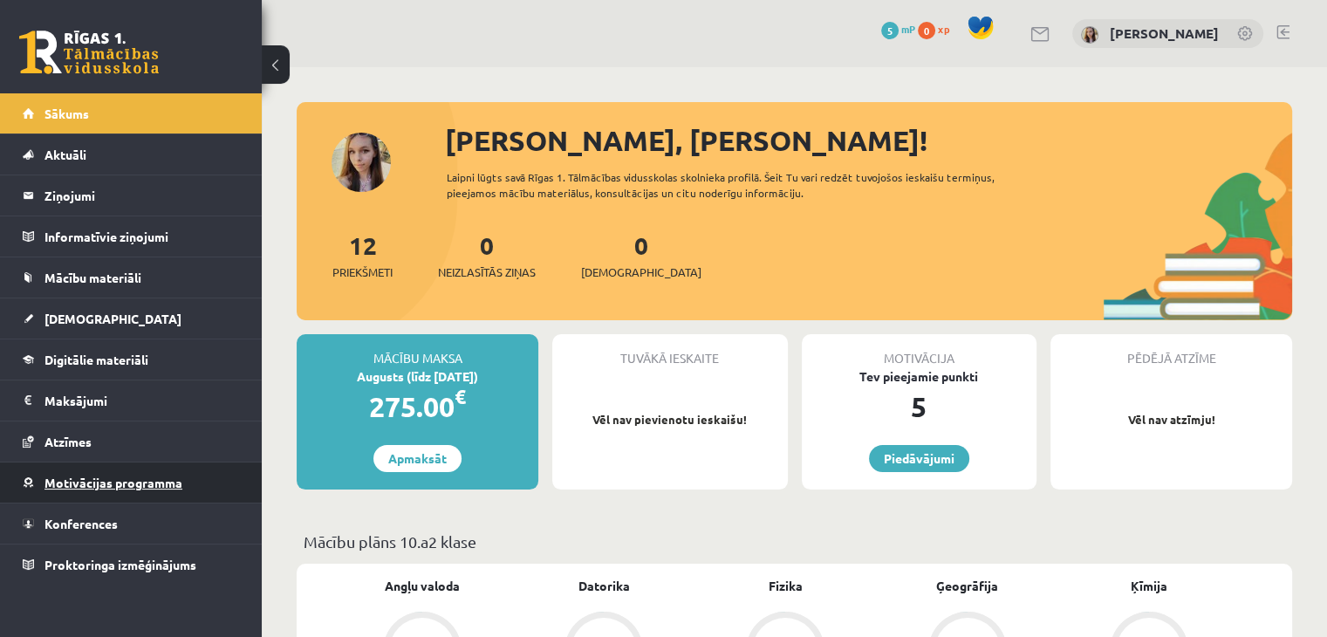
click at [138, 475] on span "Motivācijas programma" at bounding box center [114, 483] width 138 height 16
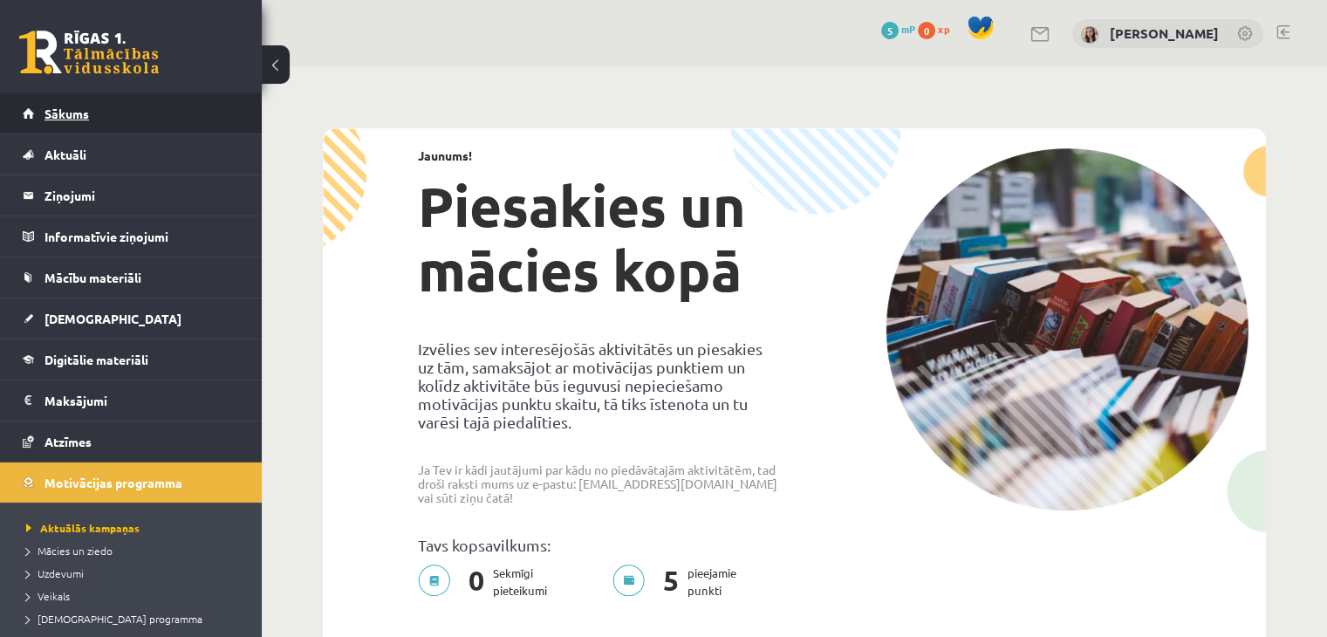
click at [64, 117] on span "Sākums" at bounding box center [67, 114] width 45 height 16
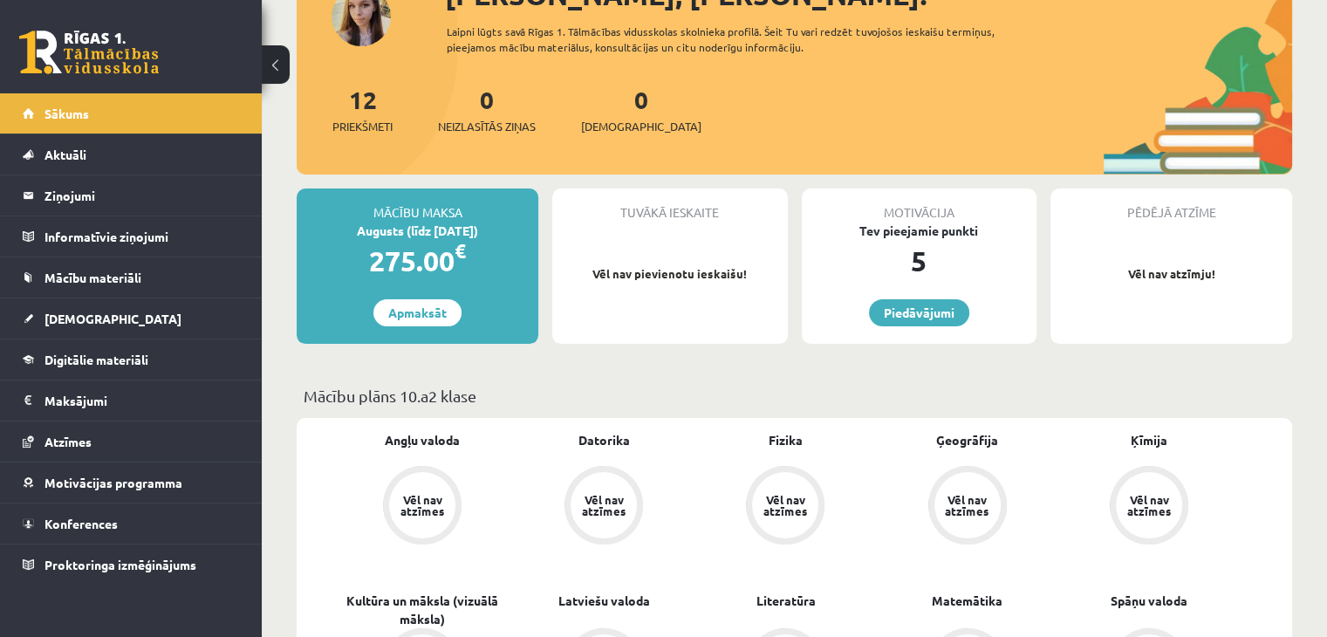
scroll to position [147, 0]
click at [879, 308] on link "Piedāvājumi" at bounding box center [919, 311] width 100 height 27
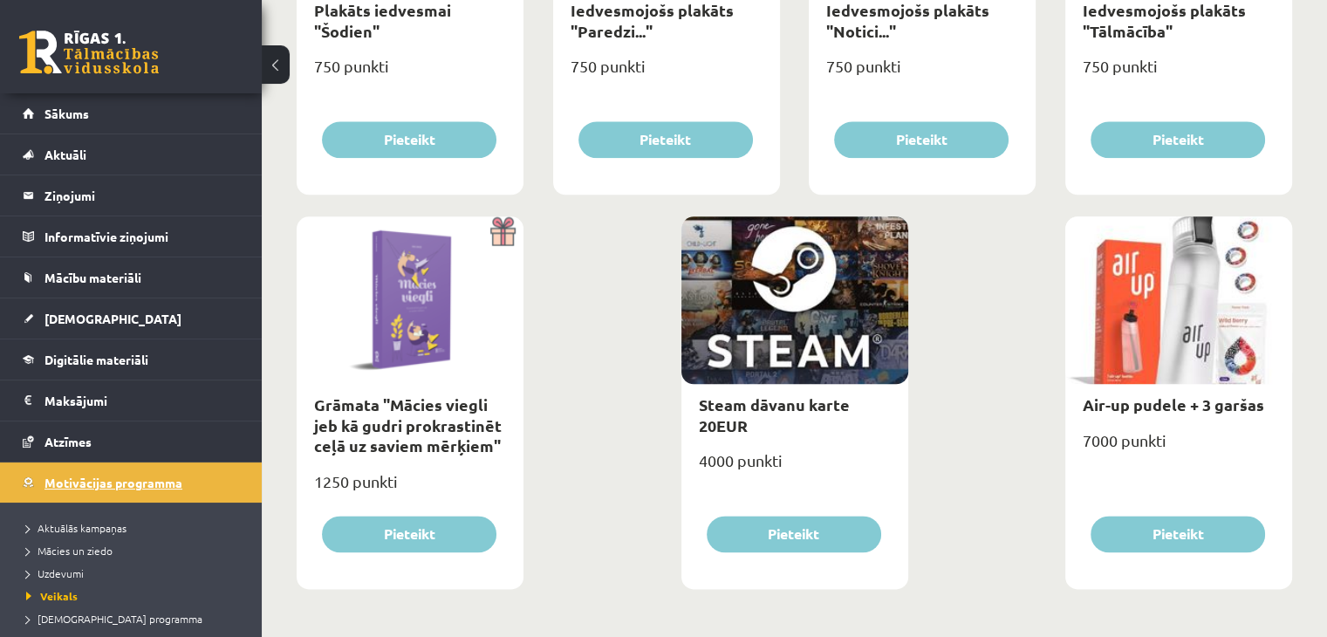
scroll to position [56, 0]
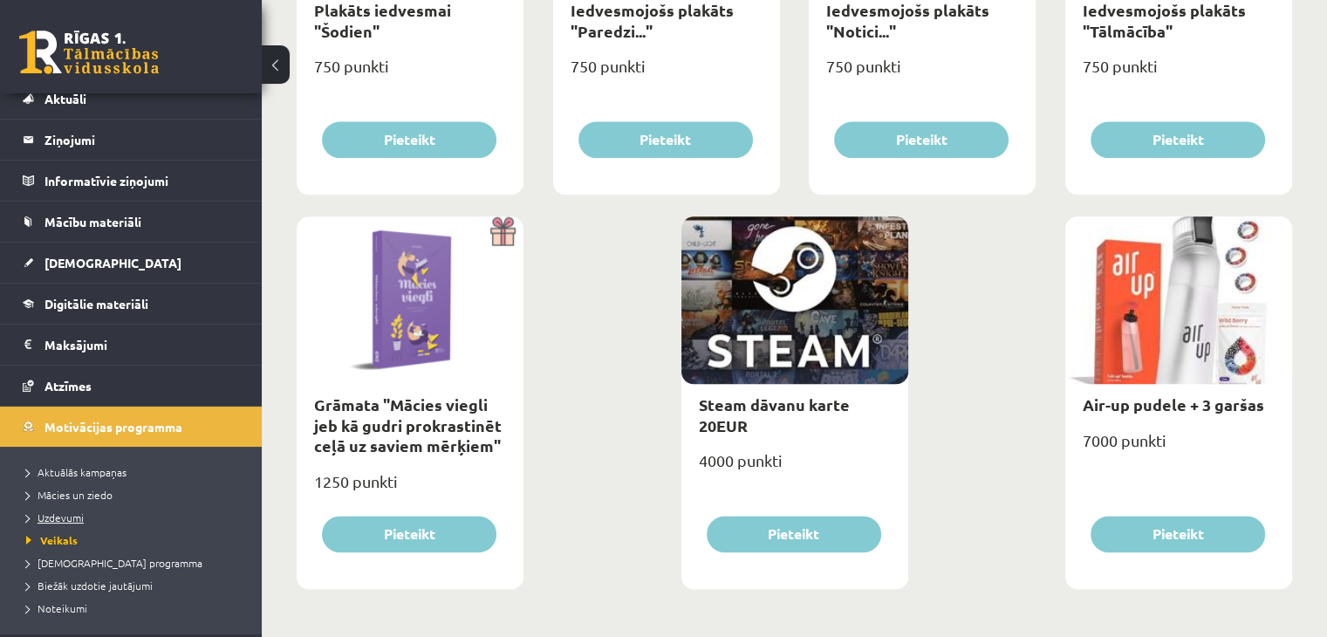
click at [63, 514] on span "Uzdevumi" at bounding box center [55, 517] width 58 height 14
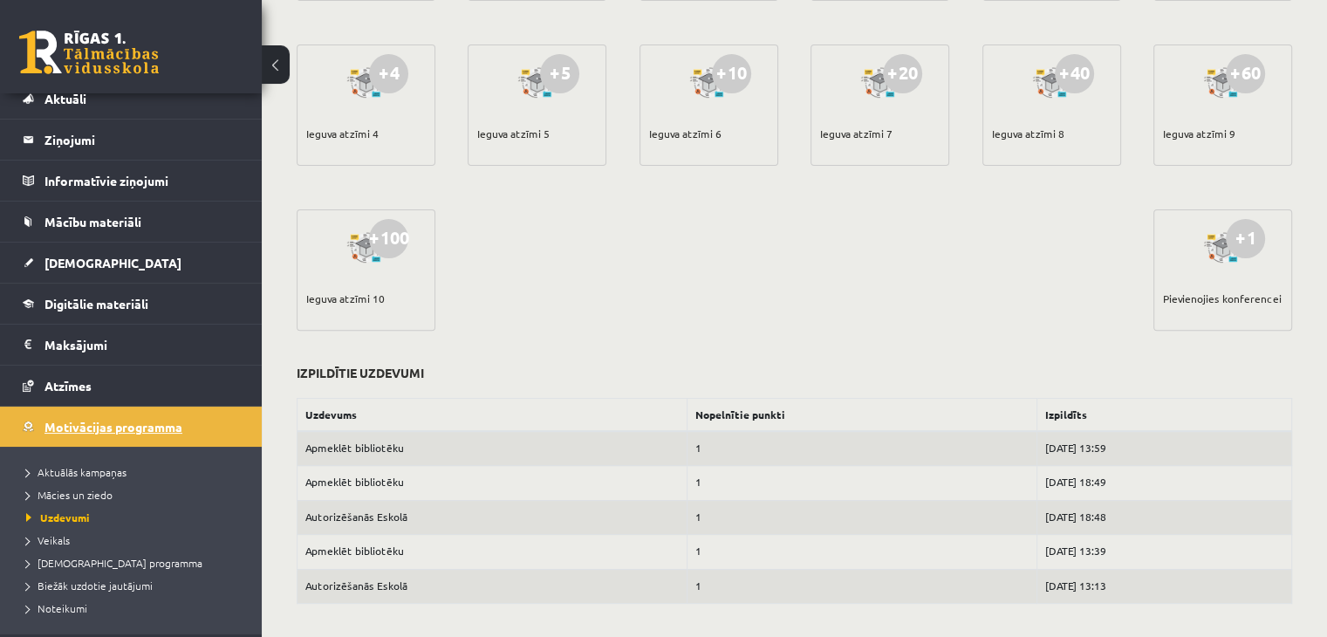
scroll to position [133, 0]
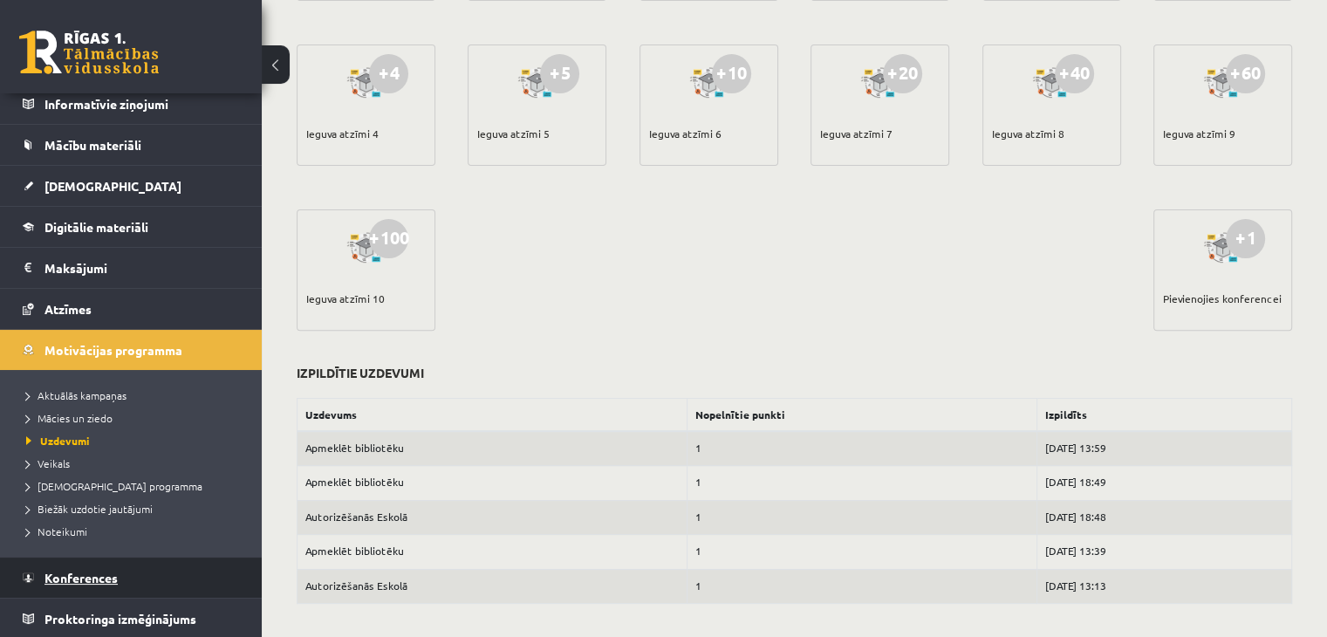
click at [101, 584] on link "Konferences" at bounding box center [131, 578] width 217 height 40
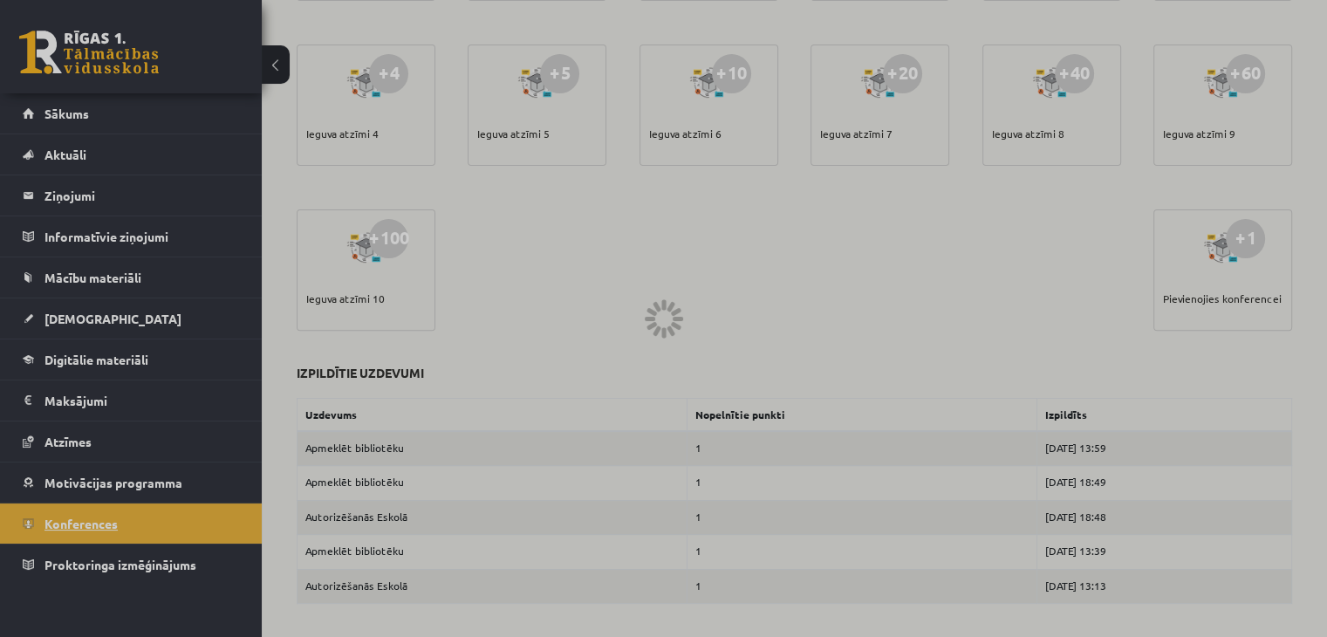
scroll to position [195, 0]
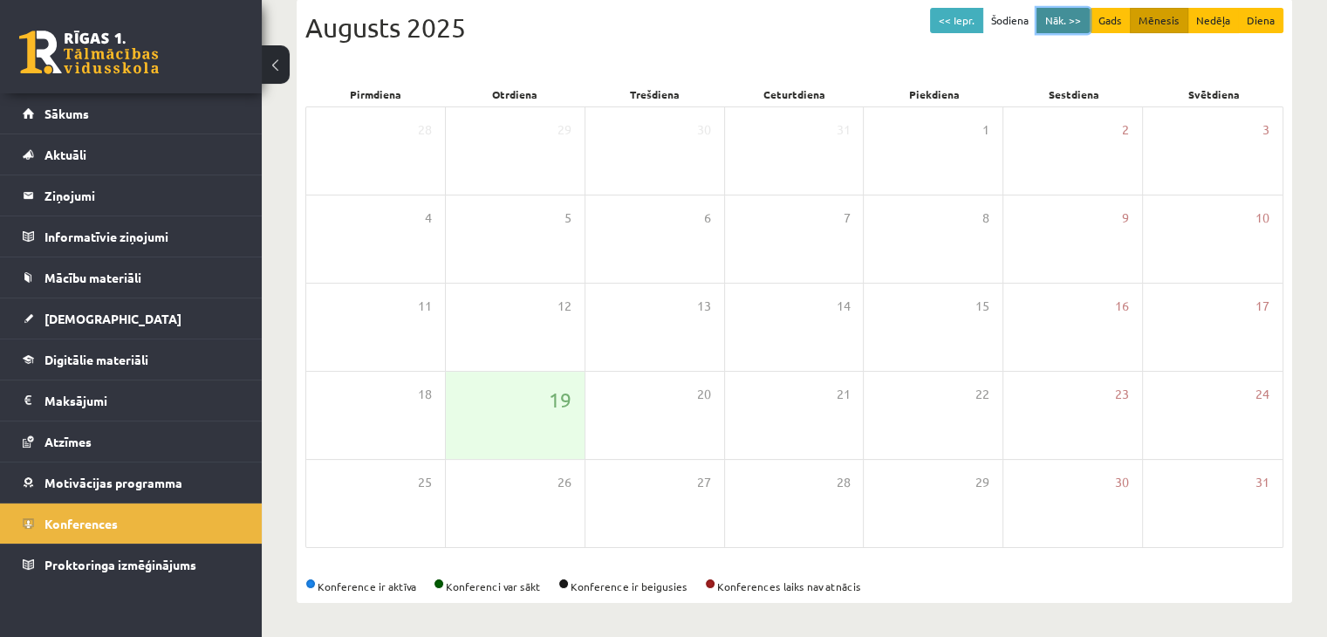
click at [1051, 20] on button "Nāk. >>" at bounding box center [1063, 20] width 53 height 25
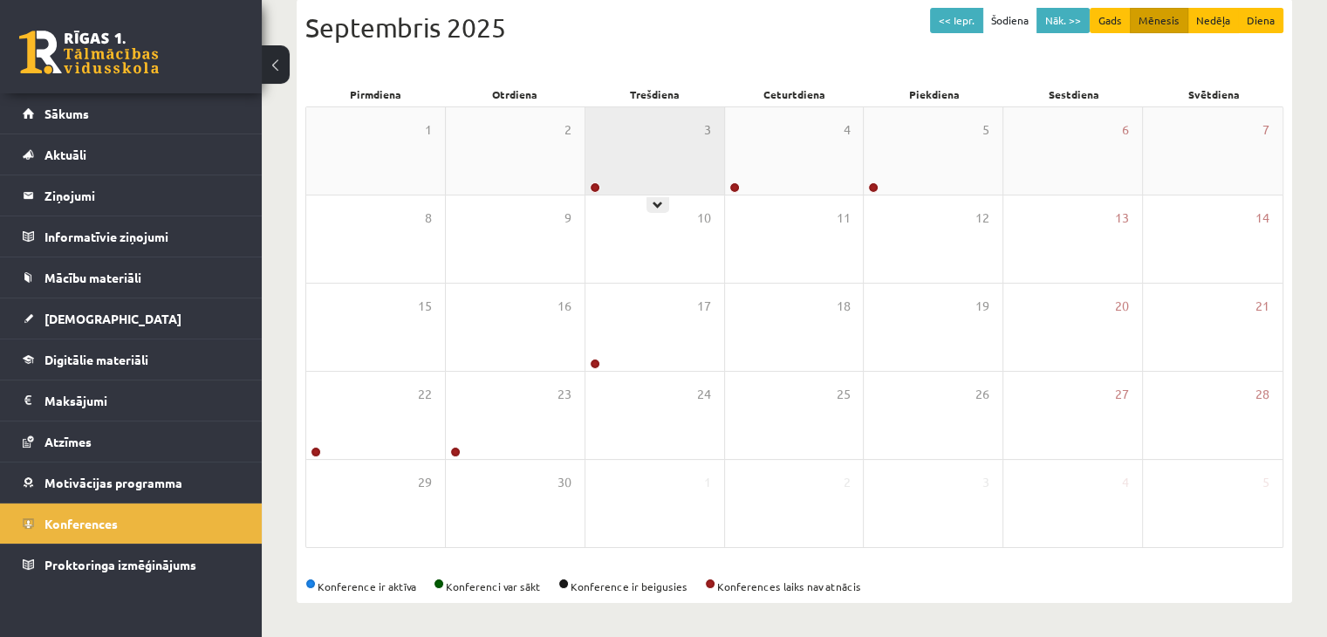
click at [645, 168] on div "3" at bounding box center [654, 150] width 139 height 87
